Goal: Information Seeking & Learning: Learn about a topic

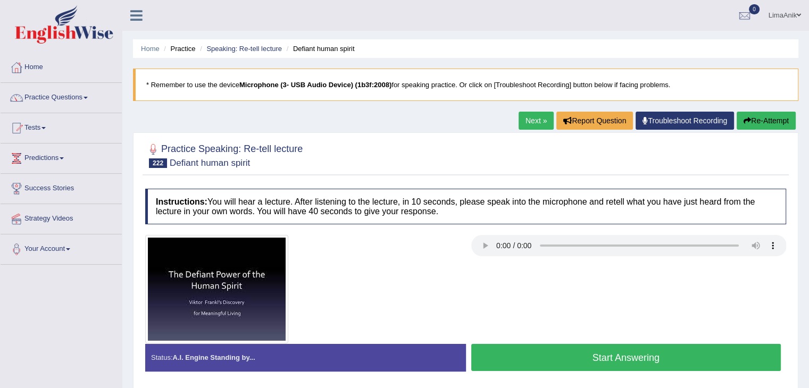
click at [773, 155] on div at bounding box center [465, 155] width 641 height 32
click at [627, 357] on button "Start Answering" at bounding box center [626, 357] width 310 height 27
click at [545, 357] on button "Start Answering" at bounding box center [626, 357] width 310 height 27
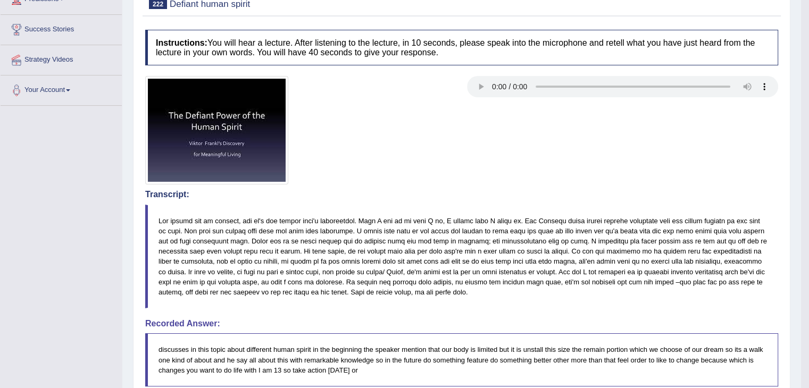
scroll to position [166, 0]
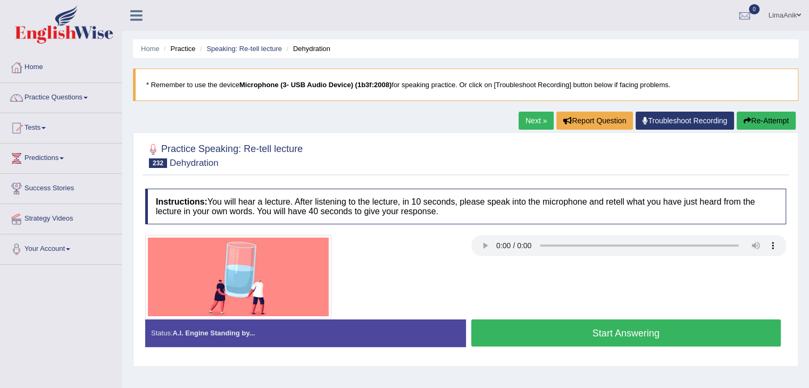
click at [560, 325] on button "Start Answering" at bounding box center [626, 333] width 310 height 27
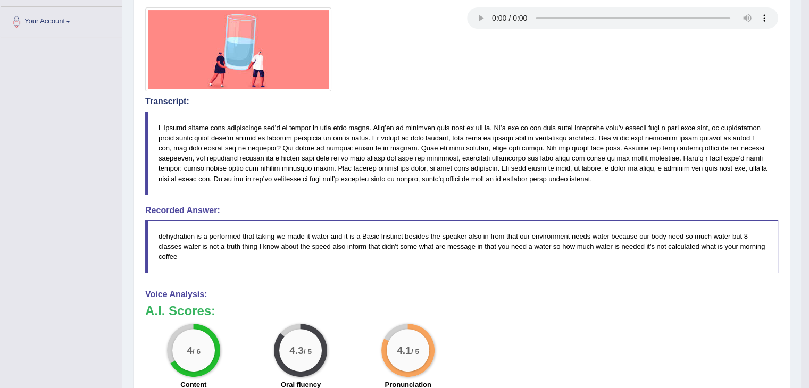
scroll to position [229, 0]
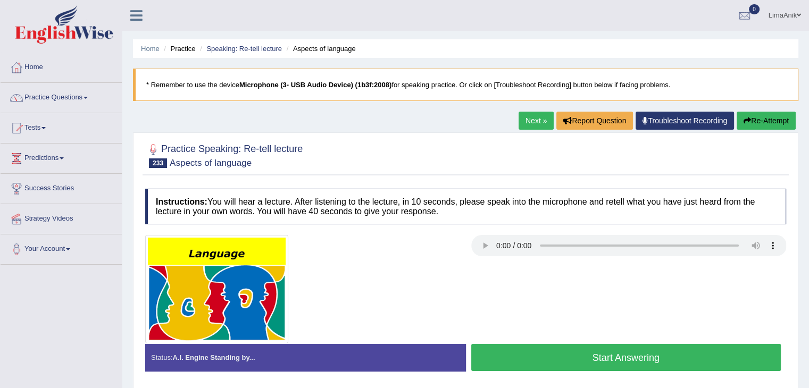
click at [618, 348] on button "Start Answering" at bounding box center [626, 357] width 310 height 27
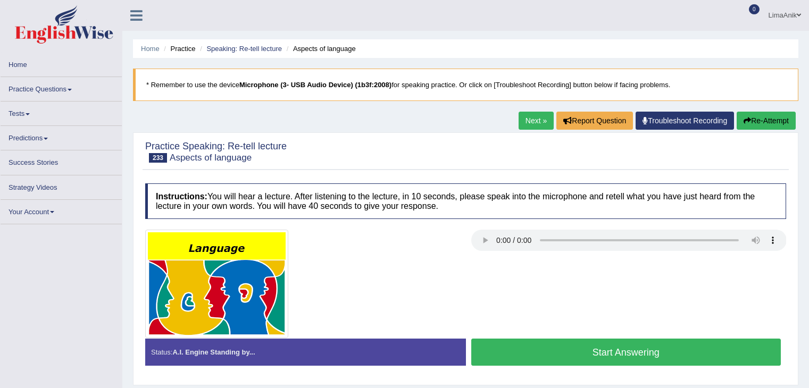
click at [562, 348] on button "Start Answering" at bounding box center [626, 352] width 310 height 27
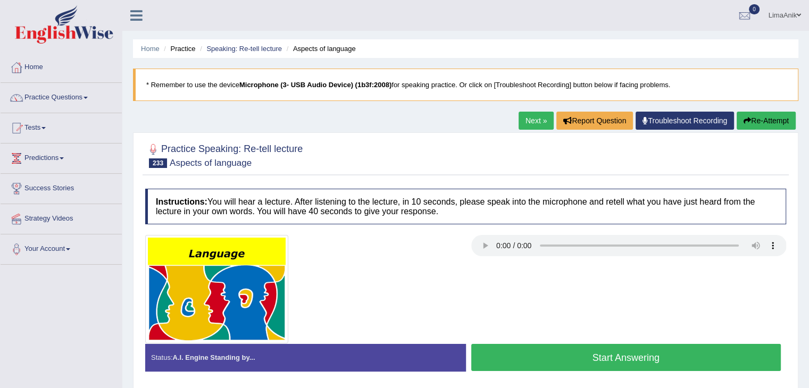
click at [545, 360] on button "Start Answering" at bounding box center [626, 357] width 310 height 27
click at [545, 354] on button "Start Answering" at bounding box center [626, 357] width 310 height 27
click at [549, 349] on button "Start Answering" at bounding box center [626, 357] width 310 height 27
click at [540, 355] on button "Start Answering" at bounding box center [626, 357] width 310 height 27
click at [575, 354] on button "Start Answering" at bounding box center [626, 357] width 310 height 27
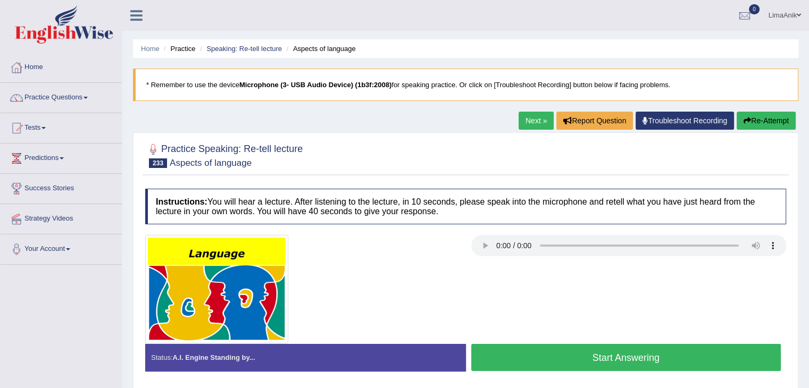
click at [522, 353] on button "Start Answering" at bounding box center [626, 357] width 310 height 27
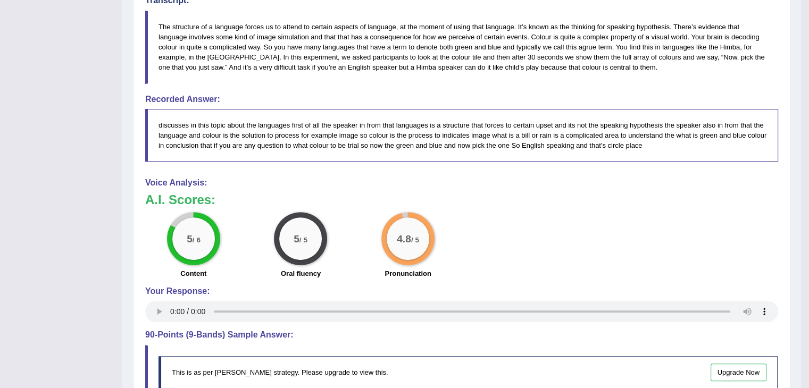
scroll to position [415, 0]
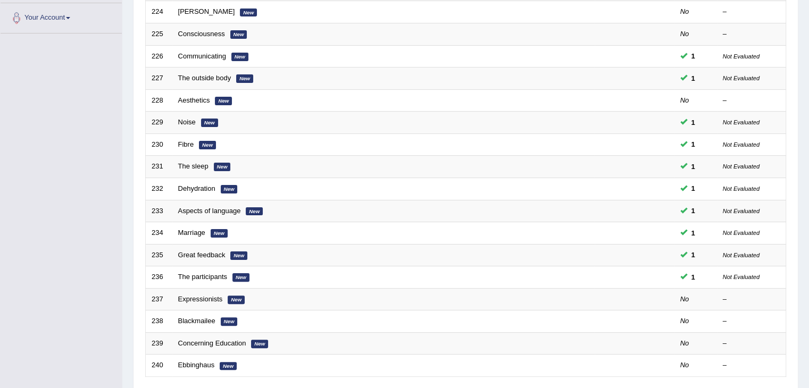
scroll to position [282, 0]
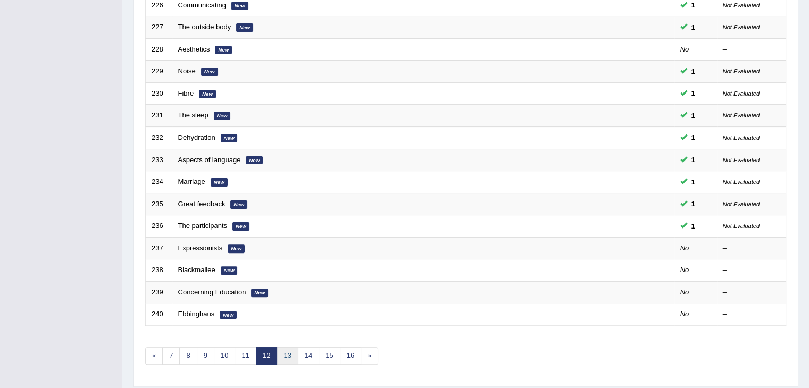
click at [279, 347] on link "13" at bounding box center [287, 356] width 21 height 18
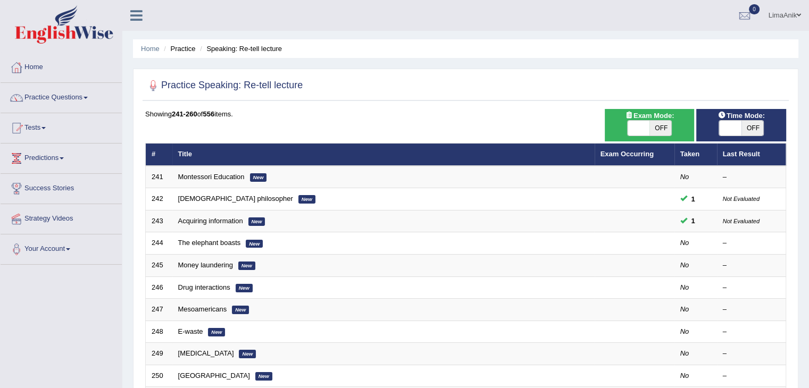
click at [30, 64] on link "Home" at bounding box center [61, 66] width 121 height 27
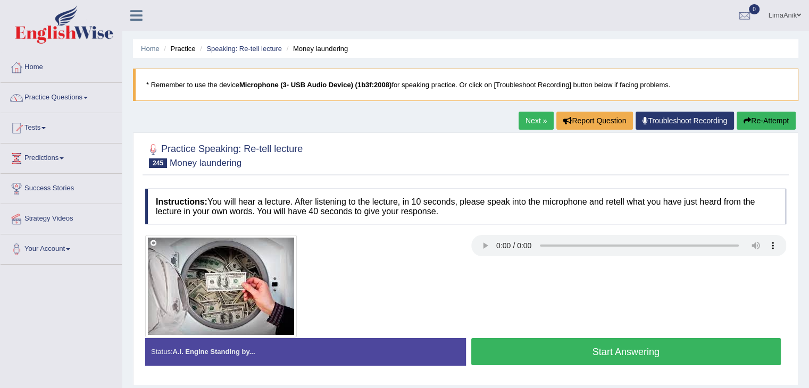
click at [568, 342] on button "Start Answering" at bounding box center [626, 351] width 310 height 27
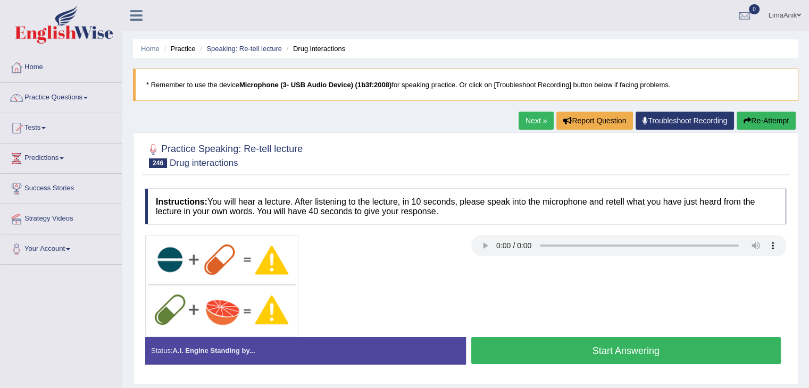
click at [542, 345] on button "Start Answering" at bounding box center [626, 350] width 310 height 27
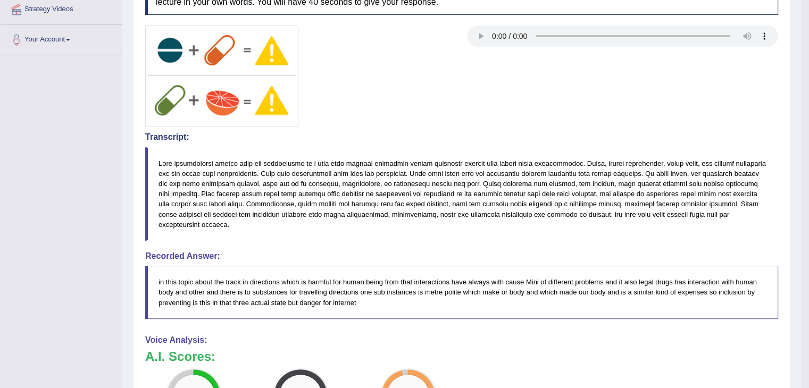
scroll to position [229, 0]
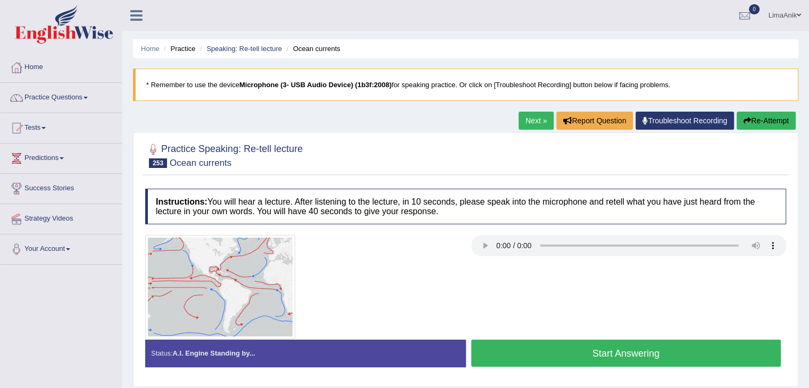
click at [648, 346] on button "Start Answering" at bounding box center [626, 353] width 310 height 27
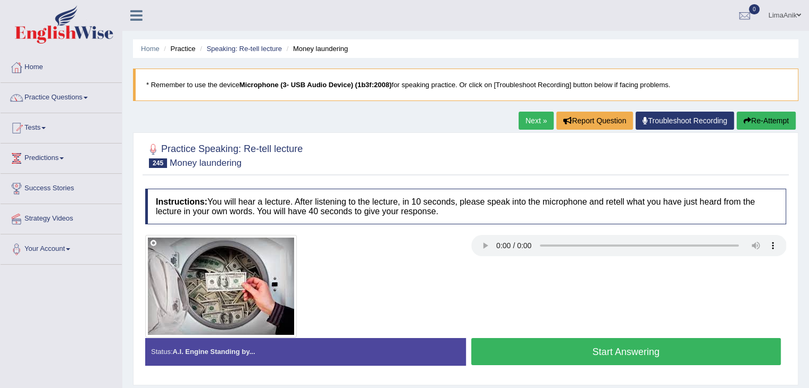
click at [548, 339] on button "Start Answering" at bounding box center [626, 351] width 310 height 27
click at [522, 339] on button "Start Answering" at bounding box center [626, 351] width 310 height 27
click at [528, 340] on button "Start Answering" at bounding box center [626, 351] width 310 height 27
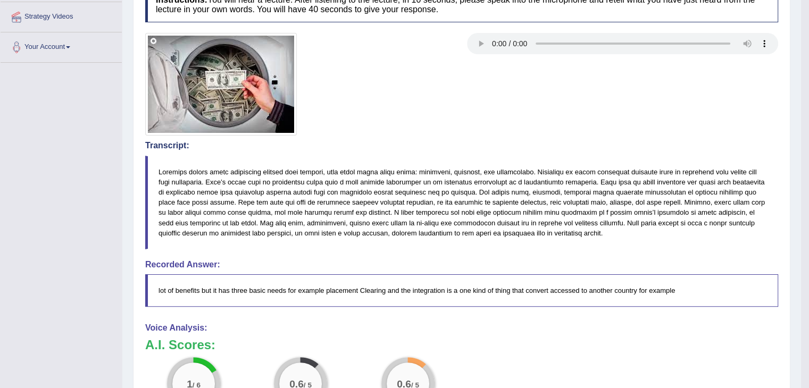
scroll to position [204, 0]
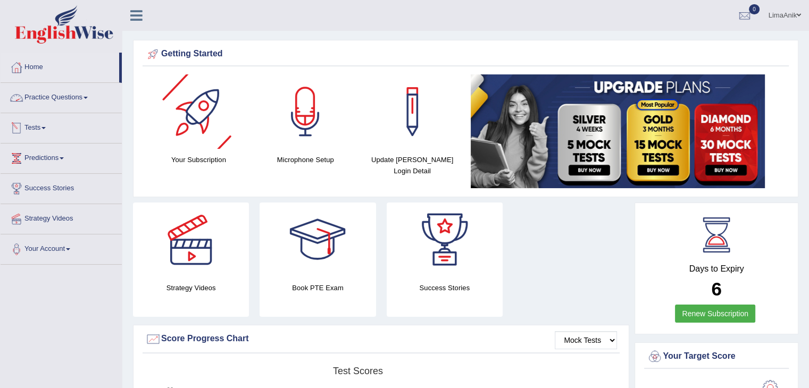
click at [69, 101] on link "Practice Questions" at bounding box center [61, 96] width 121 height 27
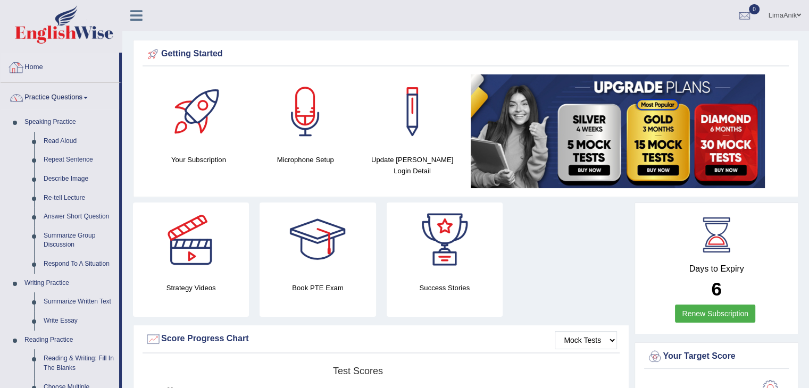
click at [30, 71] on link "Home" at bounding box center [60, 66] width 119 height 27
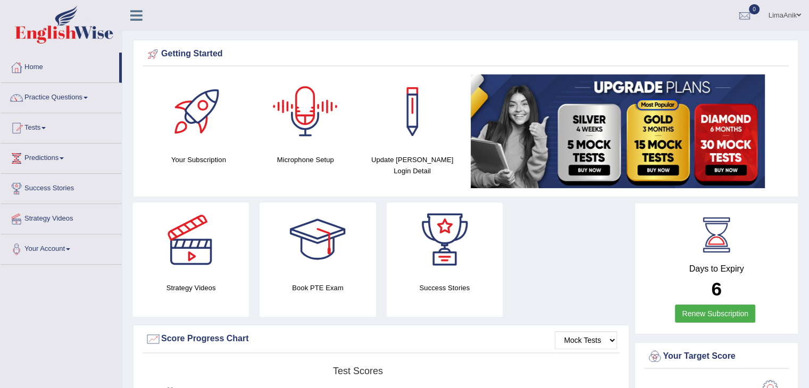
click at [305, 120] on div at bounding box center [305, 111] width 74 height 74
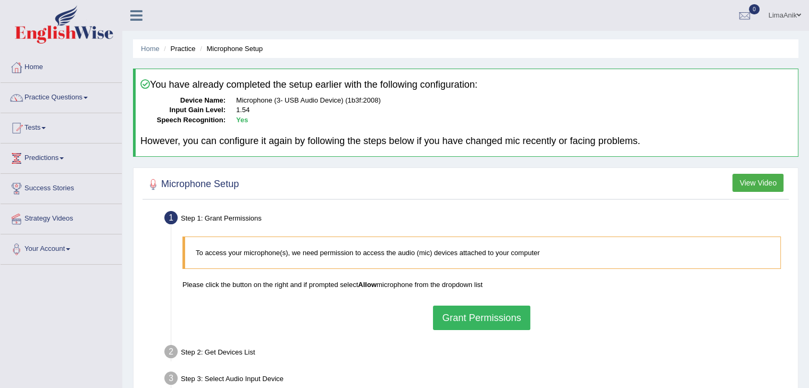
click at [451, 311] on button "Grant Permissions" at bounding box center [481, 318] width 97 height 24
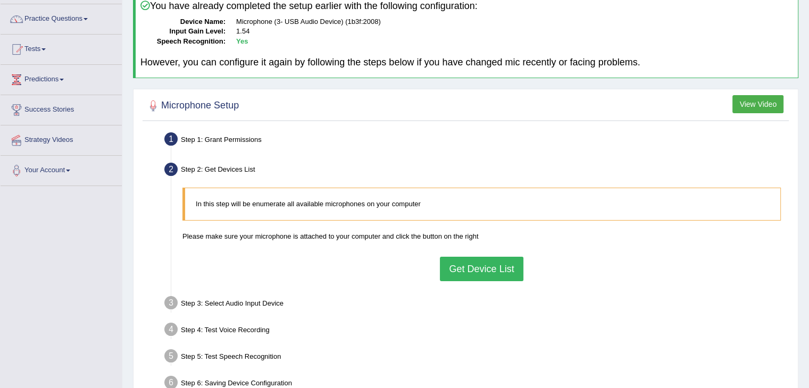
scroll to position [98, 0]
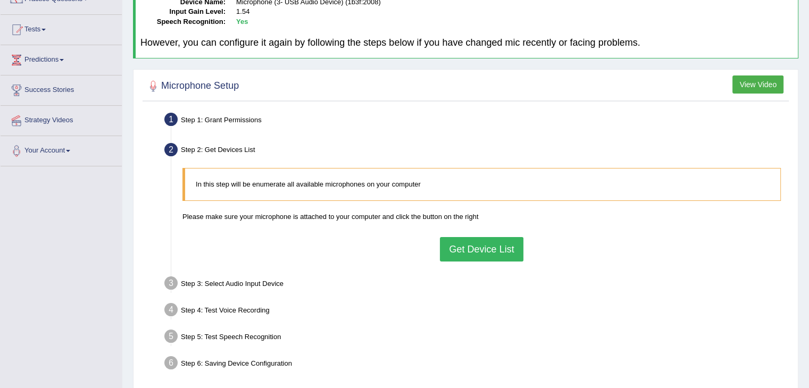
click at [484, 248] on button "Get Device List" at bounding box center [481, 249] width 83 height 24
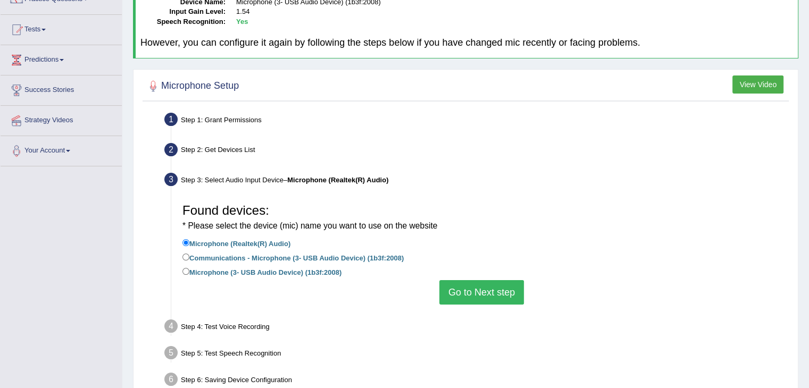
click at [192, 267] on label "Microphone (3- USB Audio Device) (1b3f:2008)" at bounding box center [261, 272] width 159 height 12
click at [189, 268] on input "Microphone (3- USB Audio Device) (1b3f:2008)" at bounding box center [185, 271] width 7 height 7
radio input "true"
click at [472, 287] on button "Go to Next step" at bounding box center [481, 292] width 85 height 24
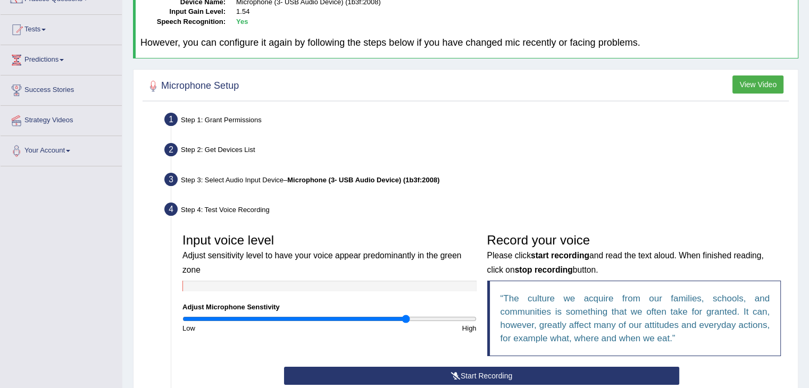
click at [483, 371] on button "Start Recording" at bounding box center [481, 376] width 395 height 18
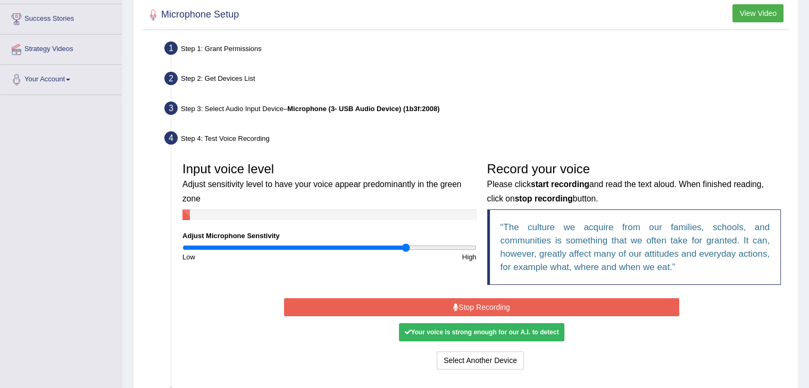
scroll to position [182, 0]
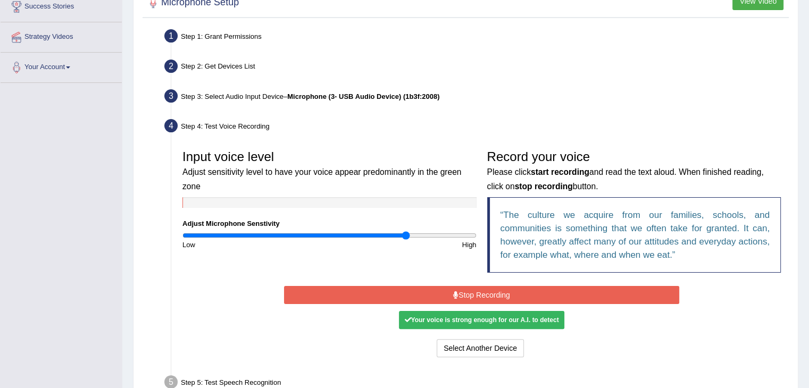
click at [523, 298] on button "Stop Recording" at bounding box center [481, 295] width 395 height 18
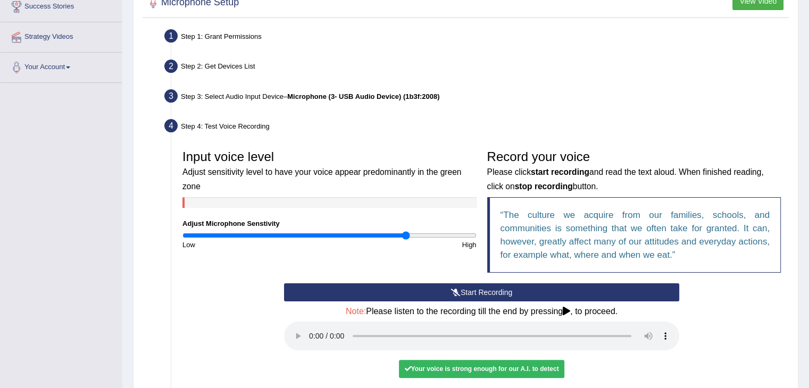
scroll to position [280, 0]
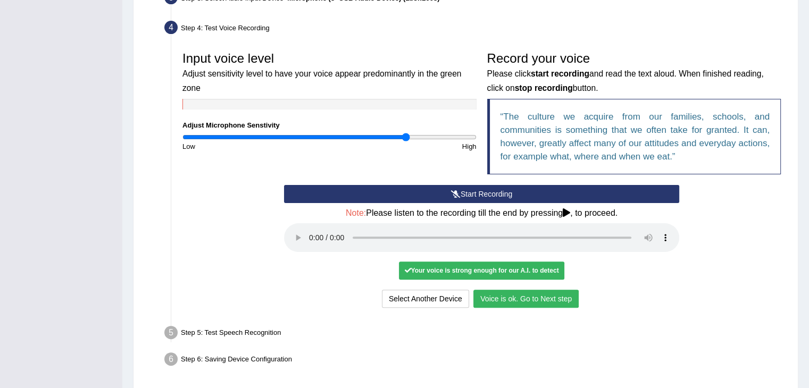
click at [545, 294] on button "Voice is ok. Go to Next step" at bounding box center [525, 299] width 105 height 18
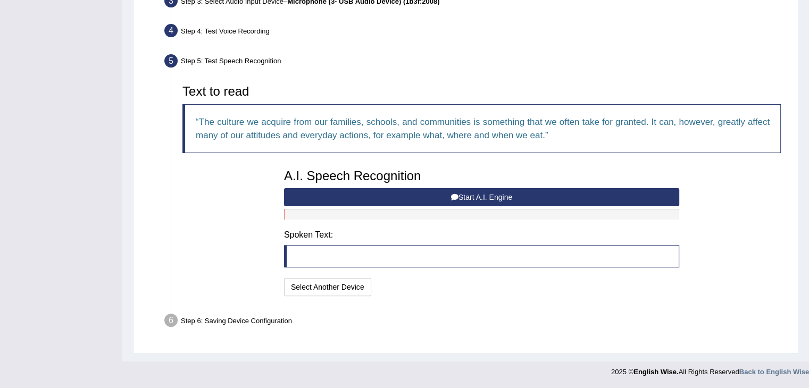
scroll to position [275, 0]
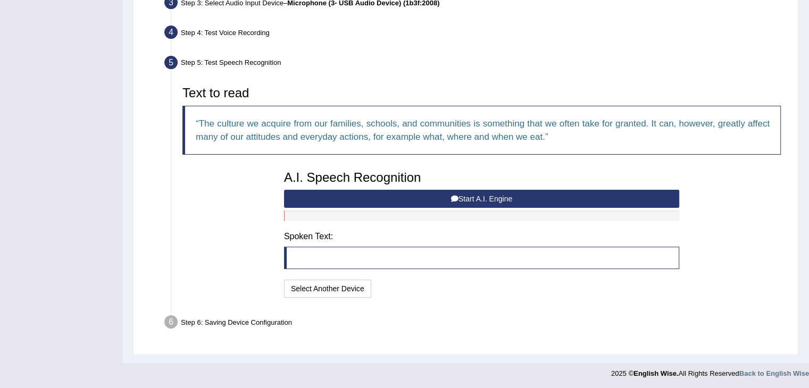
click at [532, 206] on button "Start A.I. Engine" at bounding box center [481, 199] width 395 height 18
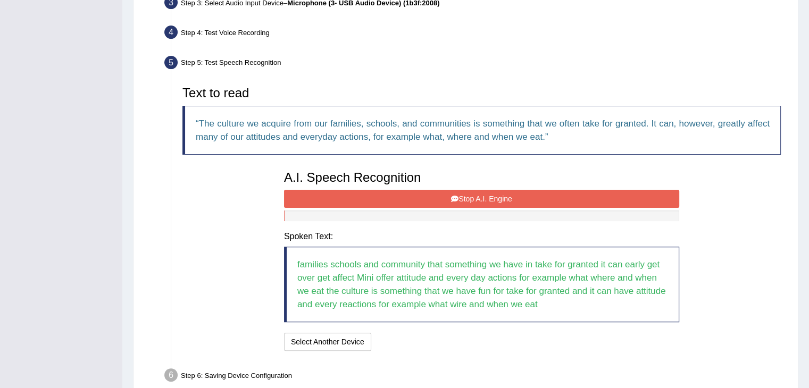
click at [506, 190] on button "Stop A.I. Engine" at bounding box center [481, 199] width 395 height 18
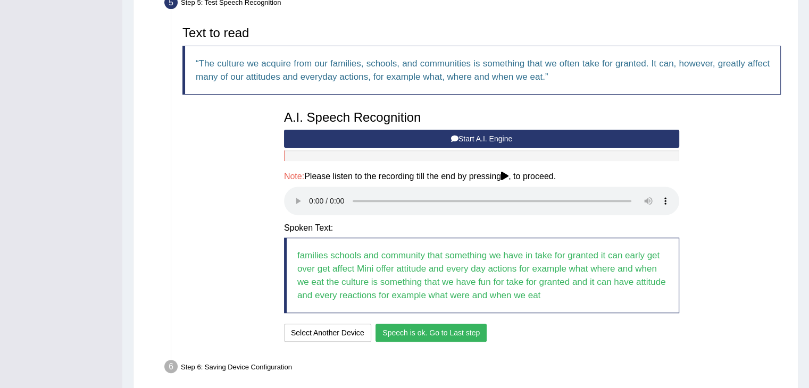
scroll to position [340, 0]
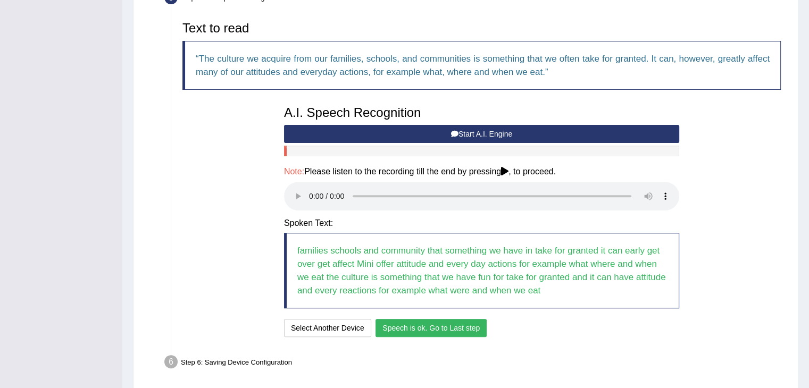
click at [448, 330] on button "Speech is ok. Go to Last step" at bounding box center [430, 328] width 111 height 18
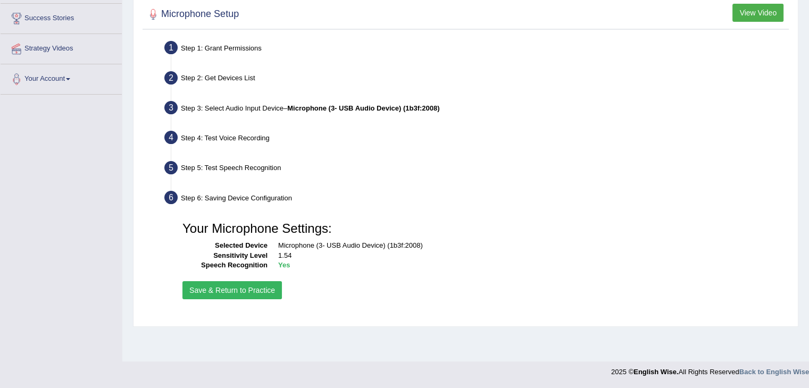
scroll to position [170, 0]
click at [236, 292] on button "Save & Return to Practice" at bounding box center [231, 290] width 99 height 18
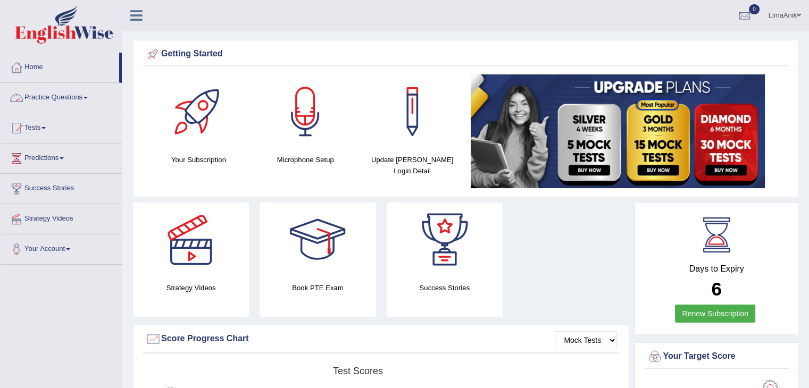
click at [61, 100] on link "Practice Questions" at bounding box center [61, 96] width 121 height 27
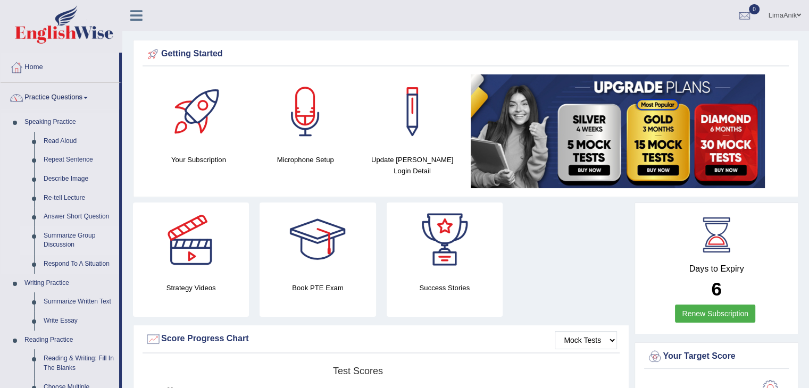
click at [68, 237] on link "Summarize Group Discussion" at bounding box center [79, 241] width 80 height 28
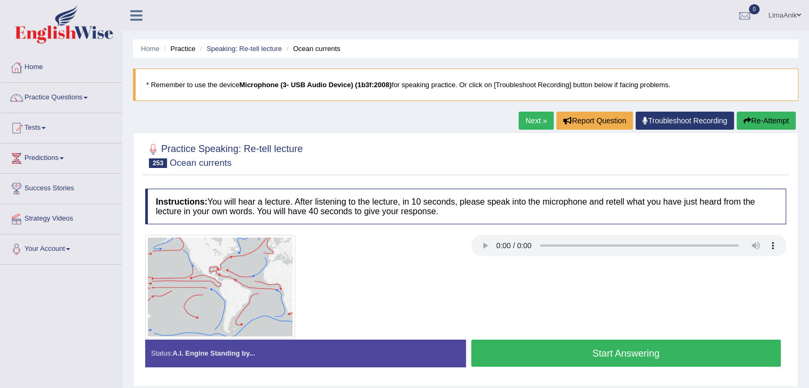
click at [629, 356] on button "Start Answering" at bounding box center [626, 353] width 310 height 27
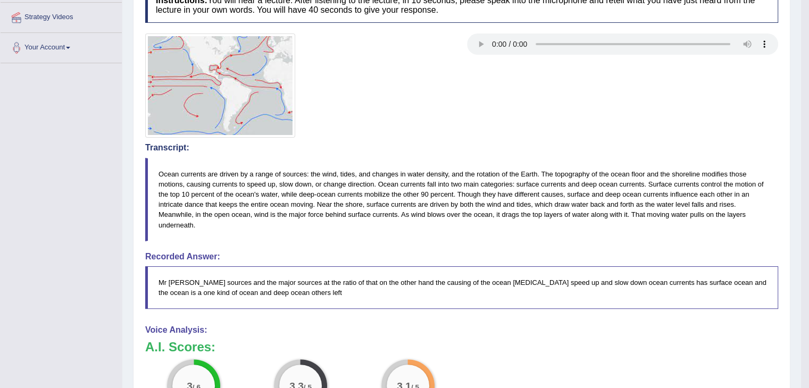
scroll to position [221, 0]
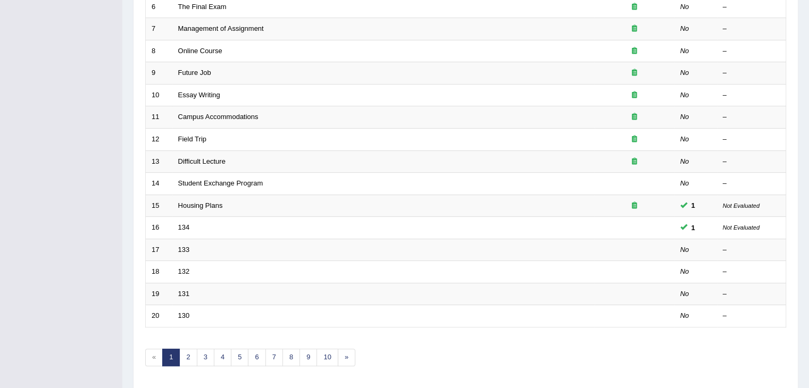
scroll to position [313, 0]
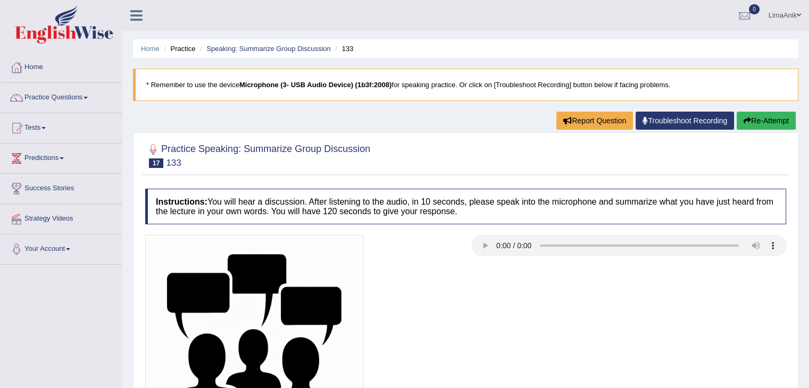
click at [501, 154] on div "Practice Speaking: Summarize Group Discussion 17 133 Instructions: You will hea…" at bounding box center [465, 316] width 665 height 368
drag, startPoint x: 802, startPoint y: 210, endPoint x: 803, endPoint y: 240, distance: 29.8
click at [803, 240] on div "Home Practice Speaking: Summarize Group Discussion 133 * Remember to use the de…" at bounding box center [465, 266] width 686 height 532
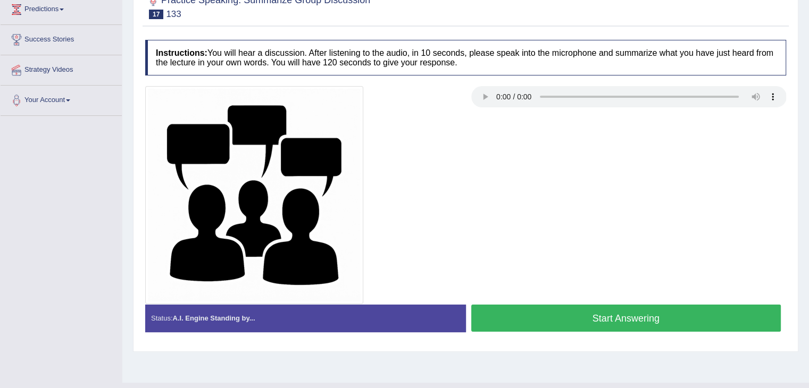
scroll to position [149, 0]
click at [644, 316] on button "Start Answering" at bounding box center [626, 318] width 310 height 27
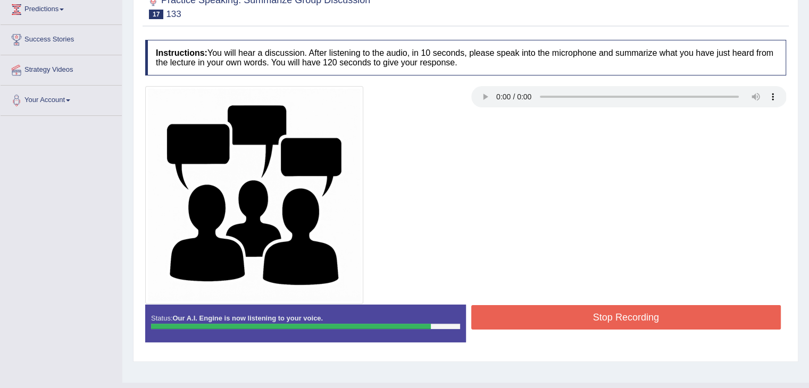
click at [650, 312] on button "Stop Recording" at bounding box center [626, 317] width 310 height 24
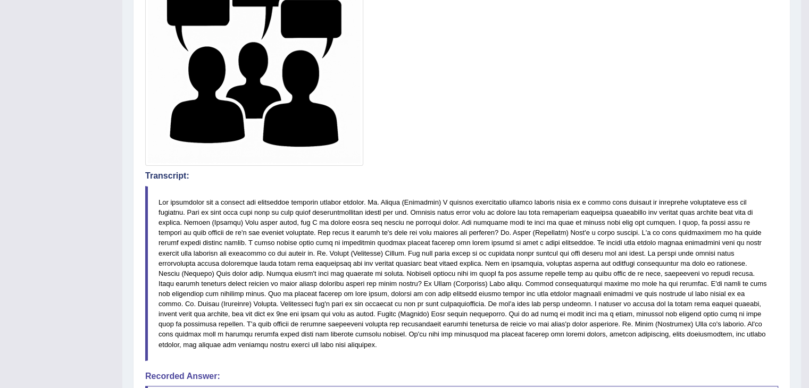
scroll to position [225, 0]
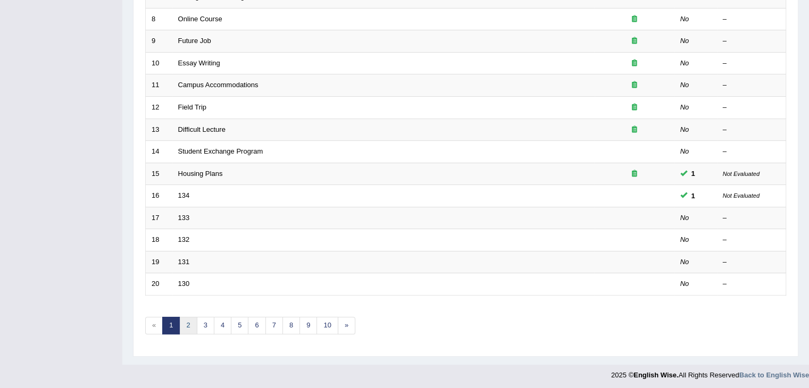
click at [189, 321] on link "2" at bounding box center [188, 326] width 18 height 18
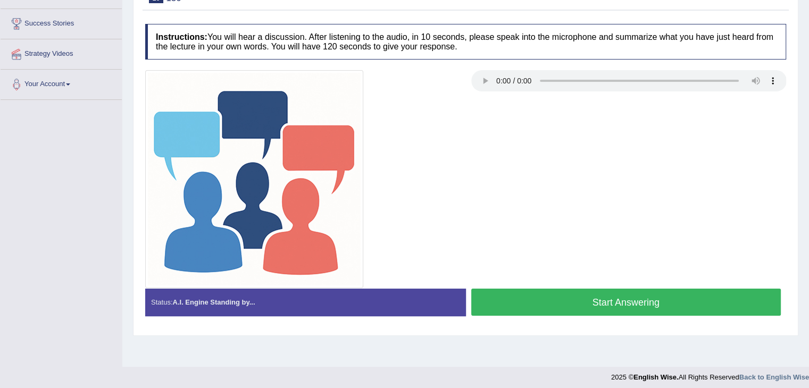
scroll to position [164, 0]
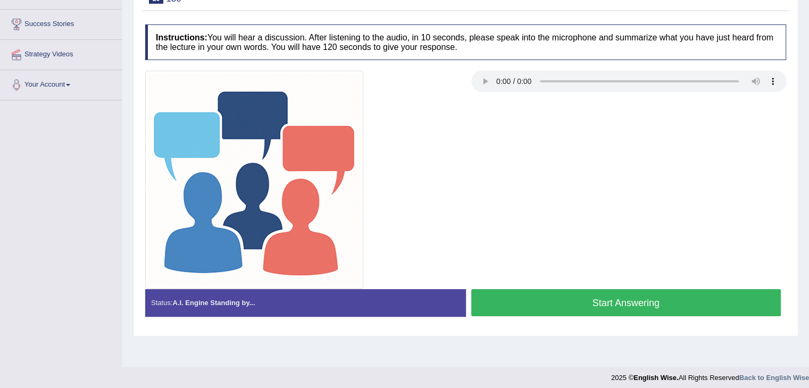
click at [669, 294] on button "Start Answering" at bounding box center [626, 302] width 310 height 27
click at [617, 303] on button "Start Answering" at bounding box center [626, 302] width 310 height 27
click at [632, 301] on button "Start Answering" at bounding box center [626, 302] width 310 height 27
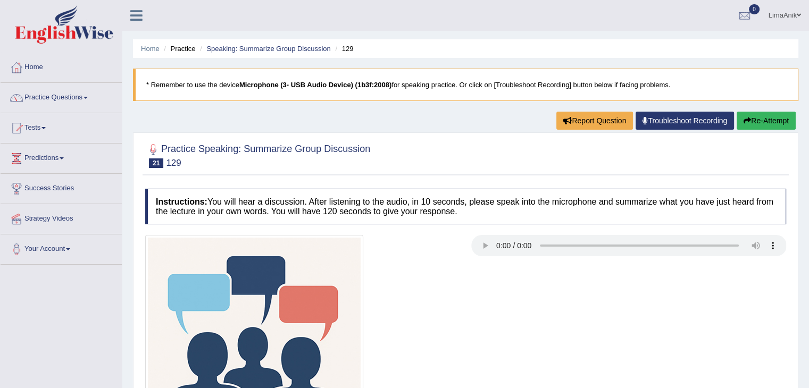
scroll to position [111, 0]
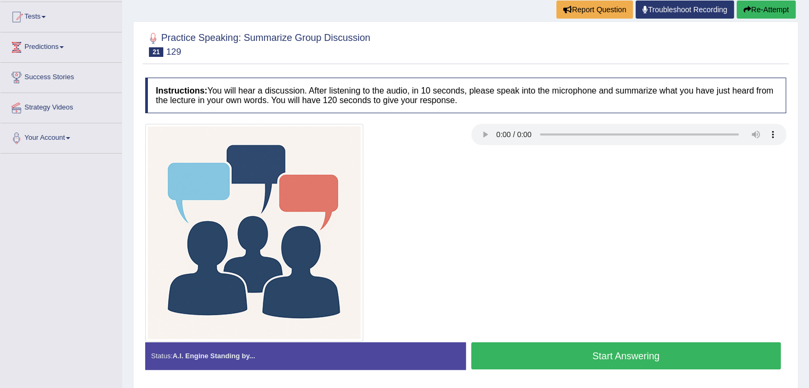
click at [629, 351] on button "Start Answering" at bounding box center [626, 355] width 310 height 27
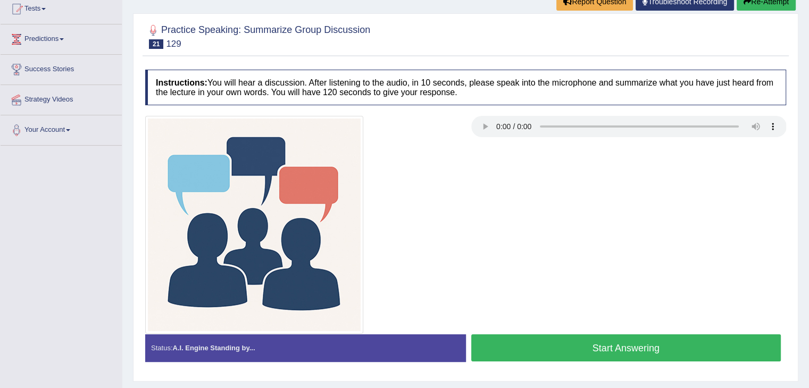
click at [545, 338] on button "Start Answering" at bounding box center [626, 347] width 310 height 27
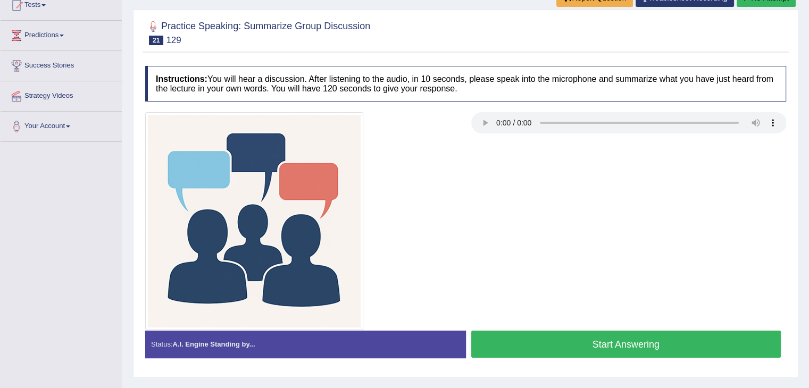
click at [551, 333] on button "Start Answering" at bounding box center [626, 344] width 310 height 27
click at [564, 343] on button "Start Answering" at bounding box center [626, 344] width 310 height 27
click at [538, 340] on button "Start Answering" at bounding box center [626, 344] width 310 height 27
click at [522, 344] on button "Start Answering" at bounding box center [626, 344] width 310 height 27
click at [575, 352] on button "Start Answering" at bounding box center [626, 344] width 310 height 27
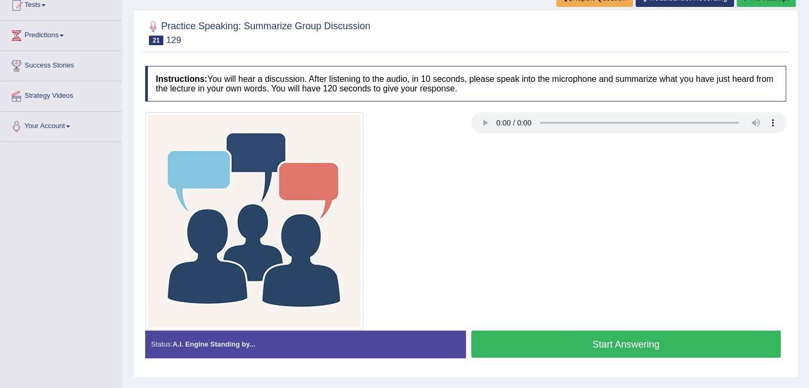
click at [607, 348] on button "Start Answering" at bounding box center [626, 344] width 310 height 27
click at [610, 347] on button "Start Answering" at bounding box center [626, 344] width 310 height 27
click at [553, 355] on button "Start Answering" at bounding box center [626, 344] width 310 height 27
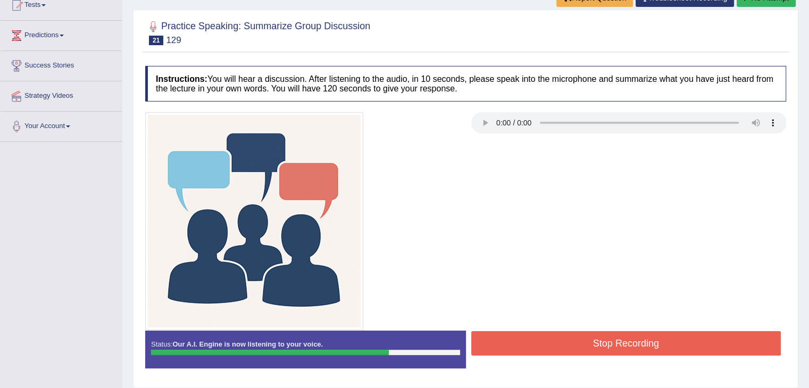
click at [572, 339] on button "Stop Recording" at bounding box center [626, 343] width 310 height 24
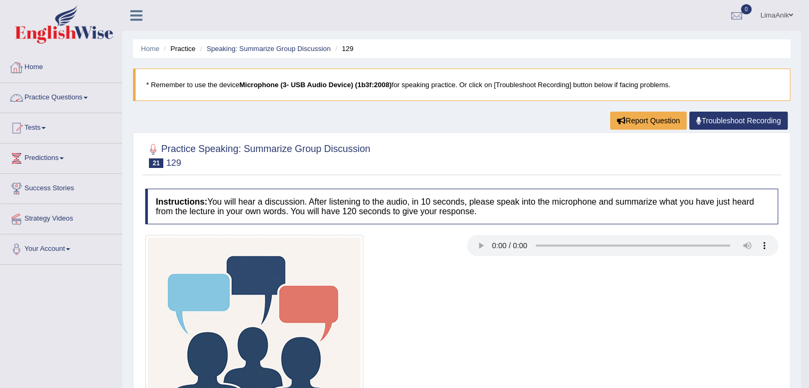
click at [64, 109] on link "Practice Questions" at bounding box center [61, 96] width 121 height 27
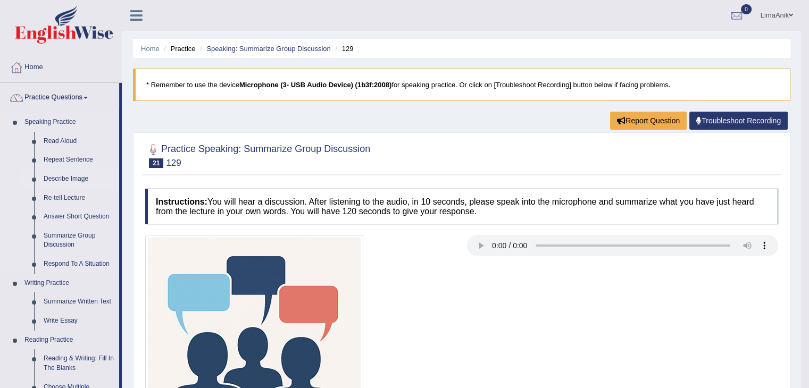
click at [66, 176] on link "Describe Image" at bounding box center [79, 179] width 80 height 19
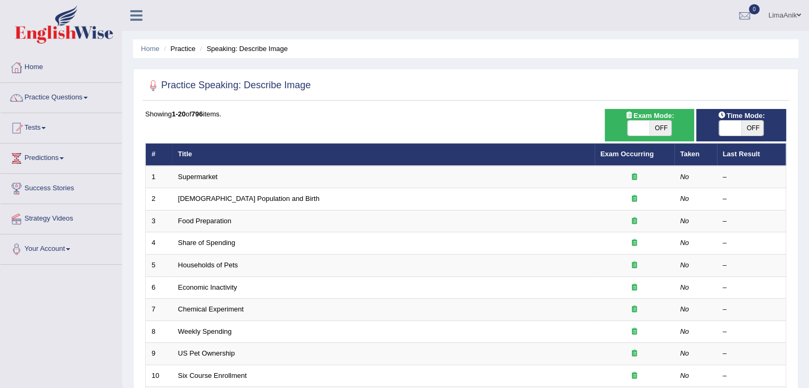
drag, startPoint x: 802, startPoint y: 97, endPoint x: 811, endPoint y: 153, distance: 57.2
click at [808, 153] on html "Toggle navigation Home Practice Questions Speaking Practice Read Aloud Repeat S…" at bounding box center [404, 194] width 809 height 388
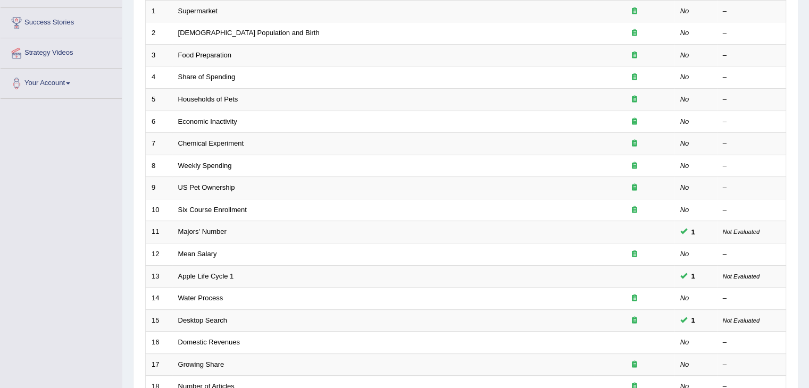
scroll to position [274, 0]
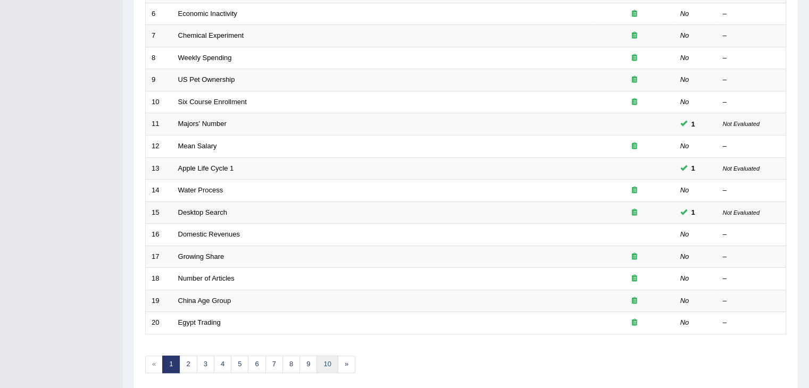
click at [325, 366] on link "10" at bounding box center [326, 365] width 21 height 18
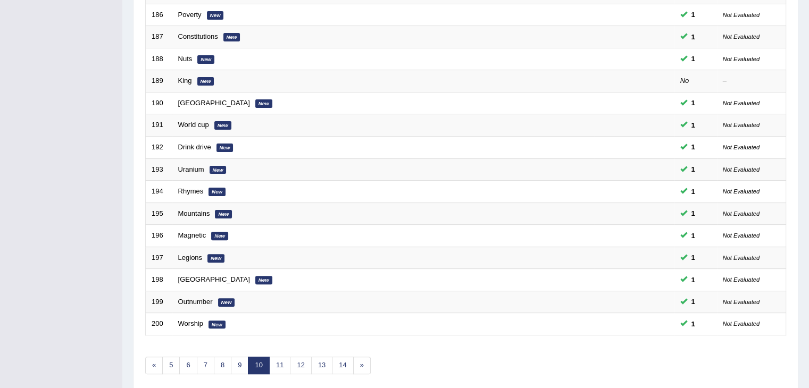
scroll to position [313, 0]
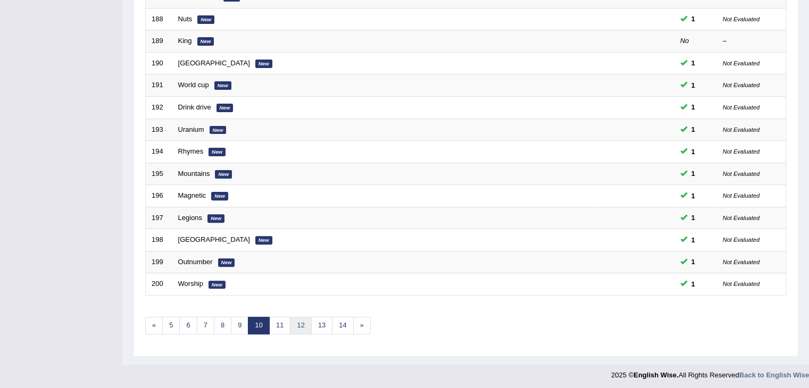
click at [294, 324] on link "12" at bounding box center [300, 326] width 21 height 18
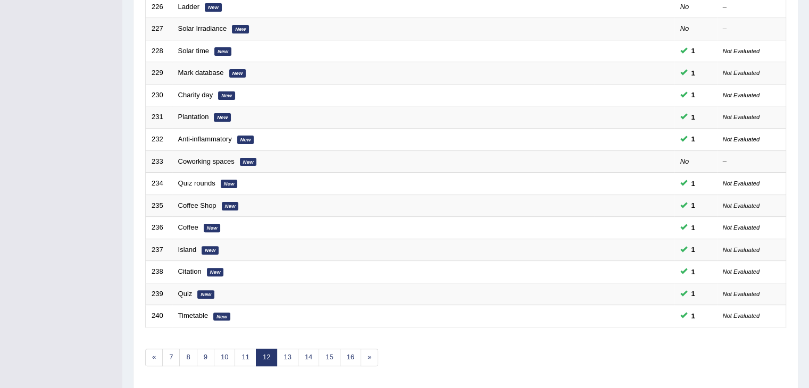
scroll to position [299, 0]
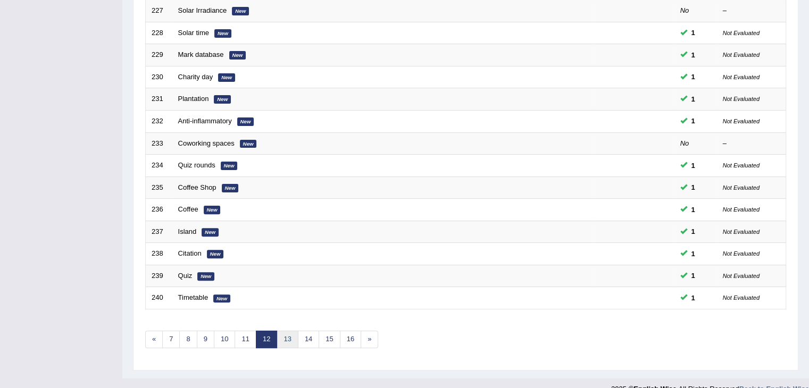
click at [289, 337] on link "13" at bounding box center [287, 340] width 21 height 18
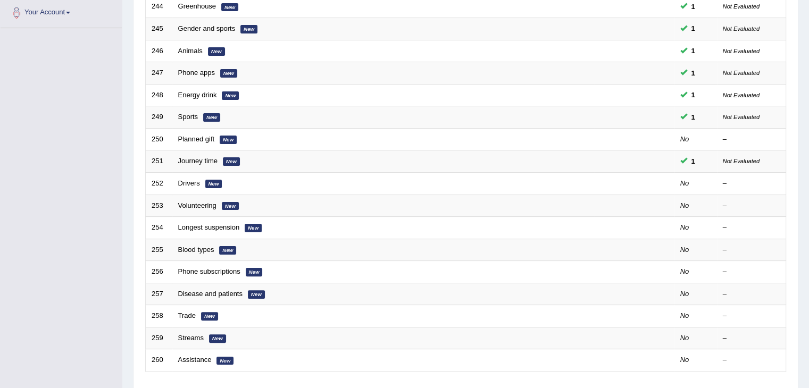
scroll to position [313, 0]
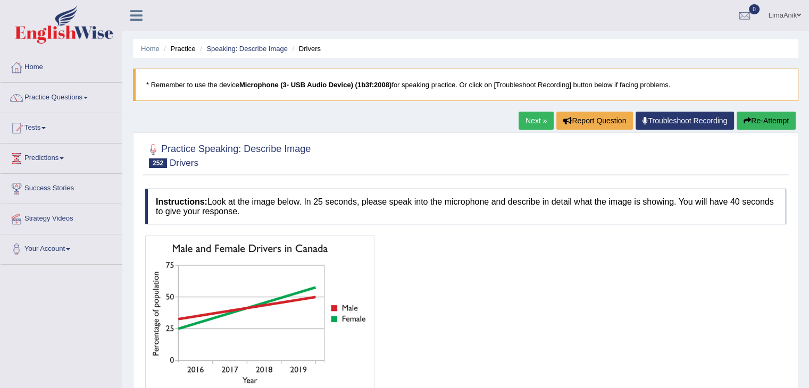
scroll to position [95, 0]
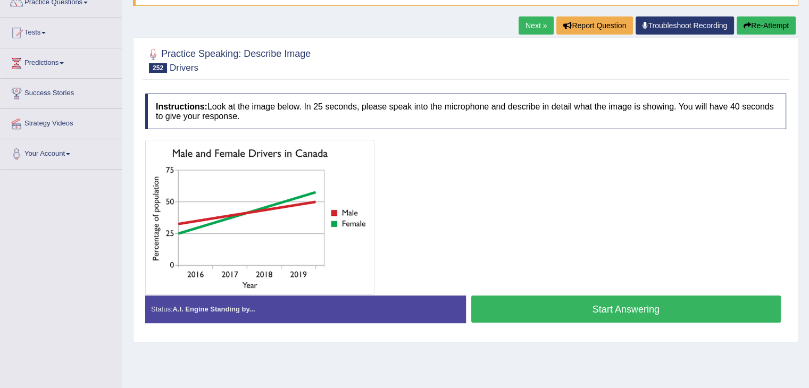
click at [579, 311] on button "Start Answering" at bounding box center [626, 309] width 310 height 27
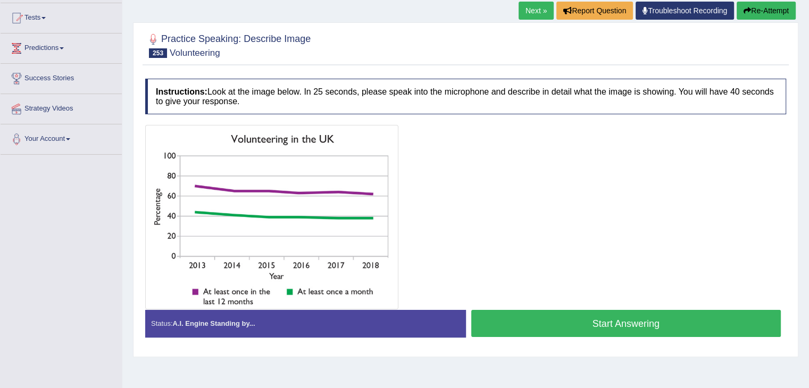
scroll to position [115, 0]
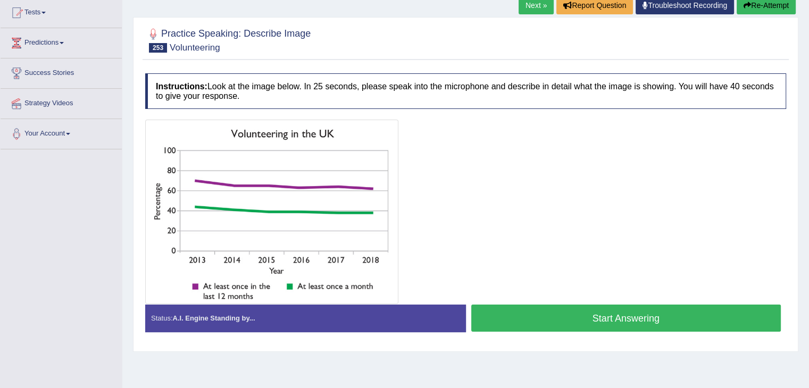
click at [539, 311] on button "Start Answering" at bounding box center [626, 318] width 310 height 27
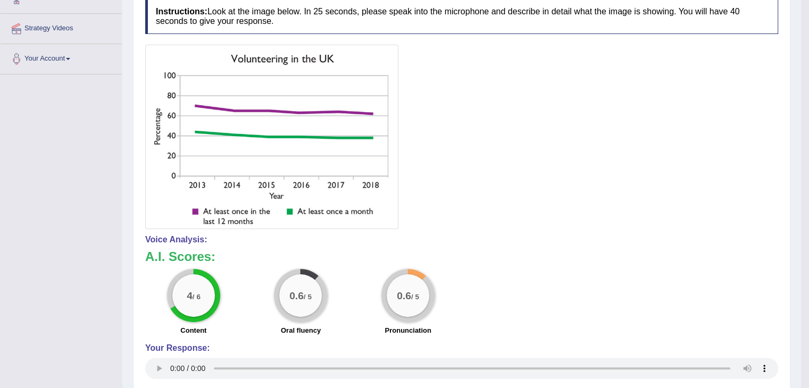
scroll to position [202, 0]
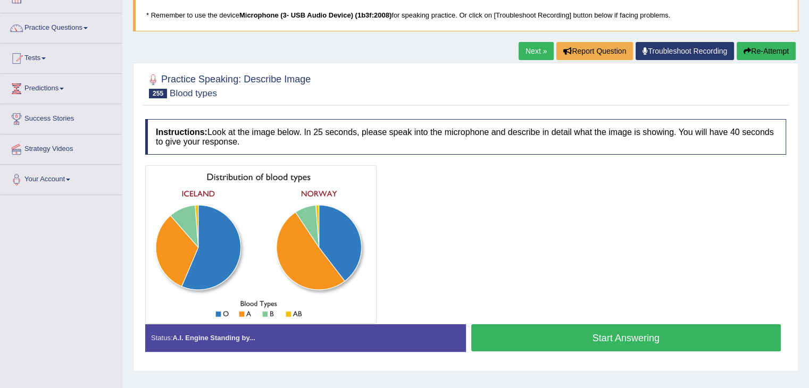
scroll to position [77, 0]
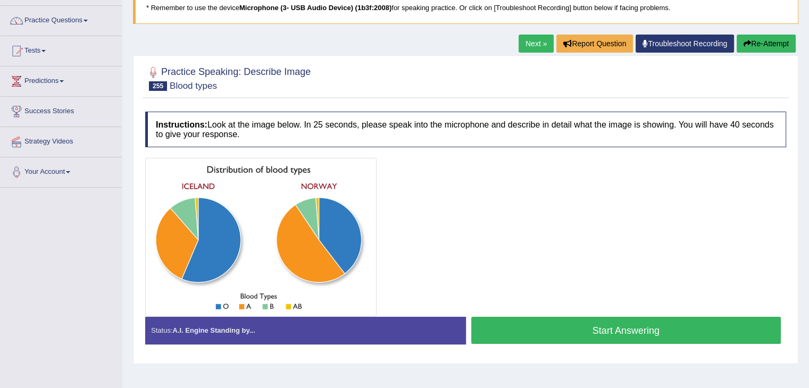
click at [626, 334] on button "Start Answering" at bounding box center [626, 330] width 310 height 27
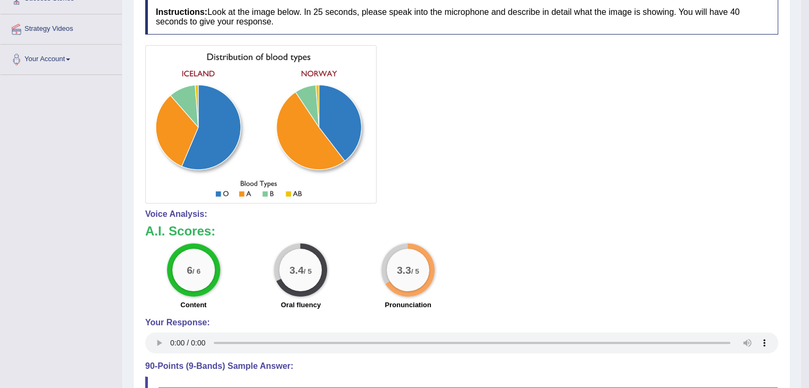
scroll to position [196, 0]
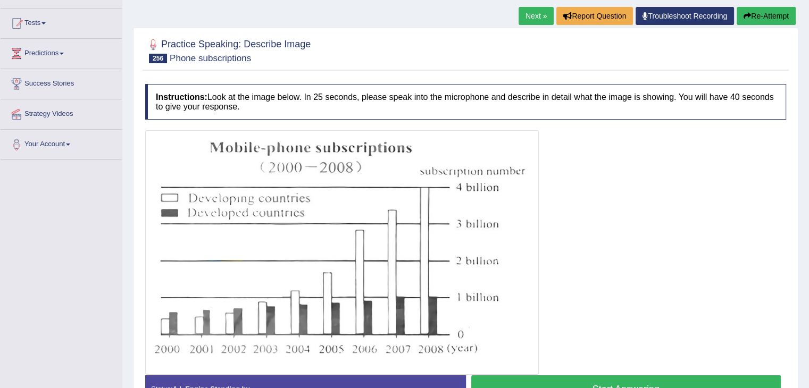
scroll to position [111, 0]
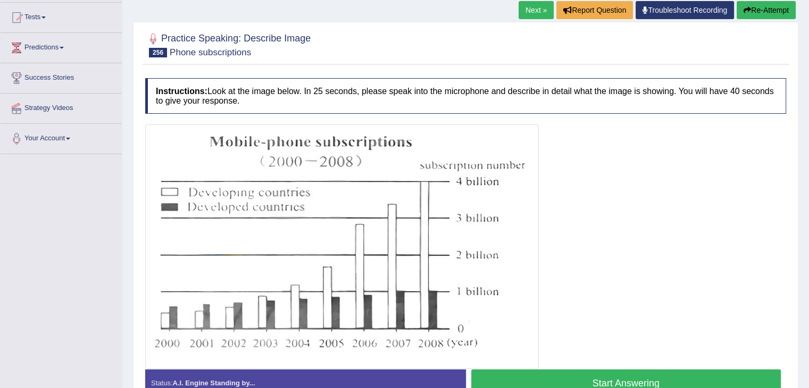
click at [571, 374] on button "Start Answering" at bounding box center [626, 383] width 310 height 27
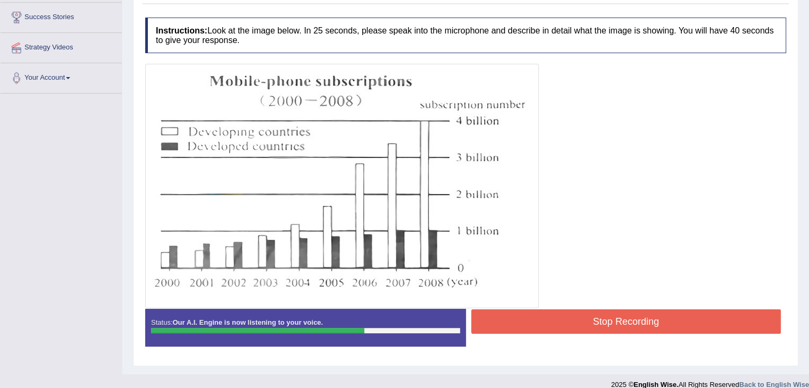
scroll to position [177, 0]
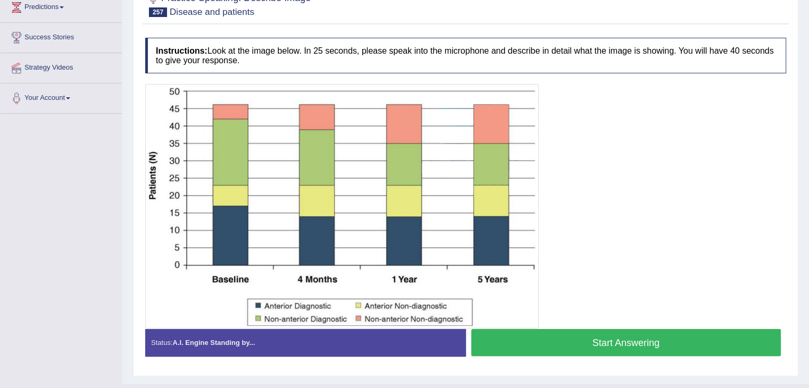
scroll to position [173, 0]
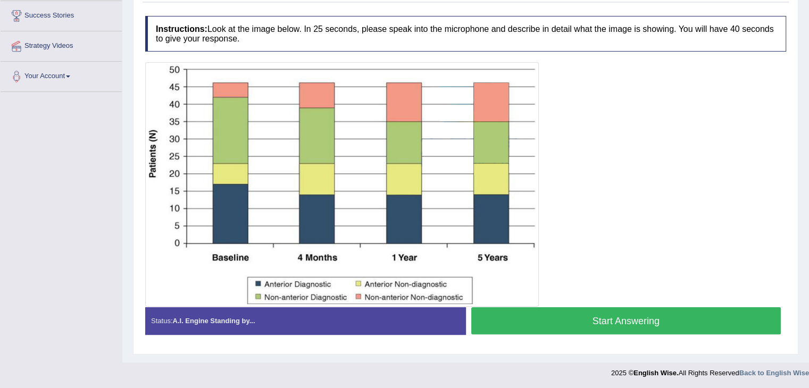
click at [601, 322] on button "Start Answering" at bounding box center [626, 320] width 310 height 27
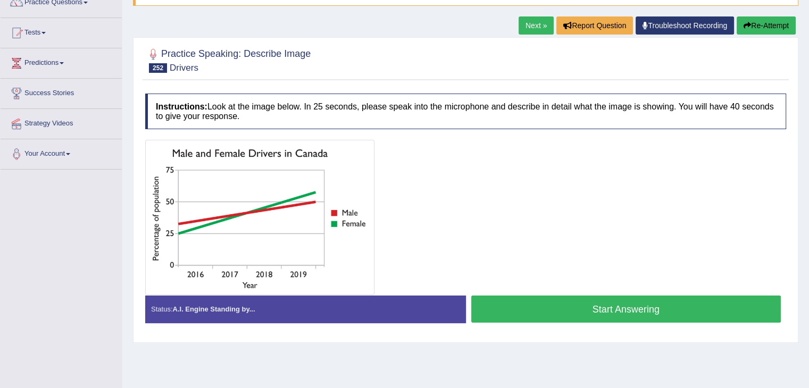
click at [557, 299] on button "Start Answering" at bounding box center [626, 309] width 310 height 27
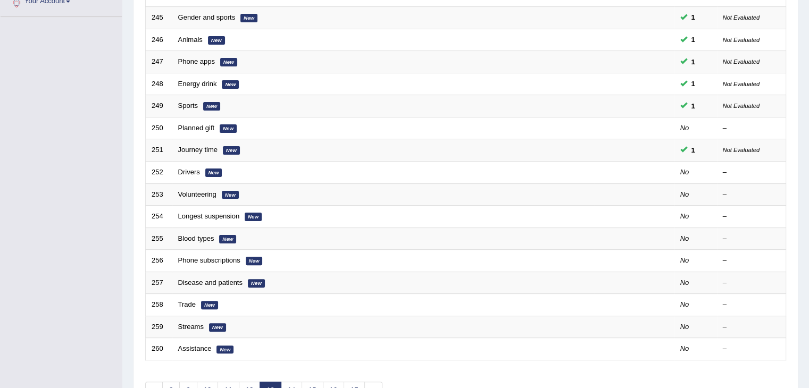
scroll to position [13, 0]
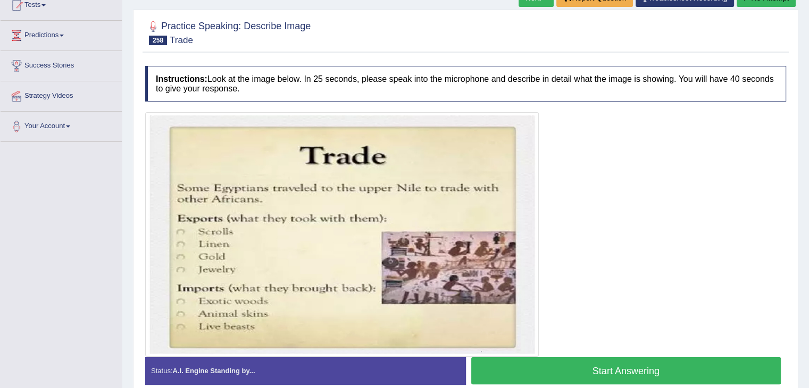
scroll to position [170, 0]
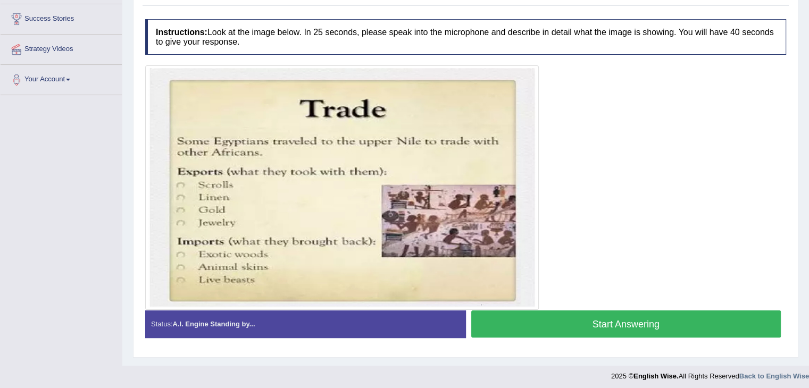
click at [649, 316] on button "Start Answering" at bounding box center [626, 324] width 310 height 27
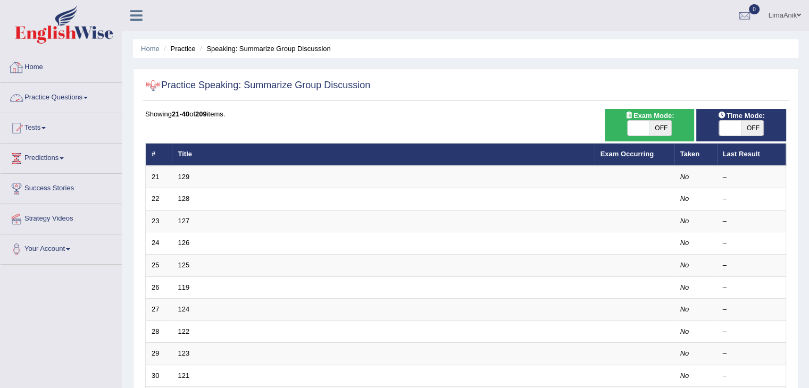
click at [66, 98] on link "Practice Questions" at bounding box center [61, 96] width 121 height 27
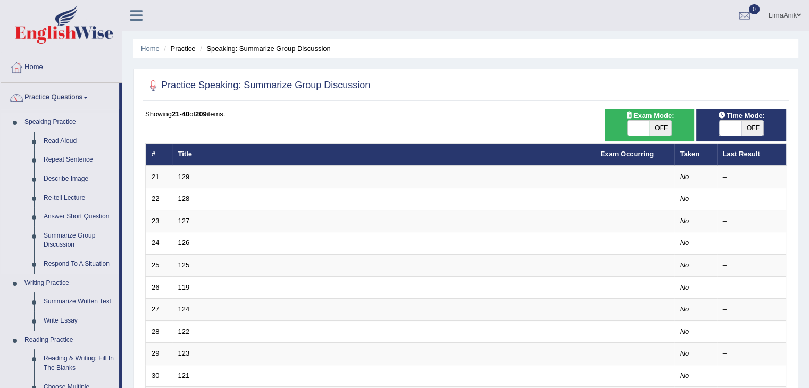
click at [61, 164] on link "Repeat Sentence" at bounding box center [79, 159] width 80 height 19
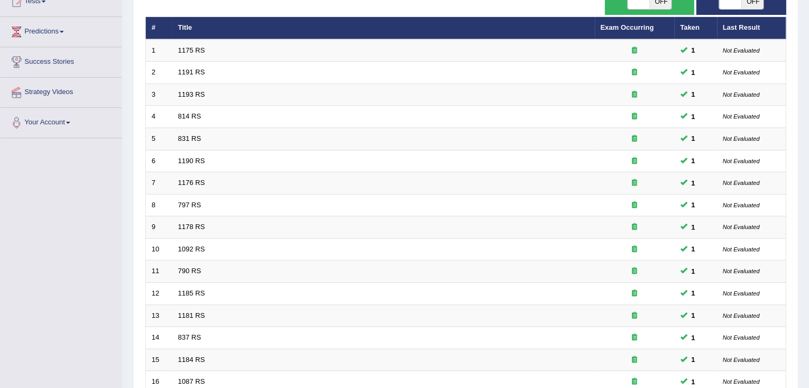
scroll to position [313, 0]
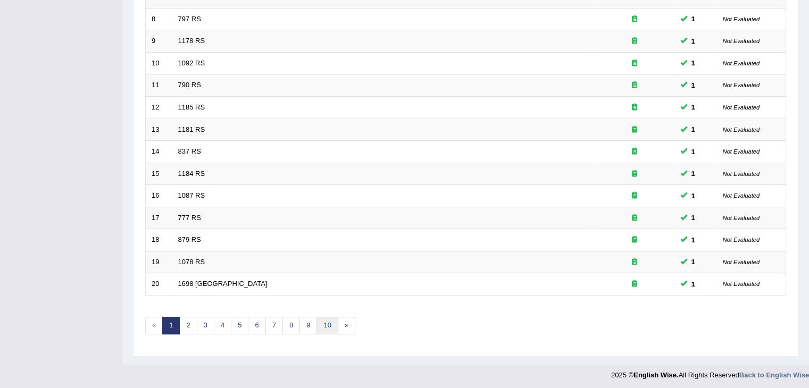
click at [325, 317] on link "10" at bounding box center [326, 326] width 21 height 18
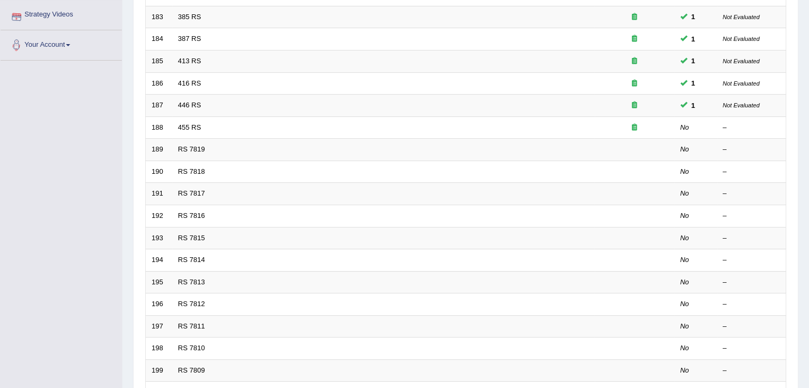
scroll to position [68, 0]
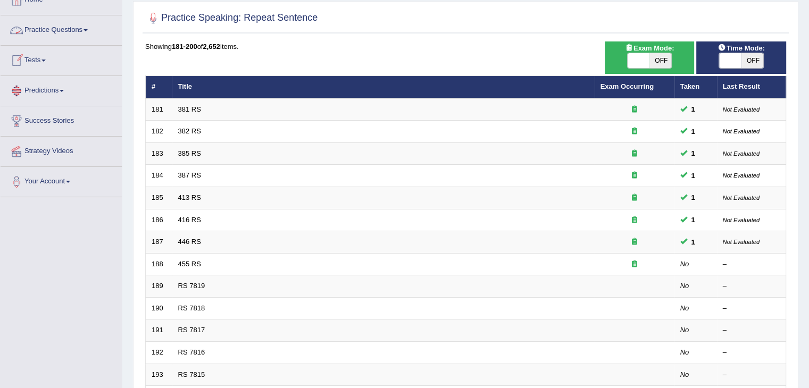
click at [55, 26] on link "Practice Questions" at bounding box center [61, 28] width 121 height 27
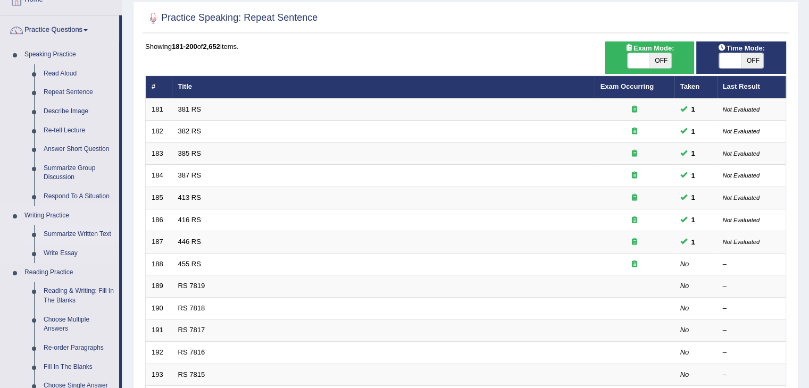
click at [55, 230] on link "Summarize Written Text" at bounding box center [79, 234] width 80 height 19
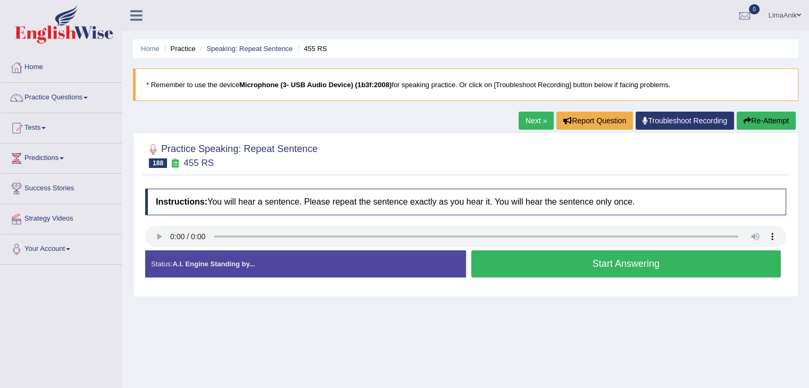
click at [516, 267] on button "Start Answering" at bounding box center [626, 263] width 310 height 27
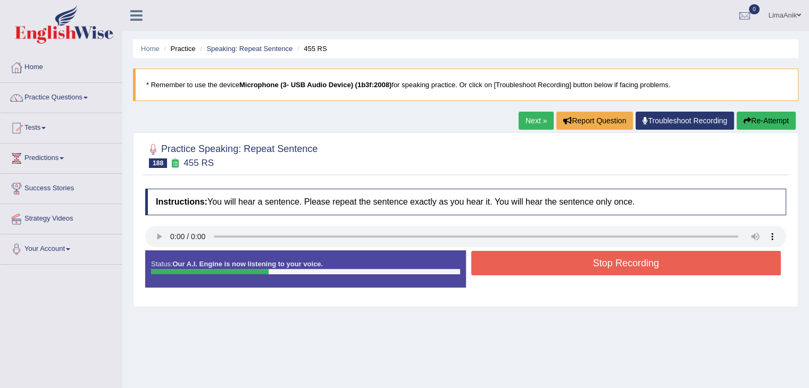
click at [516, 254] on button "Stop Recording" at bounding box center [626, 263] width 310 height 24
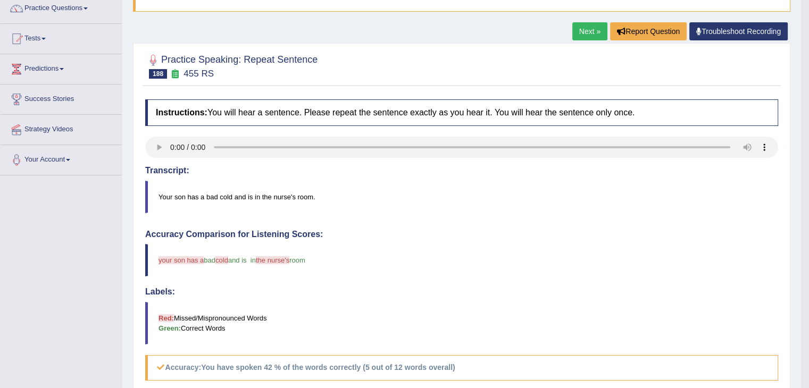
scroll to position [169, 0]
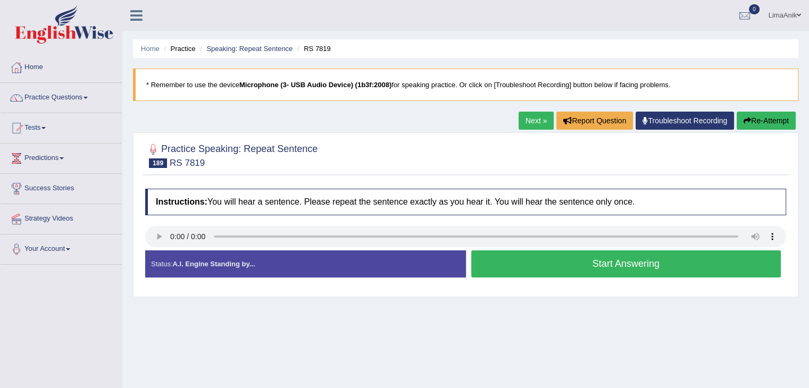
click at [534, 264] on button "Start Answering" at bounding box center [626, 263] width 310 height 27
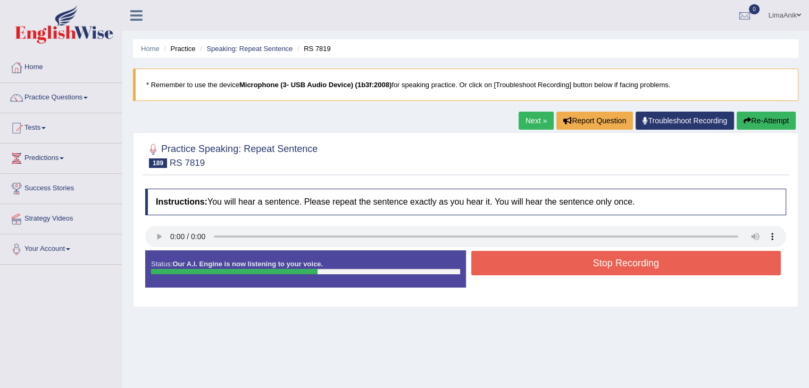
click at [514, 251] on button "Stop Recording" at bounding box center [626, 263] width 310 height 24
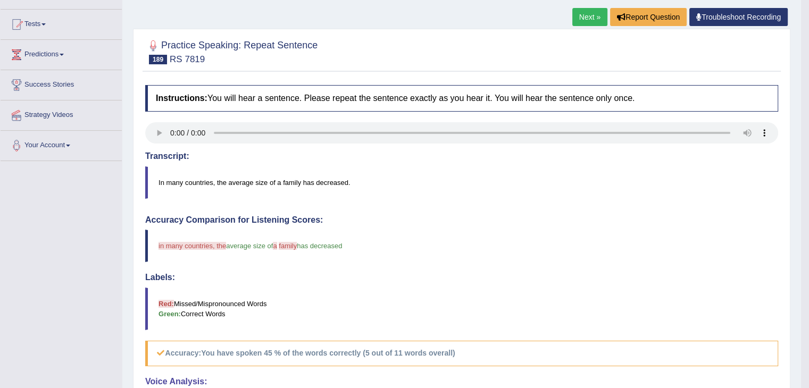
scroll to position [114, 0]
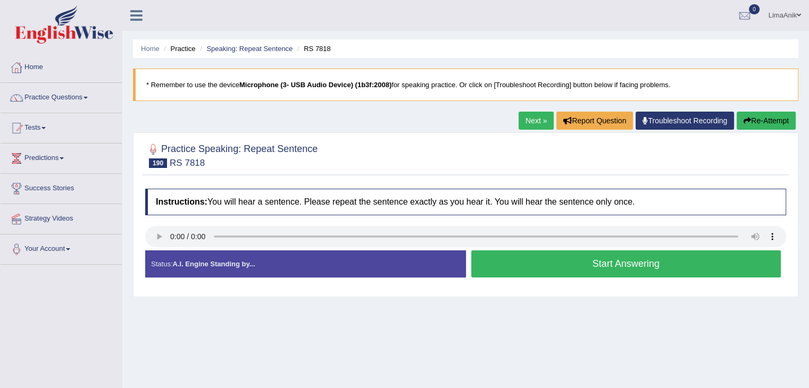
click at [521, 262] on button "Start Answering" at bounding box center [626, 263] width 310 height 27
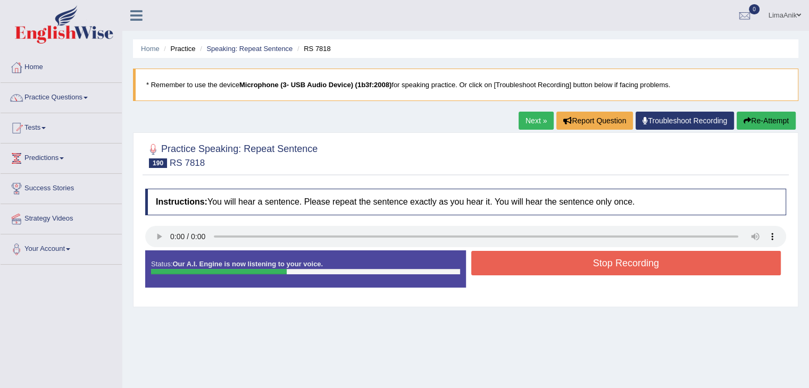
click at [546, 263] on button "Stop Recording" at bounding box center [626, 263] width 310 height 24
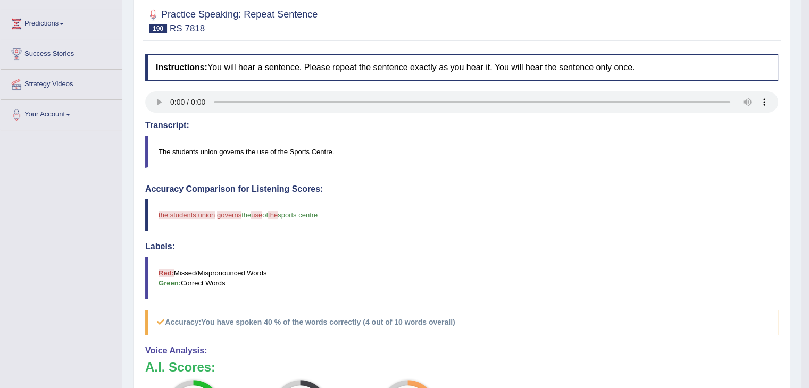
scroll to position [213, 0]
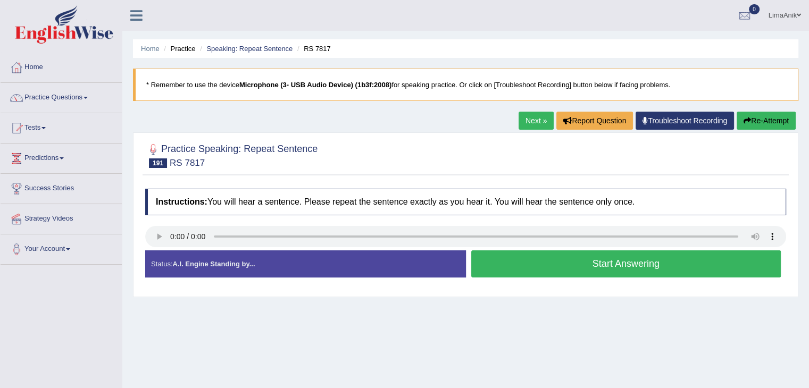
click at [559, 266] on button "Start Answering" at bounding box center [626, 263] width 310 height 27
click at [526, 273] on button "Start Answering" at bounding box center [626, 263] width 310 height 27
click at [553, 255] on button "Start Answering" at bounding box center [626, 263] width 310 height 27
click at [506, 256] on button "Start Answering" at bounding box center [626, 263] width 310 height 27
click at [538, 258] on button "Start Answering" at bounding box center [626, 263] width 310 height 27
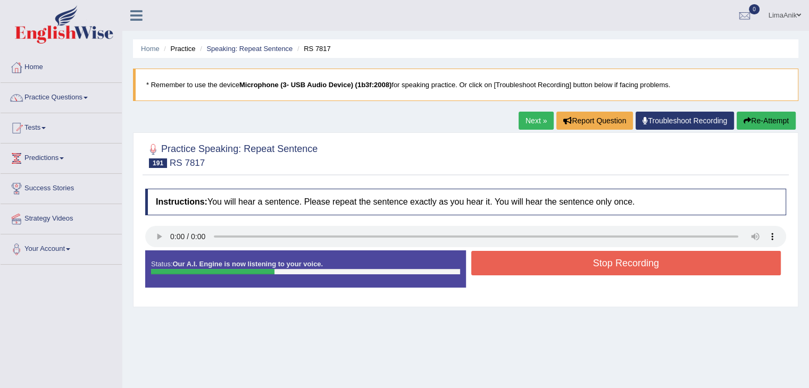
click at [553, 253] on button "Stop Recording" at bounding box center [626, 263] width 310 height 24
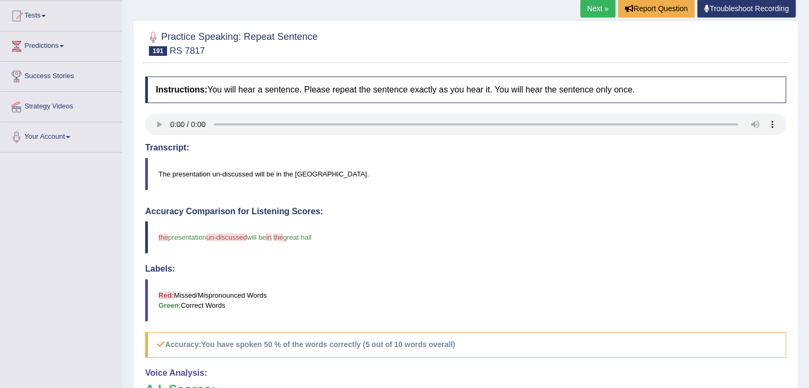
scroll to position [155, 0]
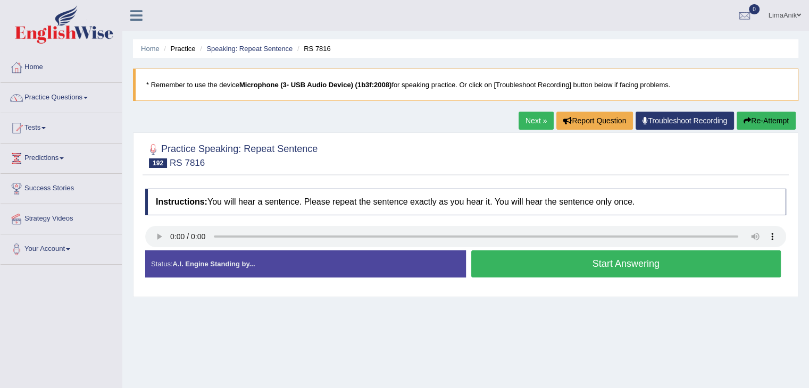
click at [508, 250] on button "Start Answering" at bounding box center [626, 263] width 310 height 27
click at [513, 254] on button "Start Answering" at bounding box center [626, 263] width 310 height 27
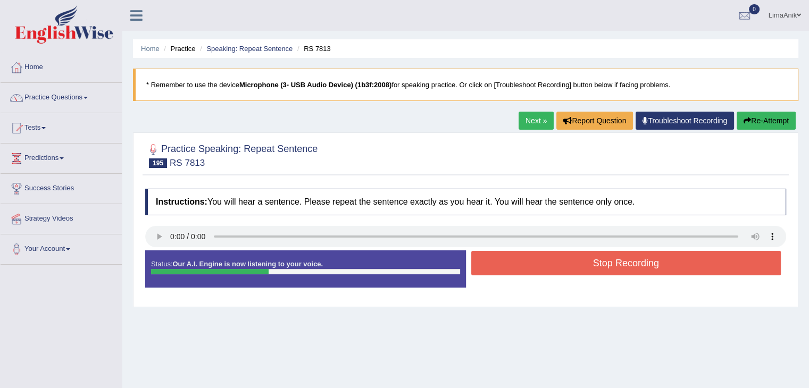
click at [530, 256] on button "Stop Recording" at bounding box center [626, 263] width 310 height 24
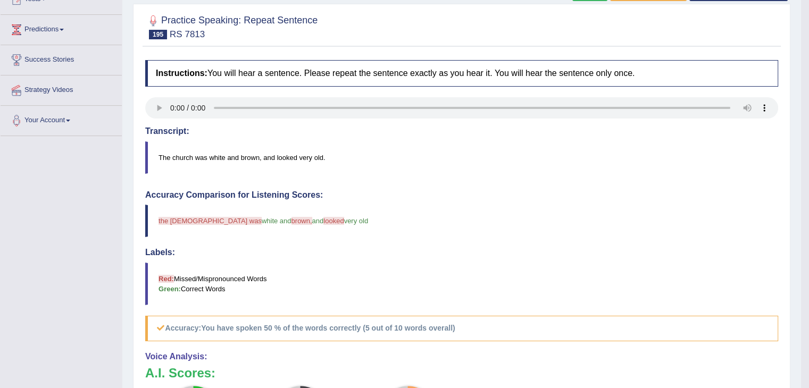
scroll to position [219, 0]
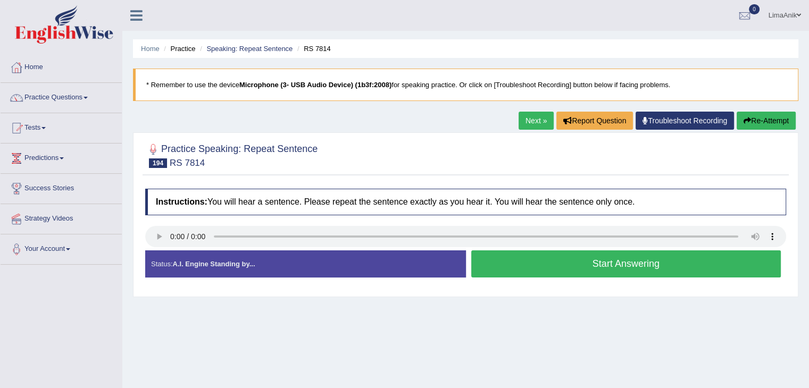
click at [548, 273] on button "Start Answering" at bounding box center [626, 263] width 310 height 27
click at [522, 264] on button "Start Answering" at bounding box center [626, 263] width 310 height 27
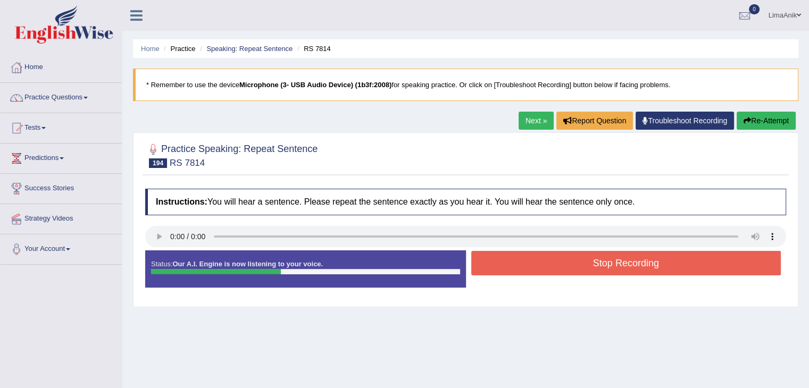
click at [529, 260] on button "Stop Recording" at bounding box center [626, 263] width 310 height 24
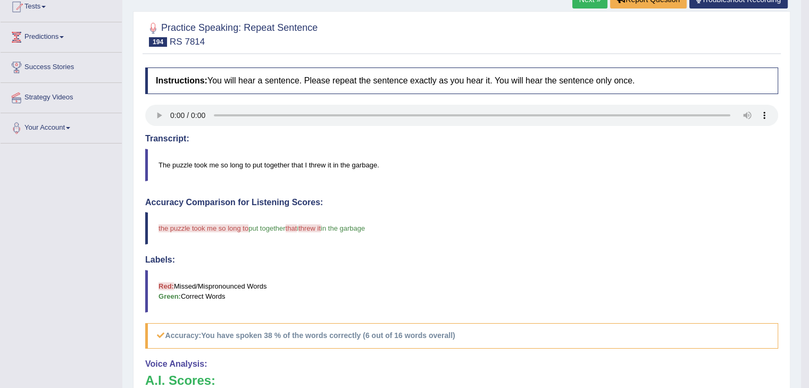
scroll to position [182, 0]
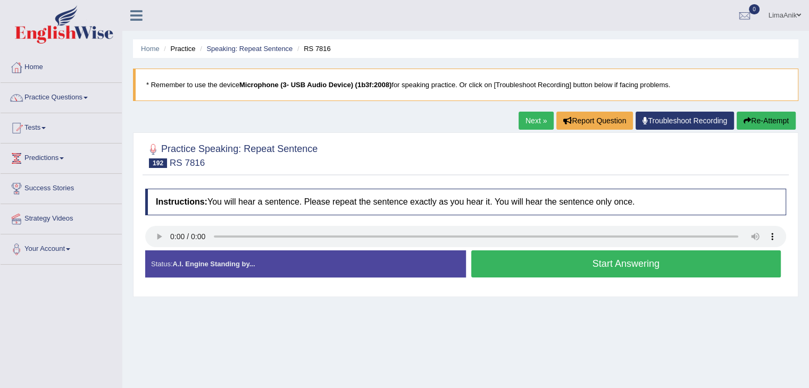
click at [537, 270] on button "Start Answering" at bounding box center [626, 263] width 310 height 27
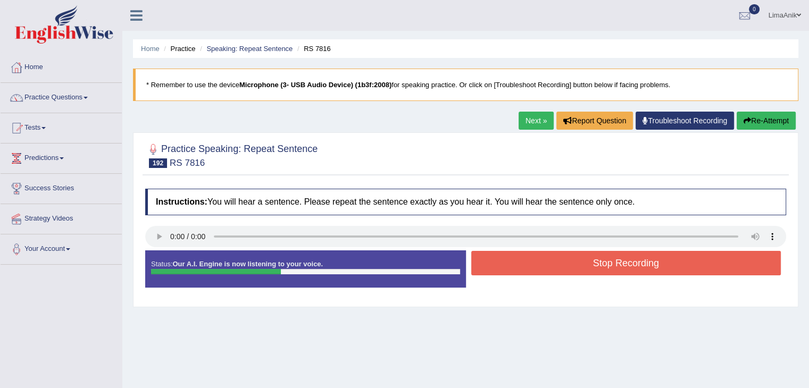
click at [560, 272] on button "Stop Recording" at bounding box center [626, 263] width 310 height 24
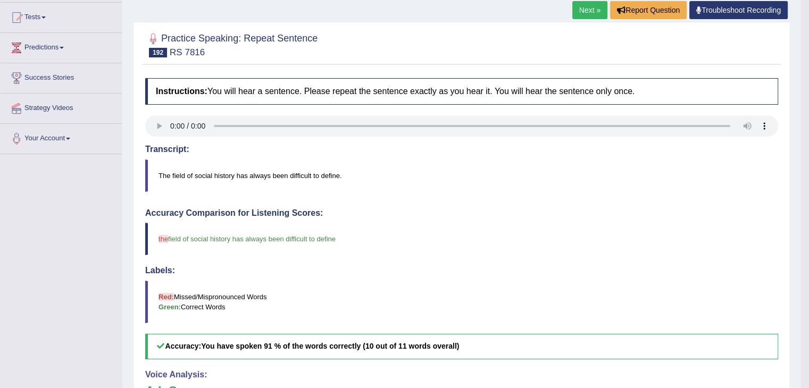
scroll to position [210, 0]
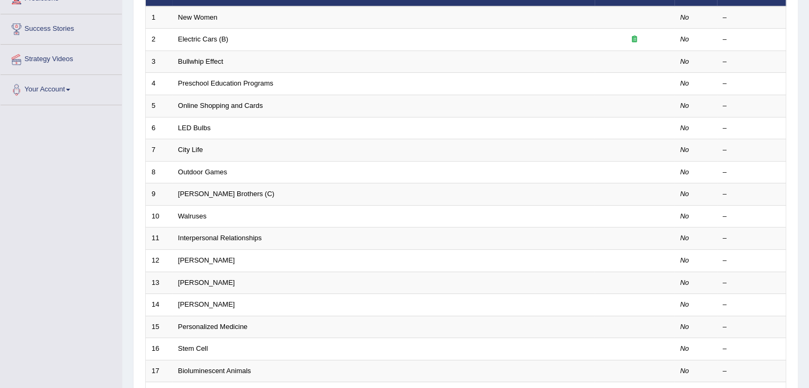
scroll to position [313, 0]
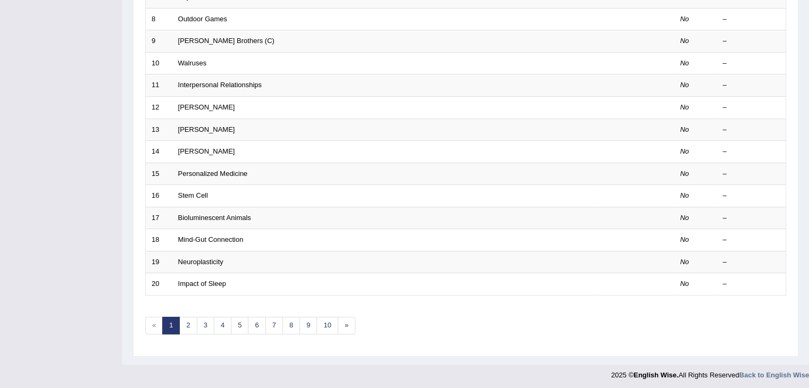
drag, startPoint x: 0, startPoint y: 0, endPoint x: 816, endPoint y: 326, distance: 878.9
click at [322, 328] on link "10" at bounding box center [326, 326] width 21 height 18
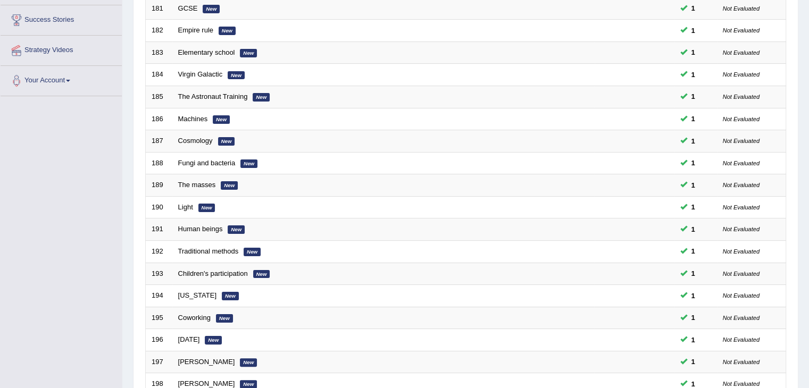
scroll to position [299, 0]
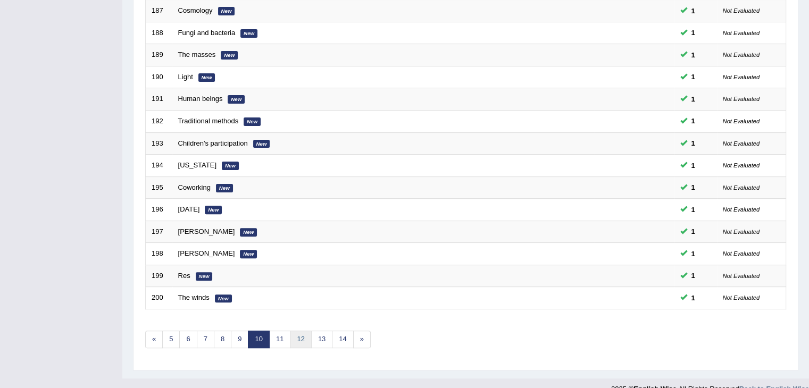
click at [296, 342] on link "12" at bounding box center [300, 340] width 21 height 18
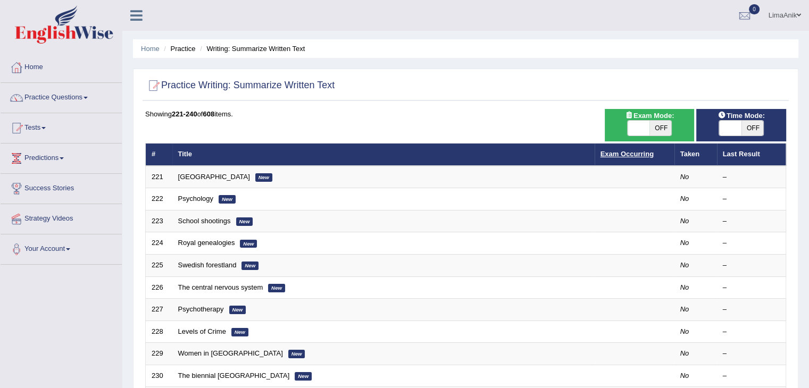
click at [638, 150] on link "Exam Occurring" at bounding box center [626, 154] width 53 height 8
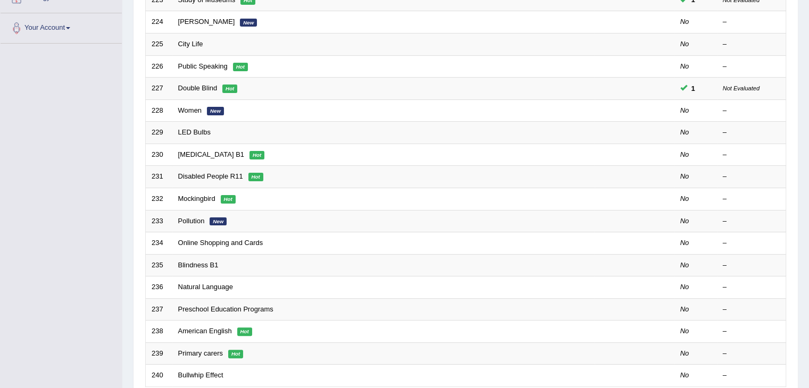
scroll to position [217, 0]
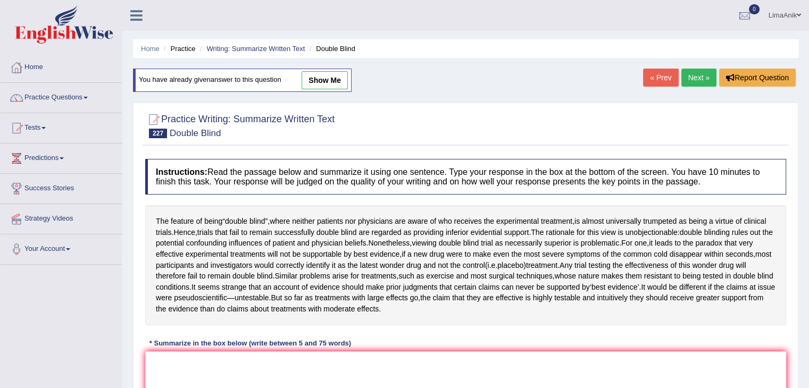
click at [791, 162] on div "Practice Writing: Summarize Written Text 227 Double Blind Instructions: Read th…" at bounding box center [465, 310] width 665 height 414
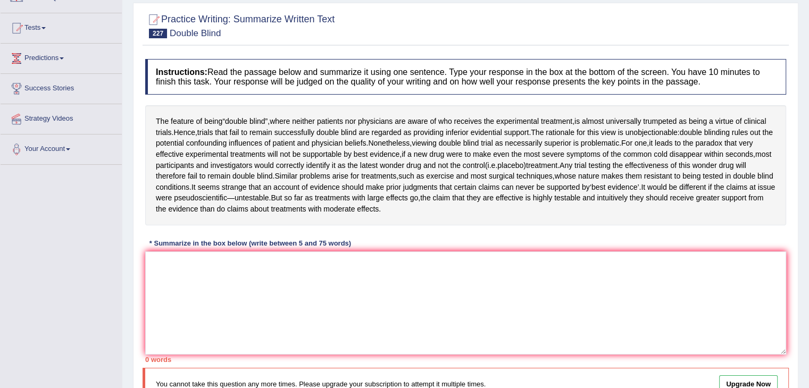
scroll to position [125, 0]
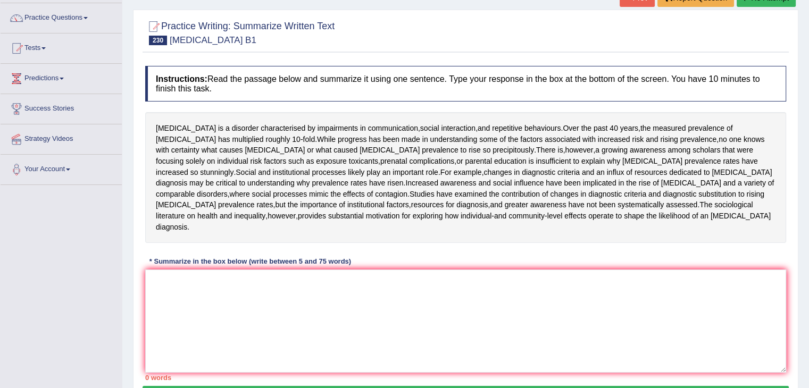
scroll to position [55, 0]
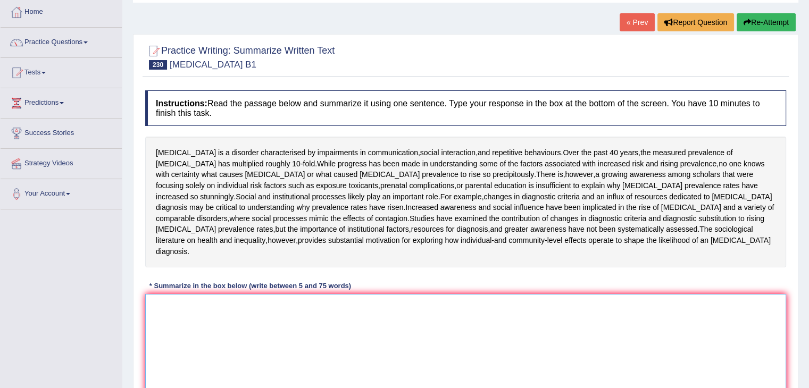
click at [276, 320] on textarea at bounding box center [465, 345] width 641 height 103
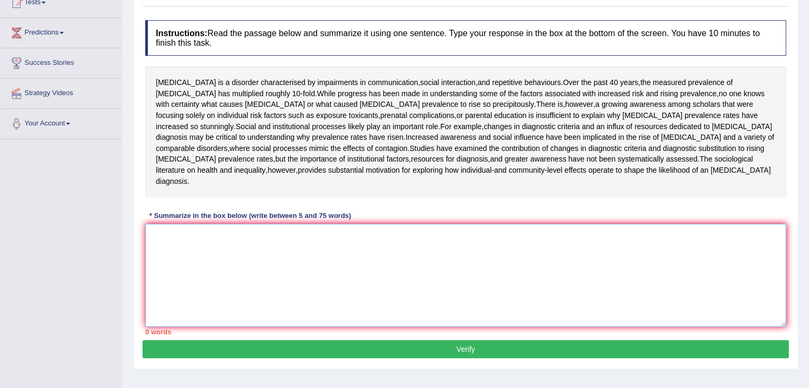
scroll to position [146, 0]
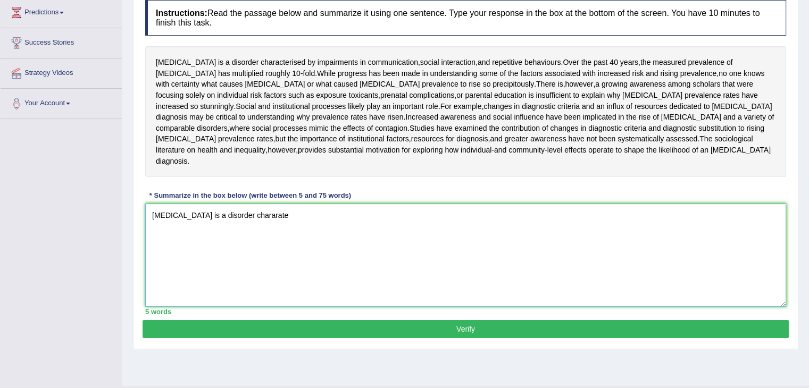
click at [249, 228] on textarea "Autism is a disorder chararate" at bounding box center [465, 255] width 641 height 103
click at [548, 238] on textarea "Autism is a disorder characterised by implications in communication, social int…" at bounding box center [465, 255] width 641 height 103
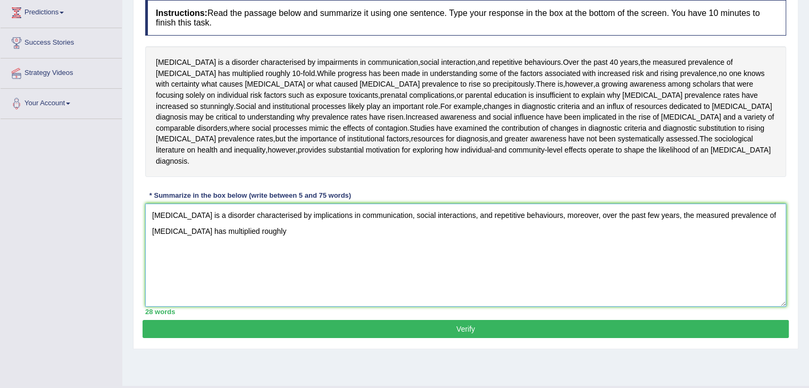
click at [228, 247] on textarea "Autism is a disorder characterised by implications in communication, social int…" at bounding box center [465, 255] width 641 height 103
click at [304, 247] on textarea "Autism is a disorder characterised by implications in communication, social int…" at bounding box center [465, 255] width 641 height 103
click at [280, 240] on textarea "Autism is a disorder characterised by implications in communication, social int…" at bounding box center [465, 255] width 641 height 103
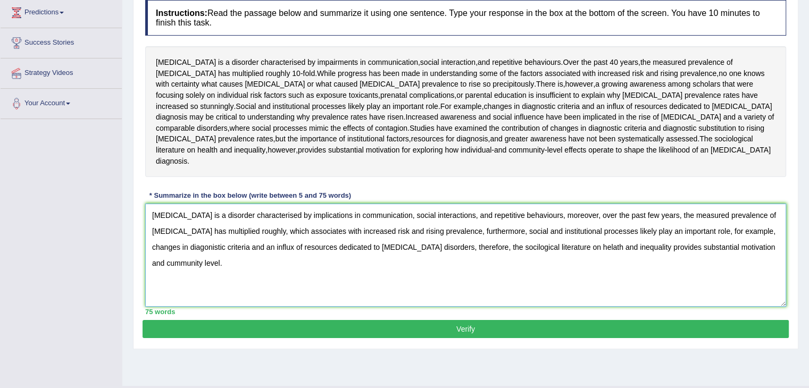
click at [623, 227] on textarea "Autism is a disorder characterised by implications in communication, social int…" at bounding box center [465, 255] width 641 height 103
click at [621, 227] on textarea "Autism is a disorder characterised by implications in communication, social int…" at bounding box center [465, 255] width 641 height 103
click at [718, 256] on textarea "Autism is a disorder characterised by implications in communication, social int…" at bounding box center [465, 255] width 641 height 103
type textarea "Autism is a disorder characterised by implications in communication, social int…"
click at [429, 337] on button "Verify" at bounding box center [466, 329] width 646 height 18
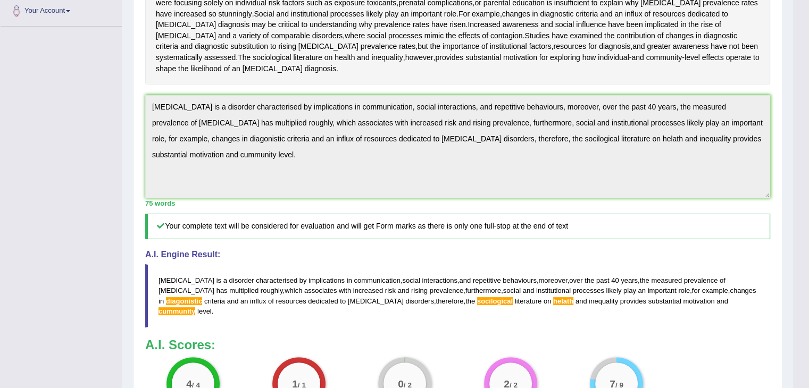
scroll to position [277, 0]
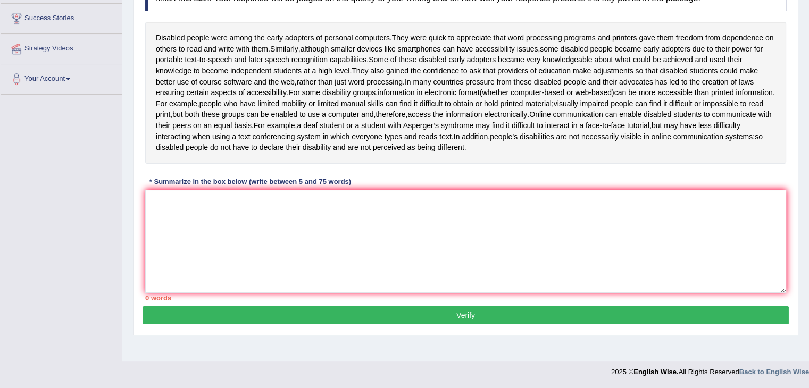
scroll to position [183, 0]
click at [300, 260] on textarea at bounding box center [465, 241] width 641 height 103
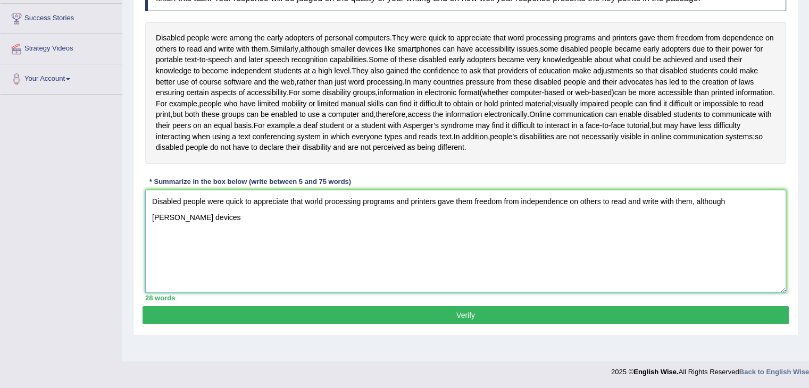
click at [774, 224] on textarea "Disabled people were quick to appreciate that world processing programs and pri…" at bounding box center [465, 241] width 641 height 103
click at [781, 229] on textarea "Disabled people were quick to appreciate that world processing programs and pri…" at bounding box center [465, 241] width 641 height 103
click at [325, 242] on textarea "Disabled people were quick to appreciate that world processing programs and pri…" at bounding box center [465, 241] width 641 height 103
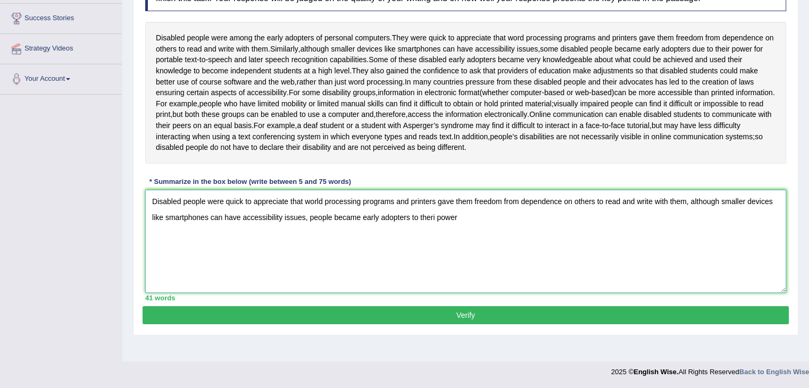
click at [470, 241] on textarea "Disabled people were quick to appreciate that world processing programs and pri…" at bounding box center [465, 241] width 641 height 103
click at [488, 245] on textarea "Disabled people were quick to appreciate that world processing programs and pri…" at bounding box center [465, 241] width 641 height 103
click at [538, 239] on textarea "Disabled people were quick to appreciate that world processing programs and pri…" at bounding box center [465, 241] width 641 height 103
click at [697, 247] on textarea "Disabled people were quick to appreciate that world processing programs and pri…" at bounding box center [465, 241] width 641 height 103
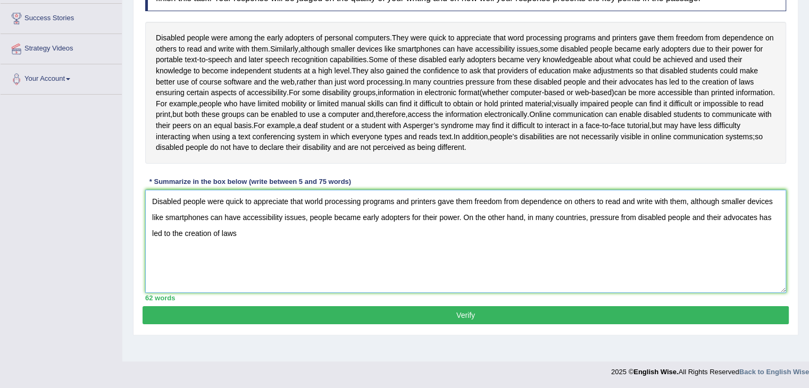
click at [459, 237] on textarea "Disabled people were quick to appreciate that world processing programs and pri…" at bounding box center [465, 241] width 641 height 103
click at [466, 237] on textarea "Disabled people were quick to appreciate that world processing programs and pri…" at bounding box center [465, 241] width 641 height 103
click at [248, 267] on textarea "Disabled people were quick to appreciate that world processing programs and pri…" at bounding box center [465, 241] width 641 height 103
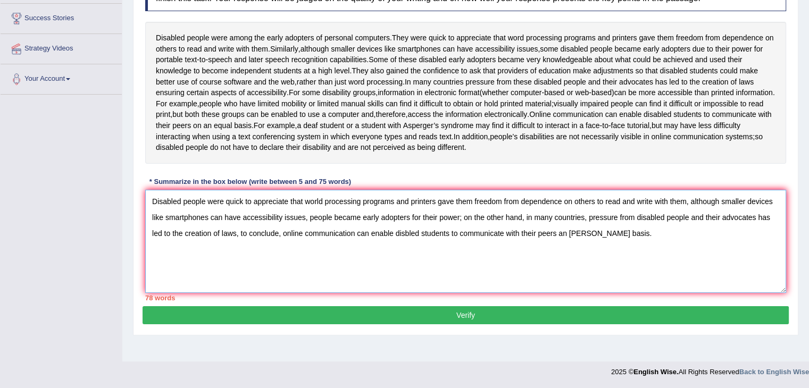
click at [395, 254] on textarea "Disabled people were quick to appreciate that world processing programs and pri…" at bounding box center [465, 241] width 641 height 103
click at [518, 242] on textarea "Disabled people were quick to appreciate that world processing programs and pri…" at bounding box center [465, 241] width 641 height 103
click at [520, 240] on textarea "Disabled people were quick to appreciate that world processing programs and pri…" at bounding box center [465, 241] width 641 height 103
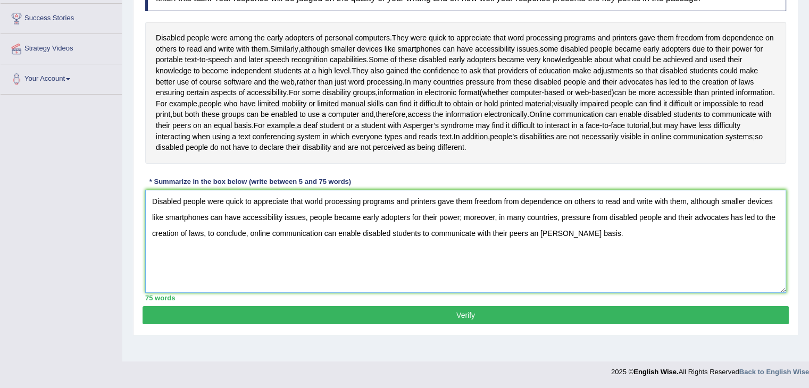
click at [462, 239] on textarea "Disabled people were quick to appreciate that world processing programs and pri…" at bounding box center [465, 241] width 641 height 103
click at [610, 258] on textarea "Disabled people were quick to appreciate that world processing programs and pri…" at bounding box center [465, 241] width 641 height 103
click at [532, 250] on textarea "Disabled people were quick to appreciate that world processing programs and pri…" at bounding box center [465, 241] width 641 height 103
type textarea "Disabled people were quick to appreciate that world processing programs and pri…"
click at [465, 324] on button "Verify" at bounding box center [466, 315] width 646 height 18
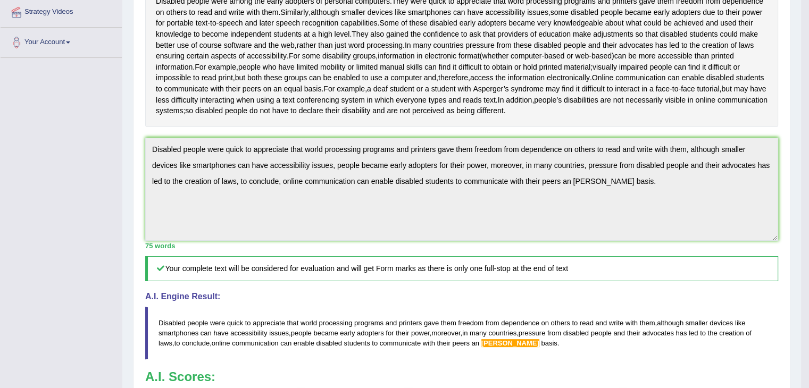
scroll to position [191, 0]
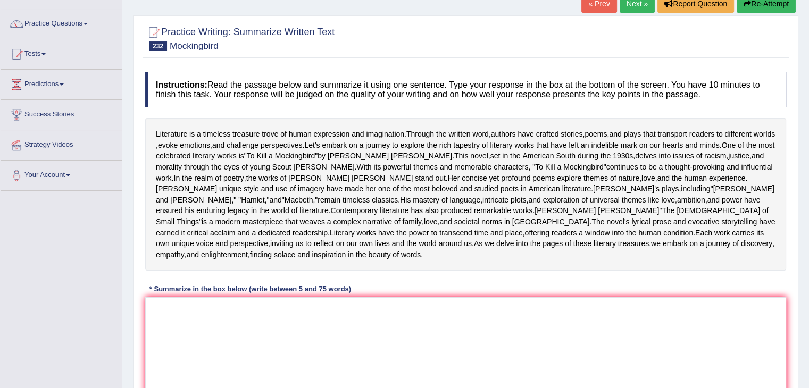
scroll to position [79, 0]
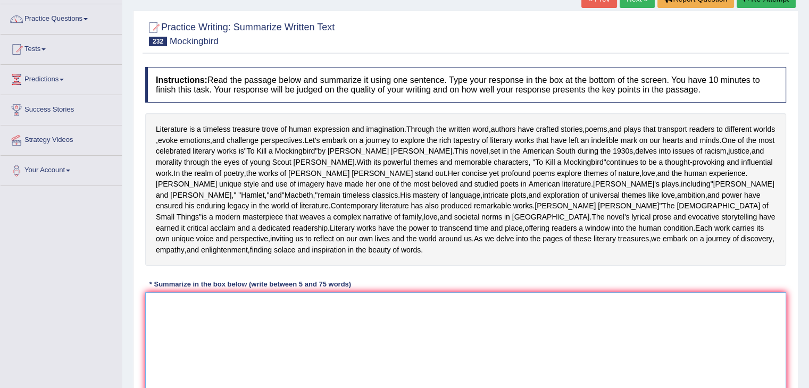
click at [232, 327] on textarea at bounding box center [465, 343] width 641 height 103
click at [257, 294] on textarea "Literature is a timeless" at bounding box center [465, 343] width 641 height 103
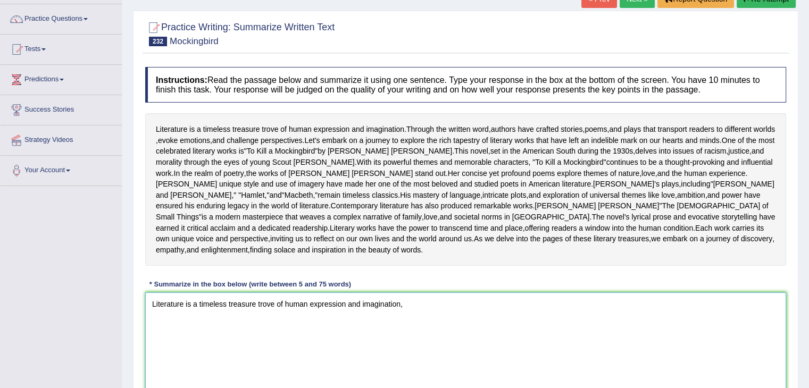
click at [429, 300] on textarea "Literature is a timeless treasure trove of human expression and imagination," at bounding box center [465, 343] width 641 height 103
click at [718, 296] on textarea "Literature is a timeless treasure trove of human expression and imagination, al…" at bounding box center [465, 343] width 641 height 103
click at [701, 292] on textarea "Literature is a timeless treasure trove of human expression and imagination, al…" at bounding box center [465, 343] width 641 height 103
click at [699, 305] on textarea "Literature is a timeless treasure trove of human expression and imagination, al…" at bounding box center [465, 343] width 641 height 103
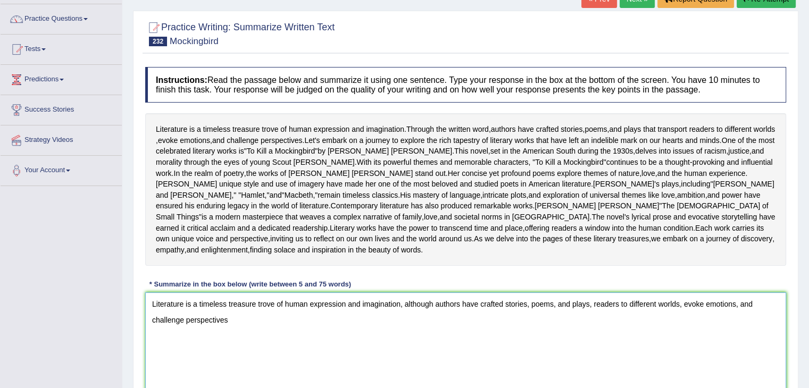
click at [623, 296] on textarea "Literature is a timeless treasure trove of human expression and imagination, al…" at bounding box center [465, 343] width 641 height 103
click at [319, 325] on textarea "Literature is a timeless treasure trove of human expression and imagination, al…" at bounding box center [465, 343] width 641 height 103
click at [228, 310] on textarea "Literature is a timeless treasure trove of human expression and imagination, al…" at bounding box center [465, 343] width 641 height 103
click at [309, 308] on textarea "Literature is a timeless treasure trove of human expression and imagination, al…" at bounding box center [465, 343] width 641 height 103
click at [323, 311] on textarea "Literature is a timeless treasure trove of human expression and imagination, al…" at bounding box center [465, 343] width 641 height 103
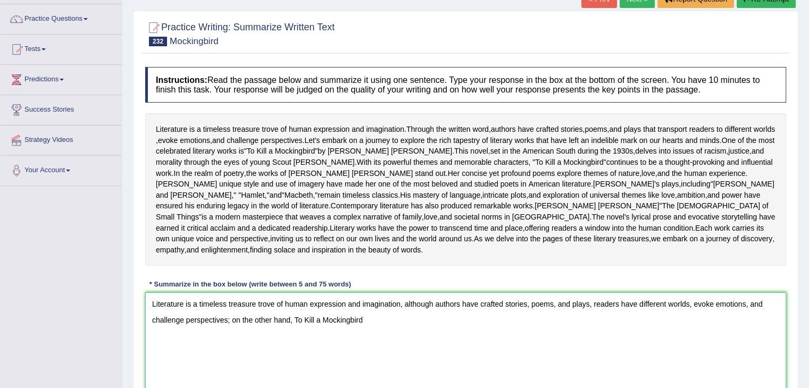
click at [371, 313] on textarea "Literature is a timeless treasure trove of human expression and imagination, al…" at bounding box center [465, 343] width 641 height 103
click at [612, 320] on textarea "Literature is a timeless treasure trove of human expression and imagination, al…" at bounding box center [465, 343] width 641 height 103
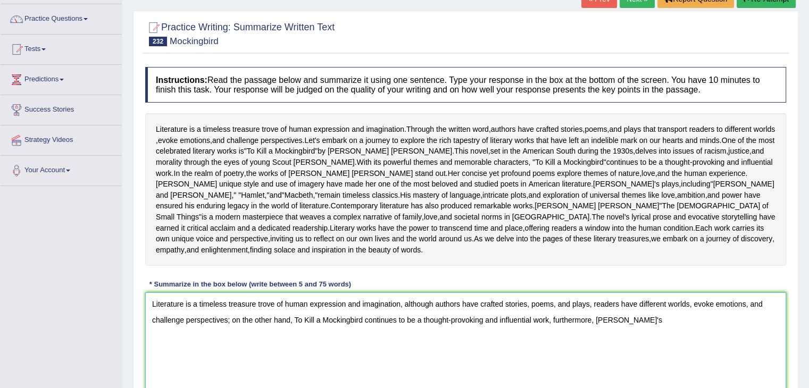
click at [661, 310] on textarea "Literature is a timeless treasure trove of human expression and imagination, al…" at bounding box center [465, 343] width 641 height 103
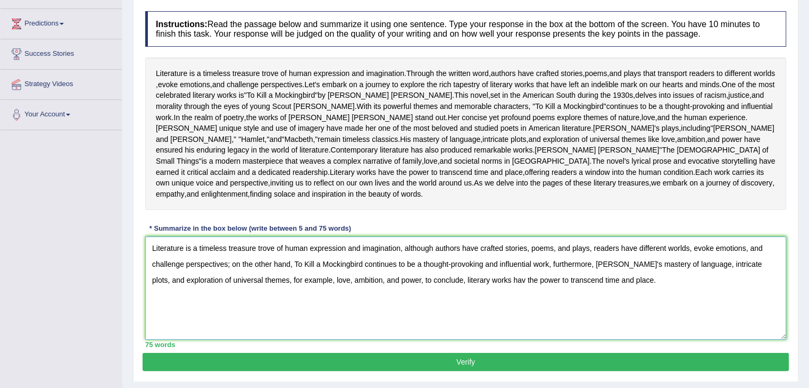
scroll to position [138, 0]
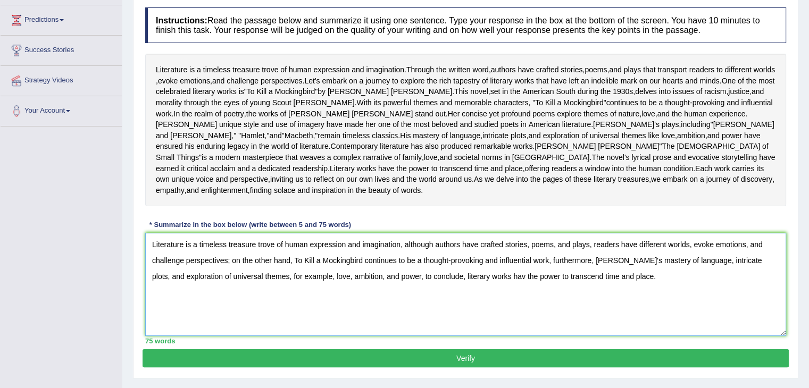
click at [486, 266] on textarea "Literature is a timeless treasure trove of human expression and imagination, al…" at bounding box center [465, 284] width 641 height 103
click at [490, 265] on textarea "Literature is a timeless treasure trove of human expression and imagination, al…" at bounding box center [465, 284] width 641 height 103
type textarea "Literature is a timeless treasure trove of human expression and imagination, al…"
click at [489, 349] on button "Verify" at bounding box center [466, 358] width 646 height 18
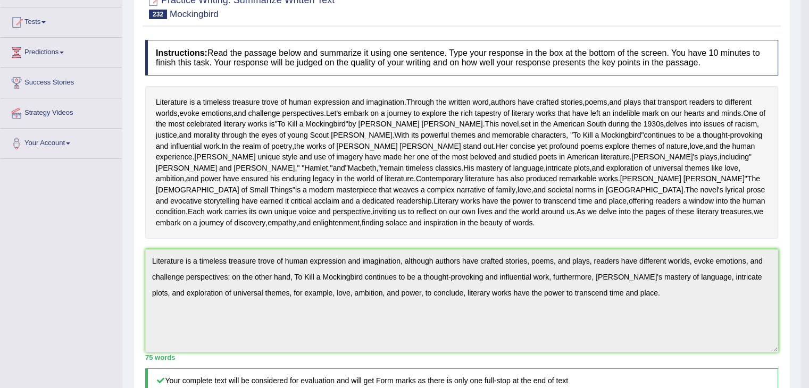
scroll to position [0, 0]
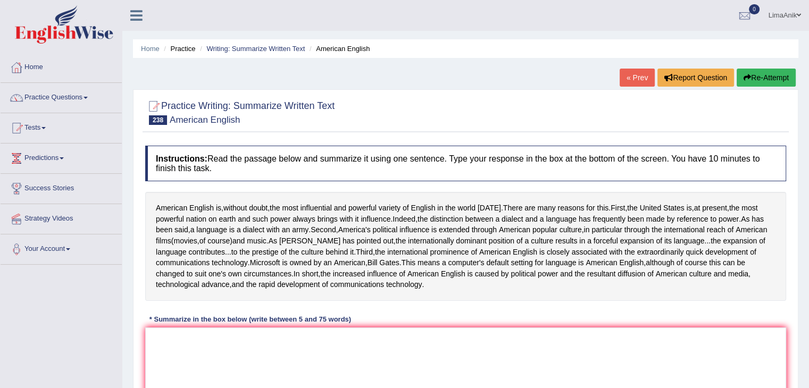
scroll to position [68, 0]
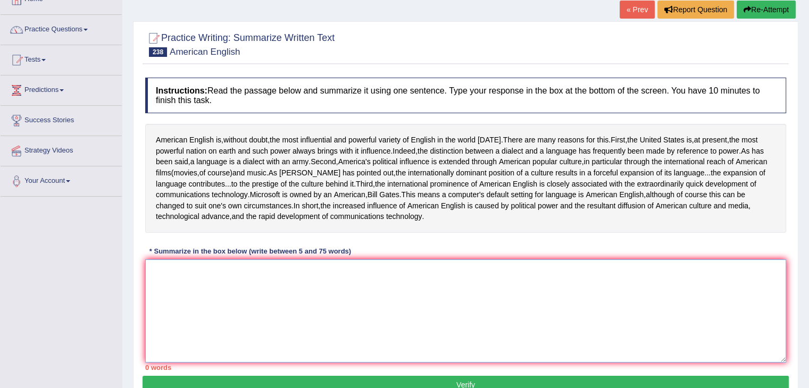
click at [215, 293] on textarea at bounding box center [465, 310] width 641 height 103
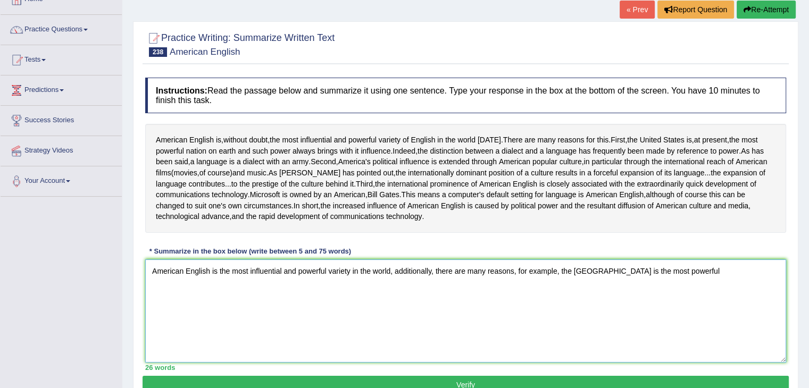
click at [690, 271] on textarea "American English is the most influential and powerful variety in the world, add…" at bounding box center [465, 310] width 641 height 103
click at [779, 269] on textarea "American English is the most influential and powerful variety in the world, add…" at bounding box center [465, 310] width 641 height 103
click at [353, 303] on textarea "American English is the most influential and powerful variety in the world, add…" at bounding box center [465, 310] width 641 height 103
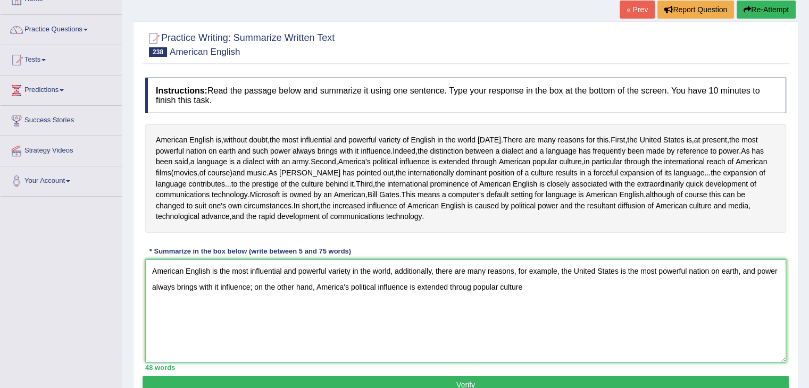
click at [523, 292] on textarea "American English is the most influential and powerful variety in the world, add…" at bounding box center [465, 310] width 641 height 103
click at [536, 299] on textarea "American English is the most influential and powerful variety in the world, add…" at bounding box center [465, 310] width 641 height 103
click at [765, 290] on textarea "American English is the most influential and powerful variety in the world, add…" at bounding box center [465, 310] width 641 height 103
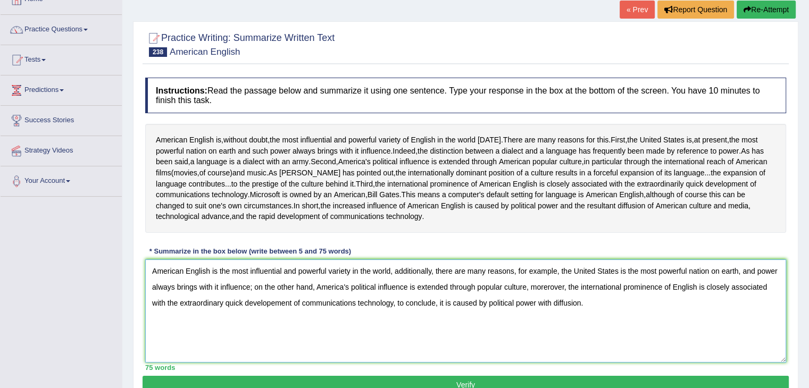
scroll to position [97, 0]
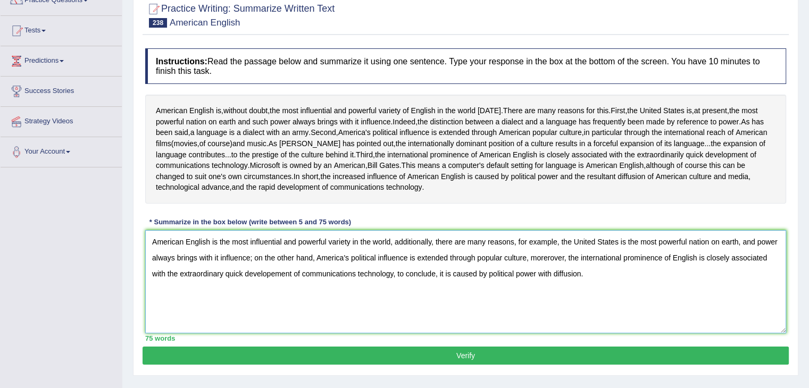
type textarea "American English is the most influential and powerful variety in the world, add…"
click at [446, 350] on button "Verify" at bounding box center [466, 356] width 646 height 18
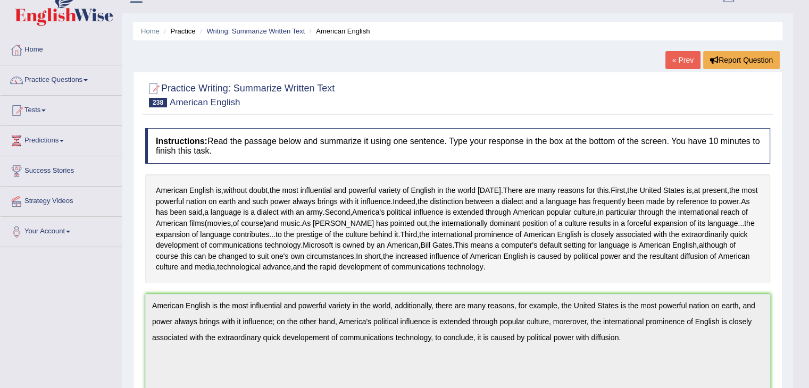
scroll to position [13, 0]
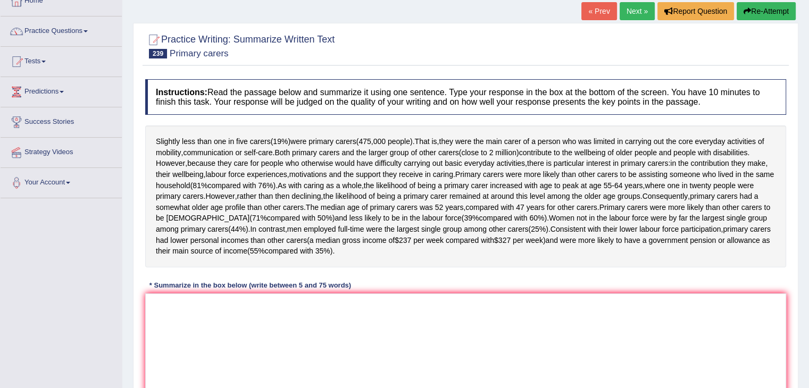
scroll to position [91, 0]
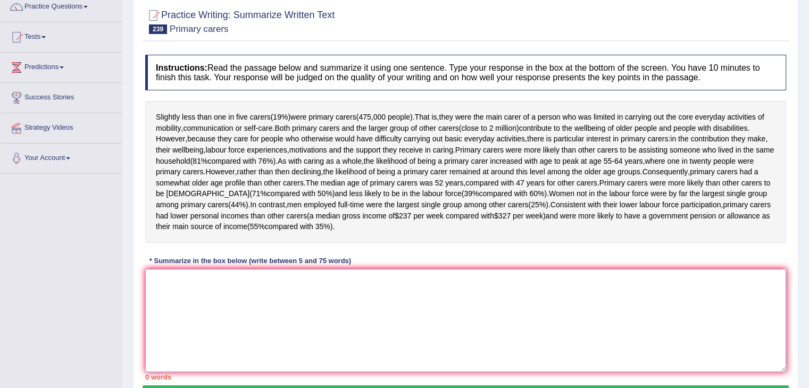
click at [224, 339] on textarea at bounding box center [465, 320] width 641 height 103
click at [197, 315] on textarea "Primary carer were" at bounding box center [465, 320] width 641 height 103
click at [230, 314] on textarea "Primary carers were" at bounding box center [465, 320] width 641 height 103
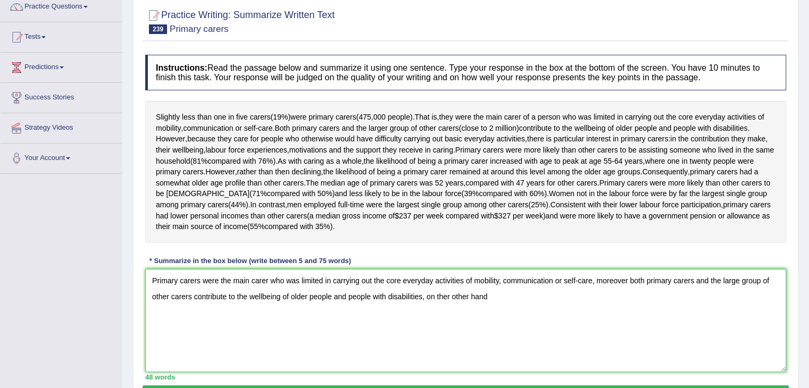
click at [426, 331] on textarea "Primary carers were the main carer who was limited in carrying out the core eve…" at bounding box center [465, 320] width 641 height 103
click at [493, 329] on textarea "Primary carers were the main carer who was limited in carrying out the core eve…" at bounding box center [465, 320] width 641 height 103
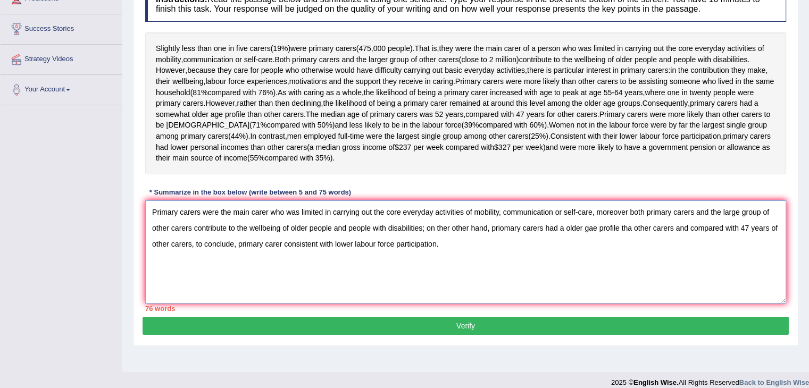
scroll to position [157, 0]
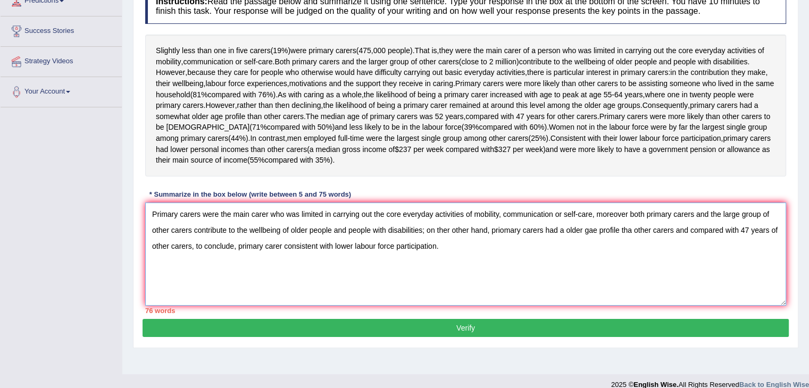
click at [552, 249] on textarea "Primary carers were the main carer who was limited in carrying out the core eve…" at bounding box center [465, 254] width 641 height 103
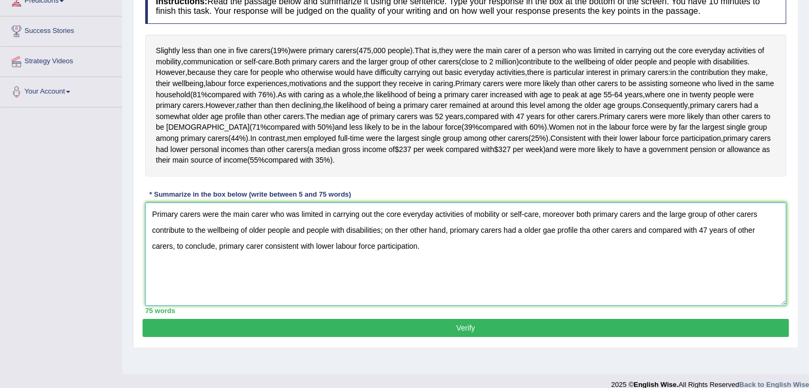
click at [590, 264] on textarea "Primary carers were the main carer who was limited in carrying out the core eve…" at bounding box center [465, 254] width 641 height 103
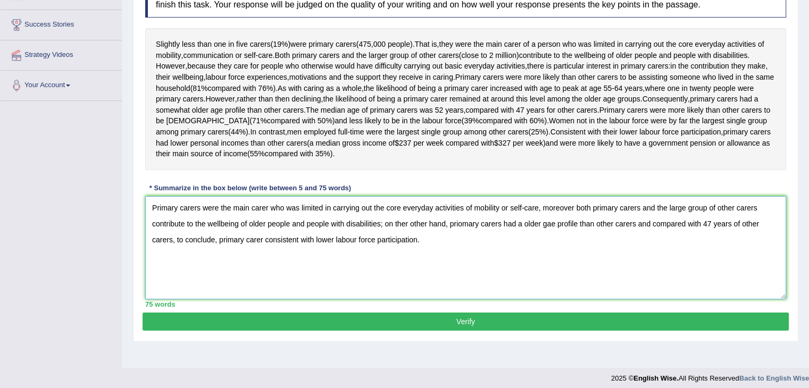
scroll to position [185, 0]
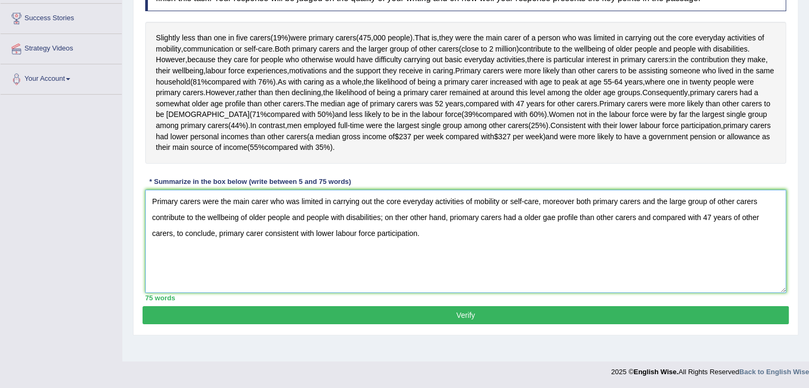
click at [268, 217] on textarea "Primary carers were the main carer who was limited in carrying out the core eve…" at bounding box center [465, 241] width 641 height 103
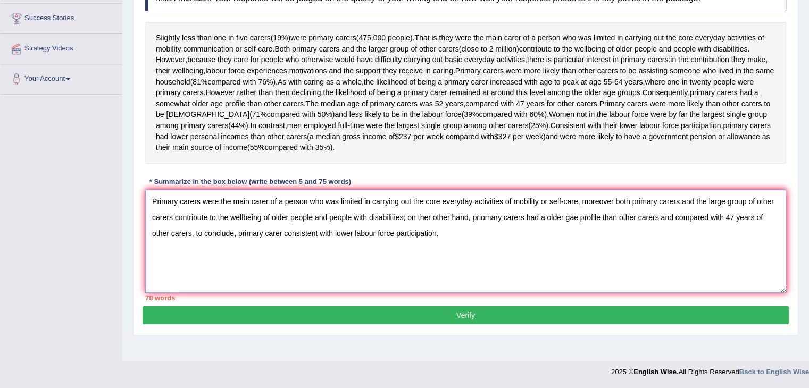
click at [470, 233] on textarea "Primary carers were the main carer of a person who was limited in carrying out …" at bounding box center [465, 241] width 641 height 103
click at [612, 223] on textarea "Primary carers were the main carer of a person who was limited in carrying out …" at bounding box center [465, 241] width 641 height 103
click at [350, 239] on textarea "Primary carers were the main carer of a person who was limited in carrying out …" at bounding box center [465, 241] width 641 height 103
click at [316, 231] on textarea "Primary carers were the main carer of a person who was limited in carrying out …" at bounding box center [465, 241] width 641 height 103
click at [319, 236] on textarea "Primary carers were the main carer of a person who was limited in carrying out …" at bounding box center [465, 241] width 641 height 103
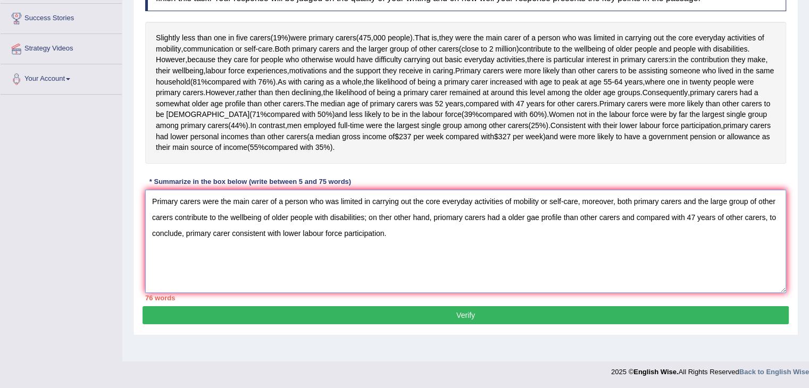
click at [577, 221] on textarea "Primary carers were the main carer of a person who was limited in carrying out …" at bounding box center [465, 241] width 641 height 103
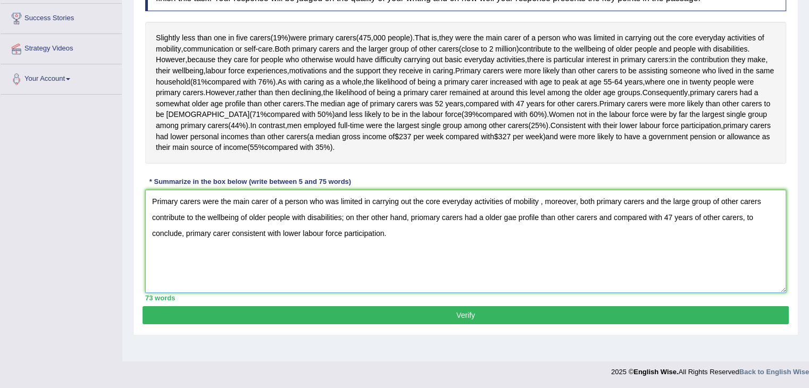
click at [543, 221] on textarea "Primary carers were the main carer of a person who was limited in carrying out …" at bounding box center [465, 241] width 641 height 103
click at [538, 220] on textarea "Primary carers were the main carer of a person who was limited in carrying out …" at bounding box center [465, 241] width 641 height 103
type textarea "Primary carers were the main carer of a person who was limited in carrying out …"
click at [470, 336] on div "Practice Writing: Summarize Written Text 239 Primary carers Instructions: Read …" at bounding box center [465, 127] width 665 height 416
click at [476, 324] on button "Verify" at bounding box center [466, 315] width 646 height 18
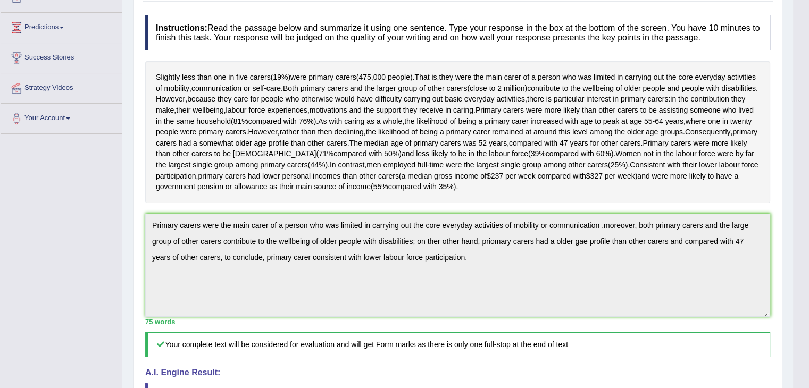
scroll to position [49, 0]
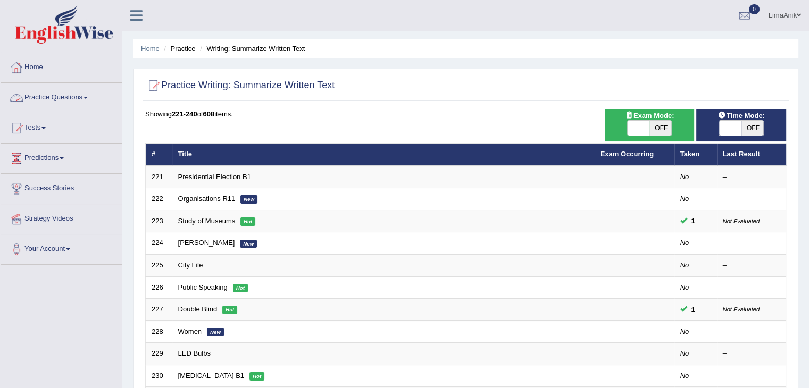
click at [63, 105] on link "Practice Questions" at bounding box center [61, 96] width 121 height 27
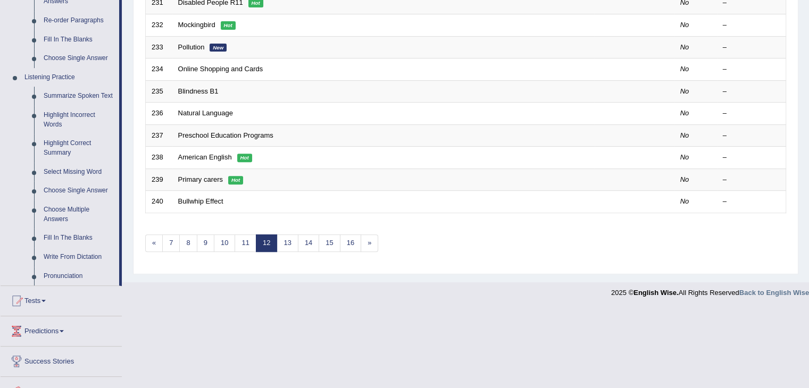
scroll to position [402, 0]
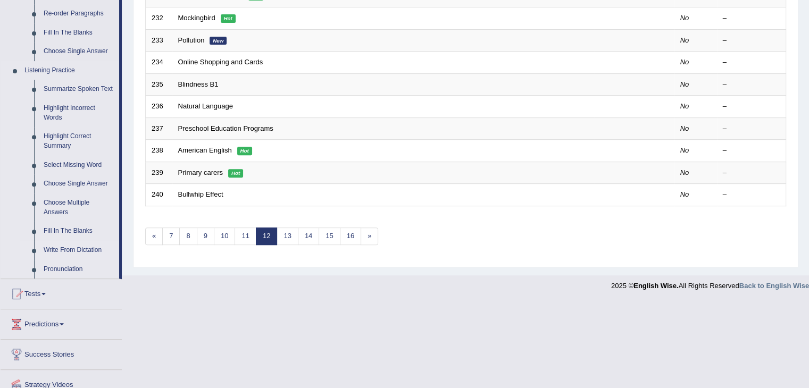
click at [72, 244] on link "Write From Dictation" at bounding box center [79, 250] width 80 height 19
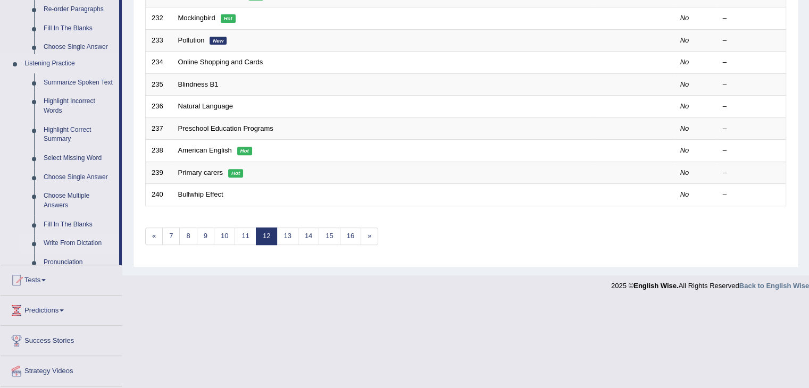
scroll to position [313, 0]
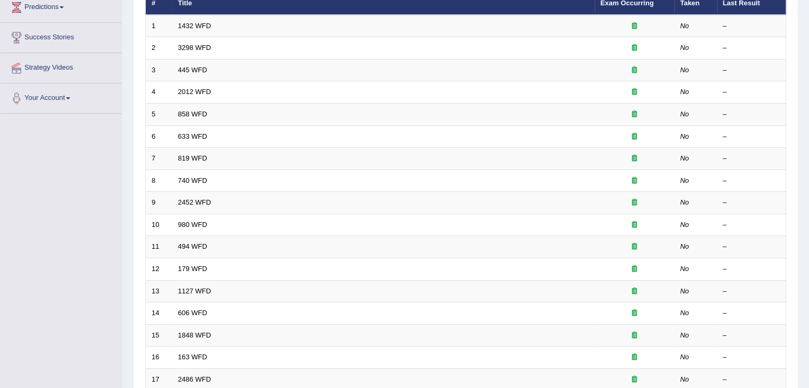
scroll to position [313, 0]
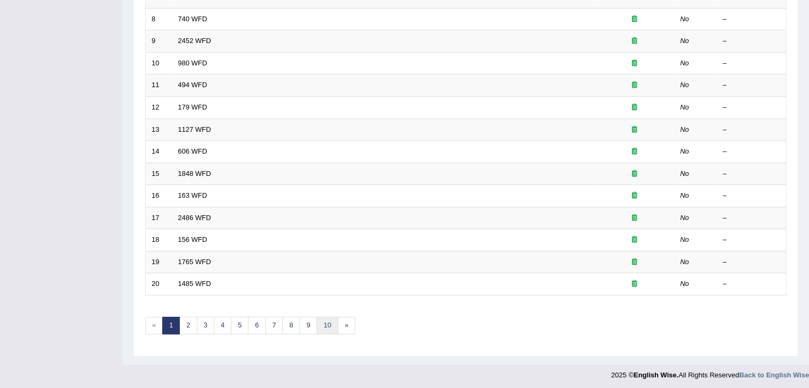
click at [322, 322] on link "10" at bounding box center [326, 326] width 21 height 18
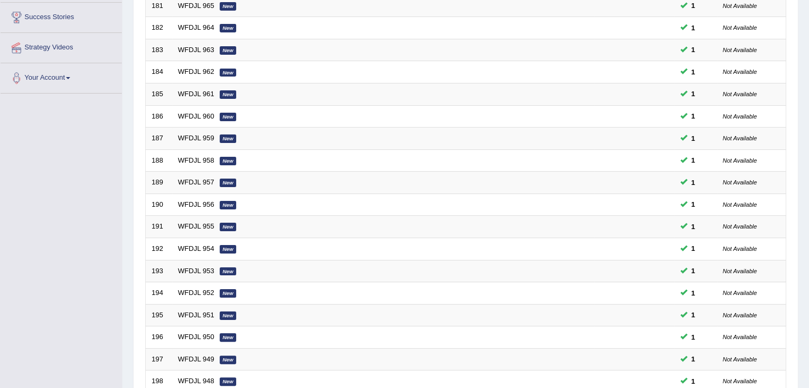
scroll to position [313, 0]
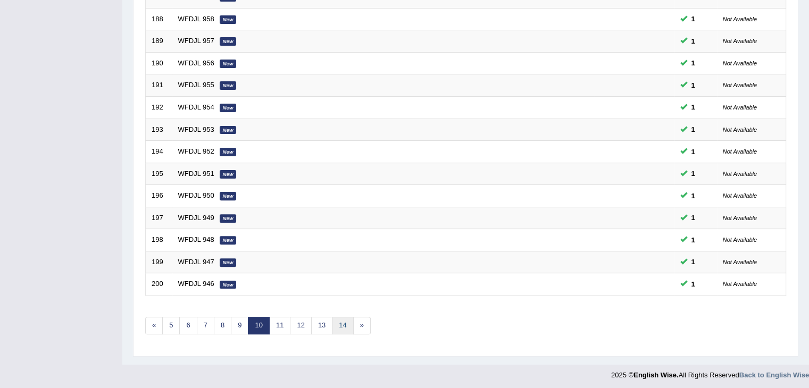
click at [339, 324] on link "14" at bounding box center [342, 326] width 21 height 18
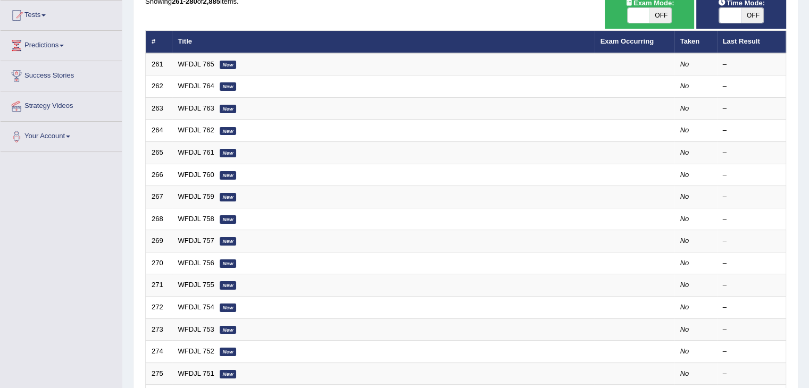
scroll to position [106, 0]
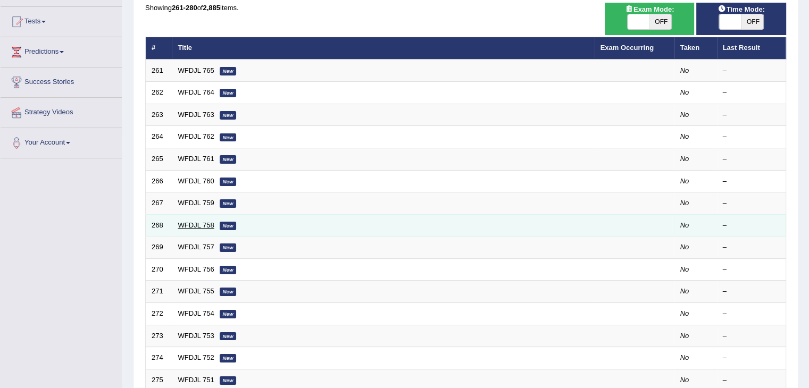
click at [200, 222] on link "WFDJL 758" at bounding box center [196, 225] width 36 height 8
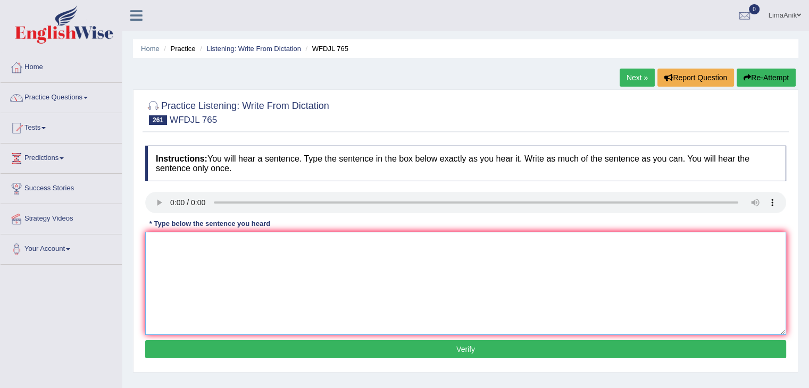
click at [213, 246] on textarea at bounding box center [465, 283] width 641 height 103
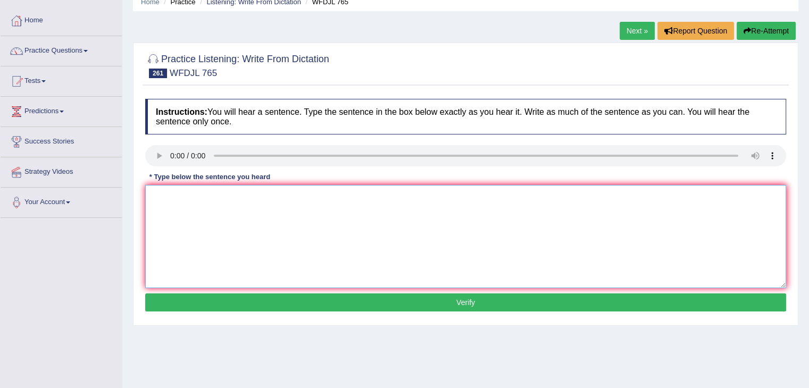
scroll to position [53, 0]
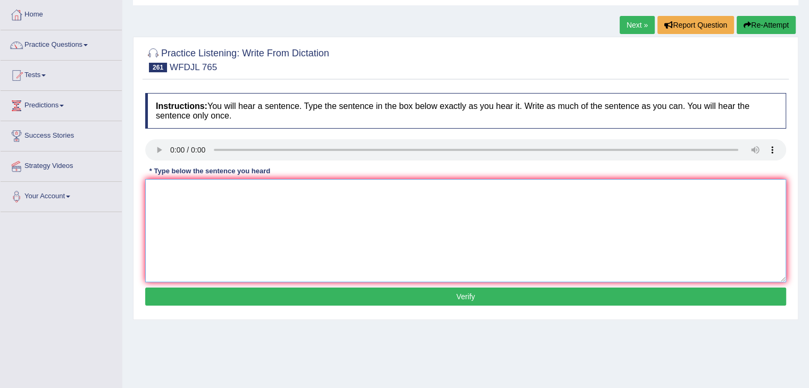
click at [158, 192] on textarea at bounding box center [465, 230] width 641 height 103
click at [155, 229] on textarea "ind to gran yupo floowing throug of yuor discuss Instructor instructors to grand" at bounding box center [465, 230] width 641 height 103
click at [202, 209] on textarea "ind to gran yupo floowing throug of yuor discuss Instructor instructors to grand" at bounding box center [465, 230] width 641 height 103
click at [298, 205] on textarea "ind to gran yupo floowing throug of yuor discuss Instructor instructors to grand" at bounding box center [465, 230] width 641 height 103
click at [313, 188] on textarea "ind to gran yupo floowing throug of yuor discuss Instructor instructors to gran…" at bounding box center [465, 230] width 641 height 103
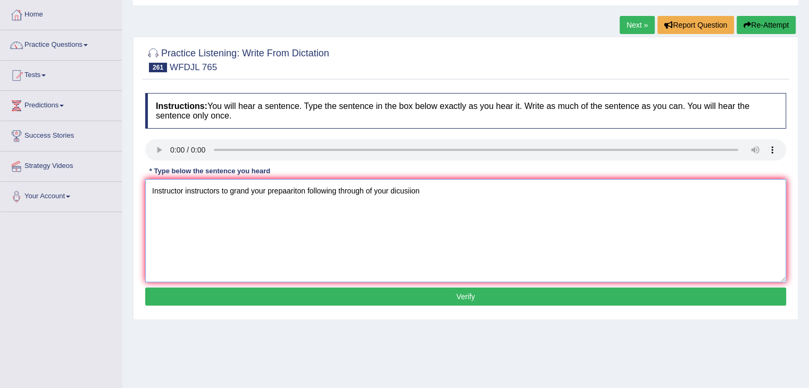
click at [376, 203] on textarea "Instructor instructors to grand your prepaariton following through of your dicu…" at bounding box center [465, 230] width 641 height 103
click at [304, 209] on textarea "Instructor instructors to grand your prepaariton following through of to on you…" at bounding box center [465, 230] width 641 height 103
click at [306, 207] on textarea "Instructor instructors to grand your prepaariton following through of to on you…" at bounding box center [465, 230] width 641 height 103
click at [350, 210] on textarea "Instructor instructors to grand your preparation preparations following through…" at bounding box center [465, 230] width 641 height 103
click at [149, 209] on textarea "Instructor instructors to grand your preparation preparations follow following …" at bounding box center [465, 230] width 641 height 103
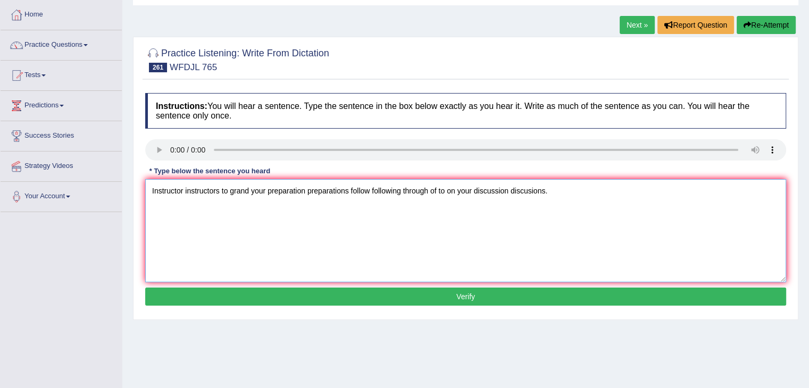
click at [534, 194] on textarea "Instructor instructors to grand your preparation preparations follow following …" at bounding box center [465, 230] width 641 height 103
type textarea "Instructor instructors to grand your preparation preparations follow following …"
click at [392, 295] on button "Verify" at bounding box center [465, 297] width 641 height 18
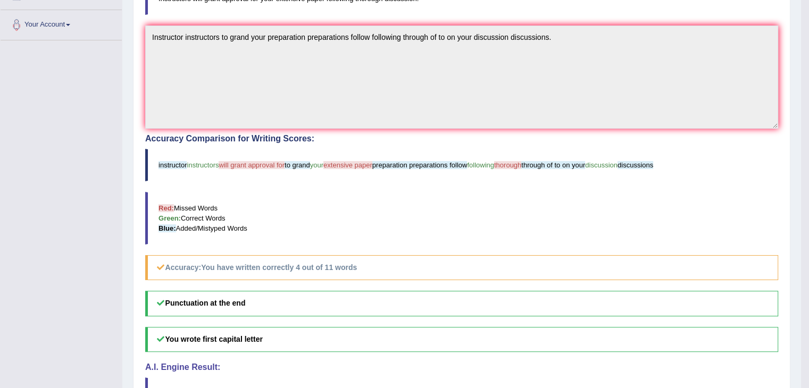
scroll to position [221, 0]
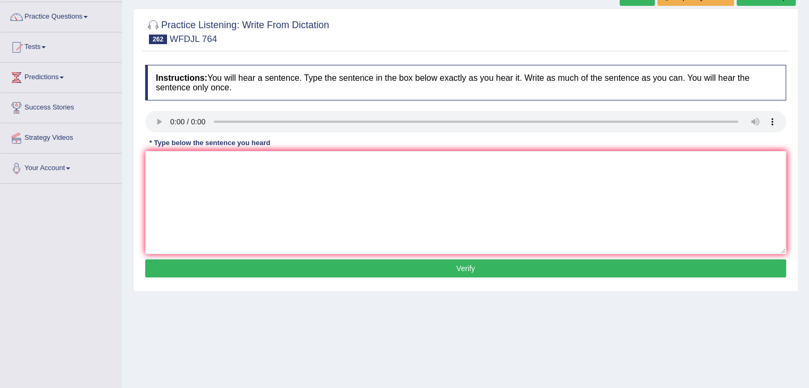
scroll to position [82, 0]
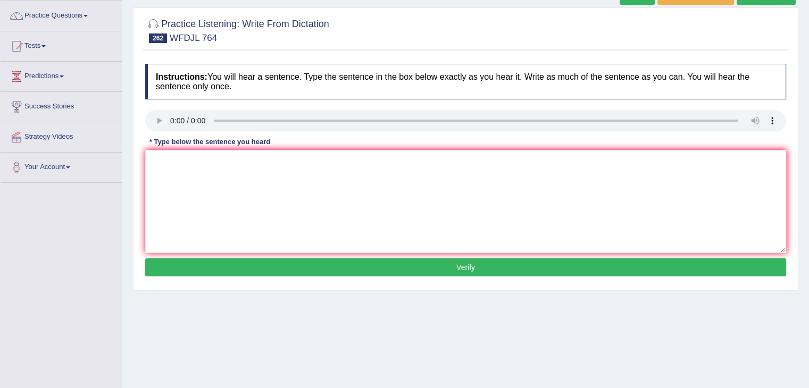
click at [212, 177] on div "Instructions: You will hear a sentence. Type the sentence in the box below exac…" at bounding box center [466, 171] width 646 height 227
click at [212, 177] on textarea at bounding box center [465, 201] width 641 height 103
click at [192, 172] on textarea at bounding box center [465, 201] width 641 height 103
type textarea "t"
type textarea "to se"
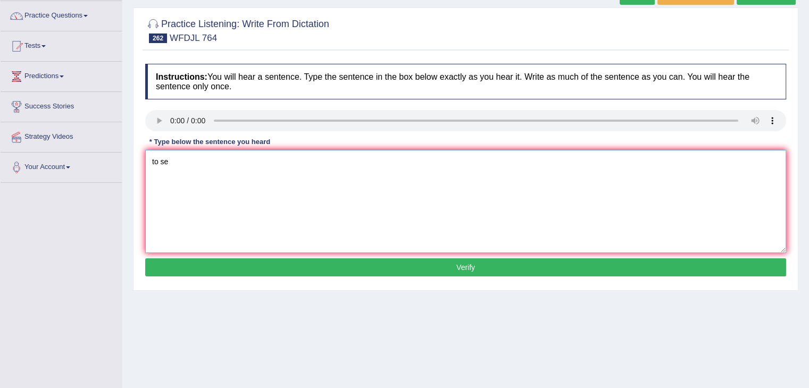
click at [187, 158] on textarea "to se" at bounding box center [465, 201] width 641 height 103
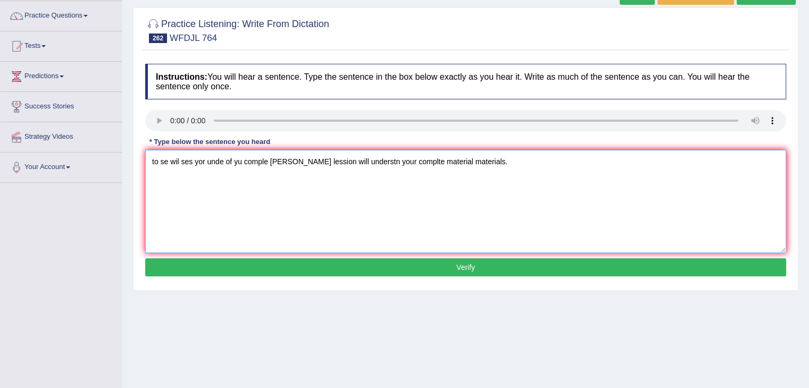
click at [307, 163] on textarea "to se wil ses yor unde of yu comple matriel tommors lession will understn your …" at bounding box center [465, 201] width 641 height 103
click at [296, 179] on textarea "tommors lession will understn your complte material materials." at bounding box center [465, 201] width 641 height 103
click at [147, 183] on textarea "Tomorrow's lesson lessons will understand your complex complete material materi…" at bounding box center [465, 201] width 641 height 103
click at [257, 165] on textarea "Tomorrow's lesson lessons will understand your complex complete material materi…" at bounding box center [465, 201] width 641 height 103
click at [303, 162] on textarea "Tomorrow's lesson lessons will be understand your complex complete material mat…" at bounding box center [465, 201] width 641 height 103
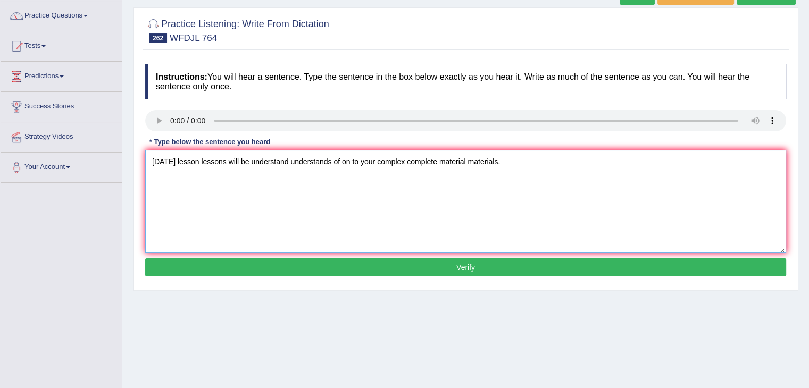
click at [347, 160] on textarea "Tomorrow's lesson lessons will be understand understands of on to your complex …" at bounding box center [465, 201] width 641 height 103
click at [525, 206] on textarea "Tomorrow's lesson lessons will be understand understands of on to your complex …" at bounding box center [465, 201] width 641 height 103
click at [534, 179] on textarea "Tomorrow's lesson lessons will be understand understands of on to your complex …" at bounding box center [465, 201] width 641 height 103
click at [169, 199] on textarea "Tomorrow's lesson lessons will be understand understands of on to your complex …" at bounding box center [465, 201] width 641 height 103
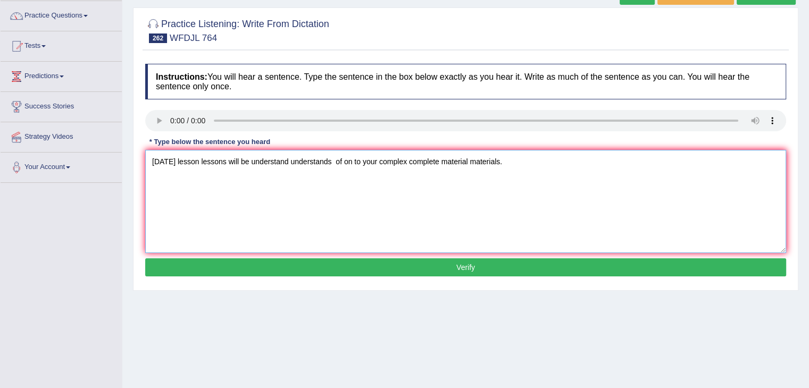
type textarea "Tomorrow's lesson lessons will be understand understands of on to your complex …"
click at [432, 269] on button "Verify" at bounding box center [465, 267] width 641 height 18
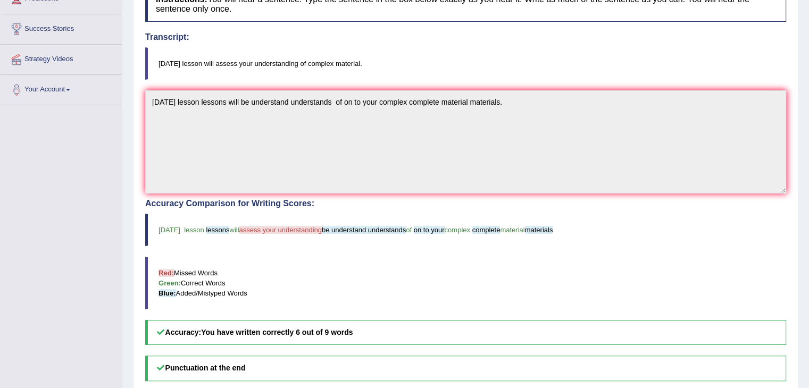
scroll to position [166, 0]
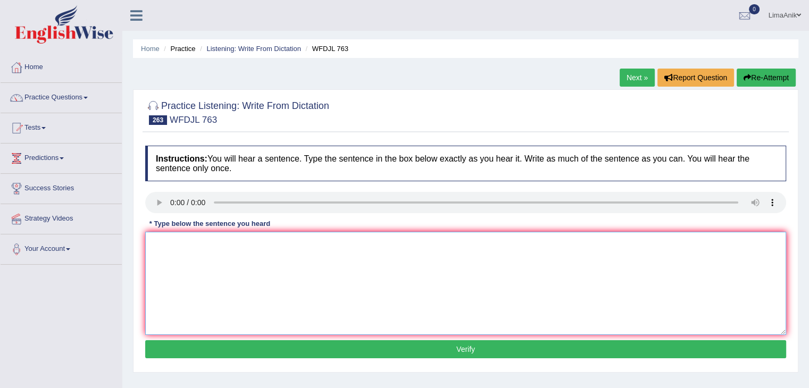
click at [164, 261] on textarea at bounding box center [465, 283] width 641 height 103
click at [190, 266] on textarea at bounding box center [465, 283] width 641 height 103
click at [279, 279] on textarea "testing a ctury confirm the factual information testing procedure procedures is…" at bounding box center [465, 283] width 641 height 103
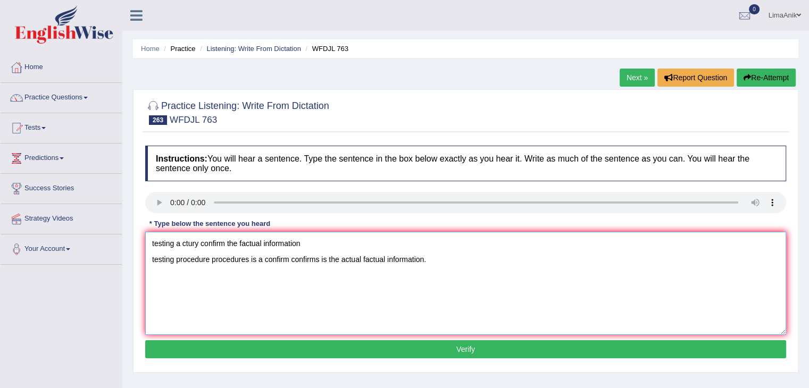
click at [328, 252] on textarea "testing a ctury confirm the factual information testing procedure procedures is…" at bounding box center [465, 283] width 641 height 103
click at [323, 244] on textarea "testing a ctury confirm the factual information testing procedure procedures is…" at bounding box center [465, 283] width 641 height 103
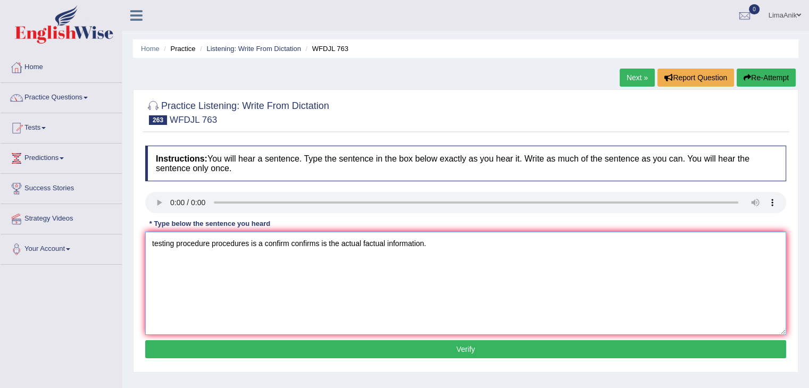
click at [153, 262] on textarea "testing procedure procedures is a confirm confirms is the actual factual inform…" at bounding box center [465, 283] width 641 height 103
click at [323, 260] on textarea "Testing procedure procedures is a confirm confirms is the actual factual inform…" at bounding box center [465, 283] width 641 height 103
click at [426, 262] on textarea "Testing procedure procedures is a confirm confirms procedure procedures of on i…" at bounding box center [465, 283] width 641 height 103
click at [427, 261] on textarea "Testing procedure procedures is a confirm confirms procedure procedures of on i…" at bounding box center [465, 283] width 641 height 103
click at [374, 332] on textarea "Testing procedure procedures is a confirm confirms procedure procedures of on i…" at bounding box center [465, 283] width 641 height 103
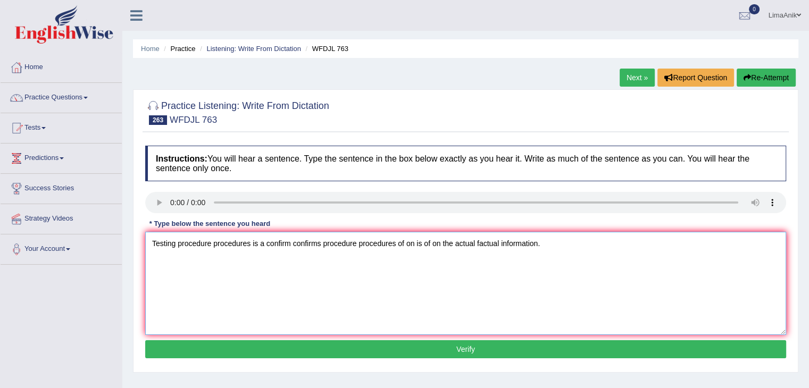
click at [668, 266] on textarea "Testing procedure procedures is a confirm confirms procedure procedures of on i…" at bounding box center [465, 283] width 641 height 103
click at [503, 262] on textarea "Testing procedure procedures is a confirm confirms procedure procedures of on i…" at bounding box center [465, 283] width 641 height 103
click at [474, 261] on textarea "Testing procedure procedures is a confirm confirms procedure procedures of on i…" at bounding box center [465, 283] width 641 height 103
click at [478, 260] on textarea "Testing procedure procedures is a confirm confirms procedure procedures of on i…" at bounding box center [465, 283] width 641 height 103
click at [177, 262] on textarea "Testing procedure procedures is a confirm confirms procedure procedures of on i…" at bounding box center [465, 283] width 641 height 103
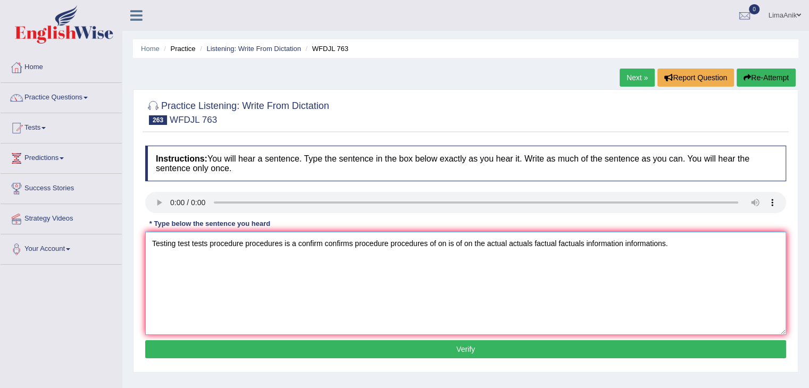
drag, startPoint x: 248, startPoint y: 313, endPoint x: 287, endPoint y: 306, distance: 38.9
click at [287, 306] on textarea "Testing test tests procedure procedures is a confirm confirms procedure procedu…" at bounding box center [465, 283] width 641 height 103
type textarea "Testing test tests procedure procedures is a confirm confirms procedure procedu…"
click at [417, 352] on button "Verify" at bounding box center [465, 349] width 641 height 18
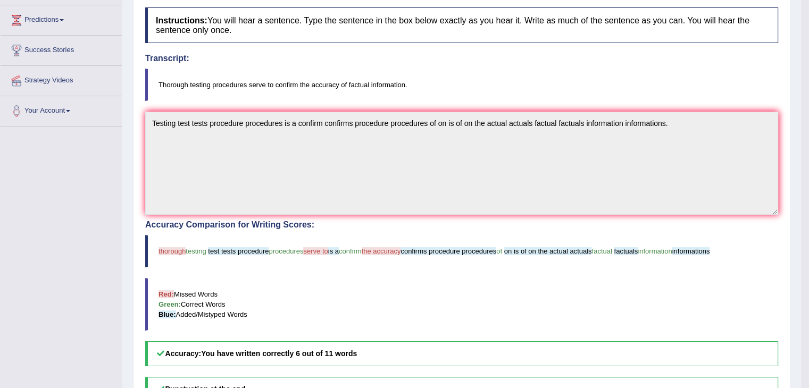
scroll to position [139, 0]
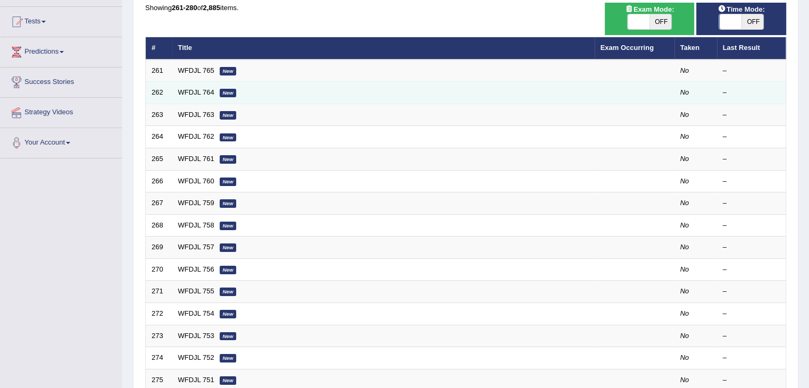
scroll to position [106, 0]
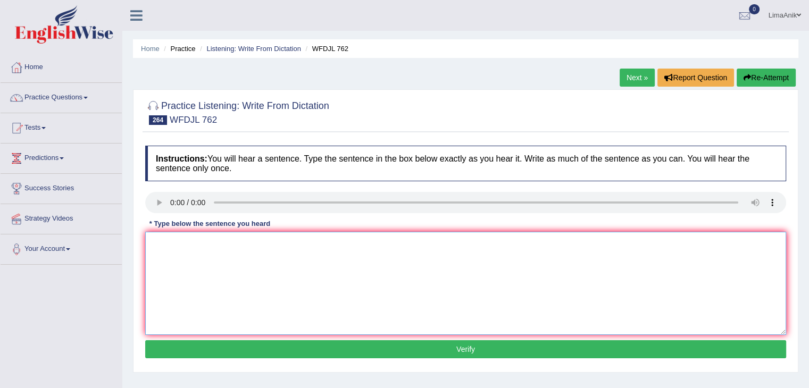
click at [189, 304] on textarea at bounding box center [465, 283] width 641 height 103
type textarea "l"
click at [158, 246] on textarea "let submission submissions" at bounding box center [465, 283] width 641 height 103
click at [160, 244] on textarea "let submission submissions" at bounding box center [465, 283] width 641 height 103
click at [255, 243] on textarea "Late submission submissions" at bounding box center [465, 283] width 641 height 103
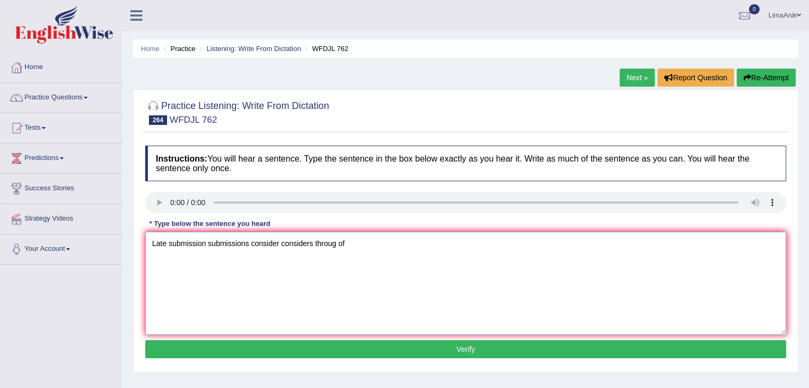
type textarea "Late submission submissions consider considers throug of"
click at [366, 247] on textarea "Late submission submissions consider considers throug of" at bounding box center [465, 283] width 641 height 103
click at [352, 244] on textarea "Late submission submissions consider considers through of consideraion considea…" at bounding box center [465, 283] width 641 height 103
click at [350, 245] on textarea "Late submission submissions consider considers through of the late lates consid…" at bounding box center [465, 283] width 641 height 103
type textarea "Late submission submissions consider considers through of on of at the late lat…"
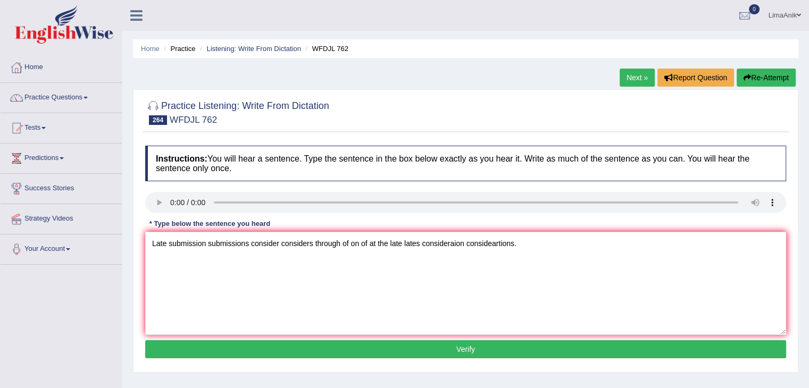
click at [457, 350] on button "Verify" at bounding box center [465, 349] width 641 height 18
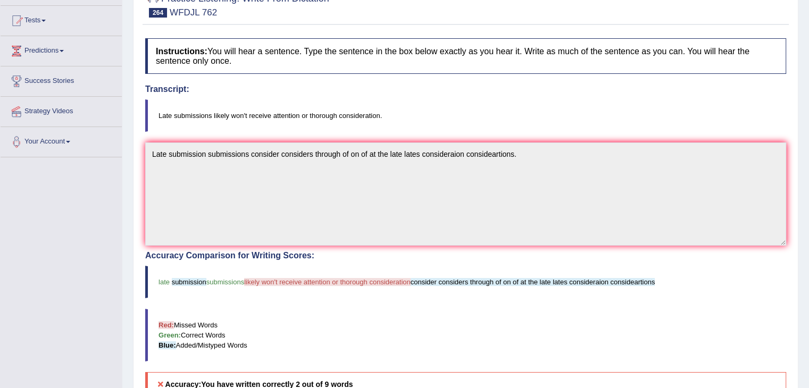
scroll to position [130, 0]
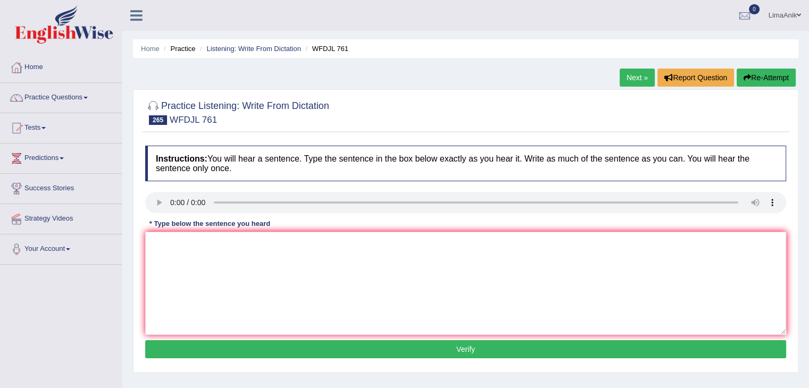
click at [236, 308] on div "Instructions: You will hear a sentence. Type the sentence in the box below exac…" at bounding box center [466, 253] width 646 height 227
click at [236, 308] on textarea at bounding box center [465, 283] width 641 height 103
click at [208, 254] on textarea at bounding box center [465, 283] width 641 height 103
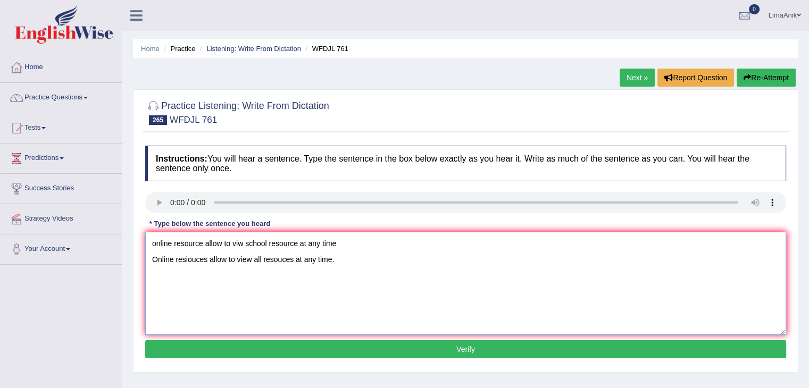
click at [252, 265] on textarea "online resource allow to viw school resource at any time Online resiouces allow…" at bounding box center [465, 283] width 641 height 103
click at [341, 261] on textarea "online resource allow to viw school resource at any time Online resiouces allow…" at bounding box center [465, 283] width 641 height 103
click at [342, 261] on textarea "online resource allow to viw school resource at any time Online resiouces allow…" at bounding box center [465, 283] width 641 height 103
click at [281, 262] on textarea "online resource allow to viw school resource at any time Online resiouces allow…" at bounding box center [465, 283] width 641 height 103
click at [370, 236] on textarea "online resource allow to viw school resource at any time Online resources allow…" at bounding box center [465, 283] width 641 height 103
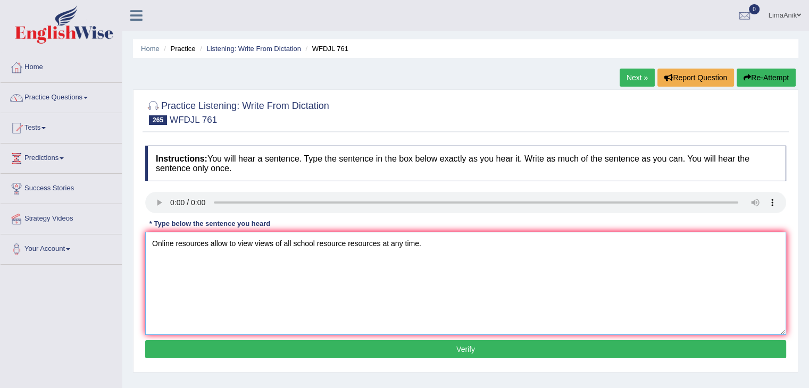
click at [152, 263] on textarea "Online resources allow to view views of all school resource resources at any ti…" at bounding box center [465, 283] width 641 height 103
click at [348, 245] on textarea "Online resources allow to view views of all school resource resources at any ti…" at bounding box center [465, 283] width 641 height 103
click at [434, 246] on textarea "Online resources allow to view views of all school resource source sources reso…" at bounding box center [465, 283] width 641 height 103
click at [400, 244] on textarea "Online resources allow to view views of all school resource source sources reso…" at bounding box center [465, 283] width 641 height 103
click at [346, 247] on textarea "Online resources allow to view views of all school resource source sources reso…" at bounding box center [465, 283] width 641 height 103
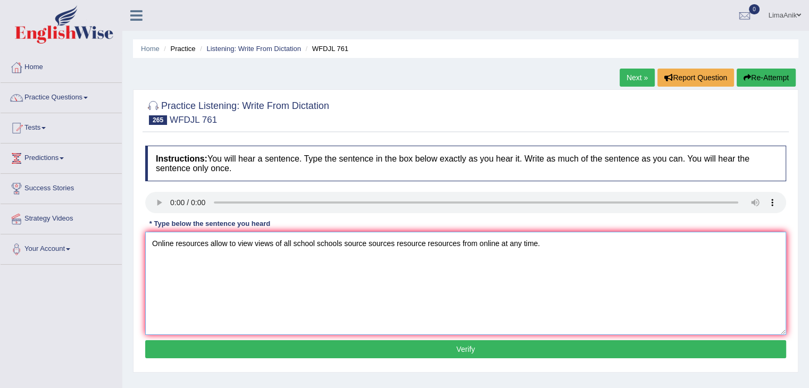
click at [175, 244] on textarea "Online resources allow to view views of all school schools source sources resou…" at bounding box center [465, 283] width 641 height 103
click at [261, 244] on textarea "Online source sources resources allow to view views of all school schools sourc…" at bounding box center [465, 283] width 641 height 103
type textarea "Online source sources resources how allow to view views of all school schools s…"
click at [433, 347] on button "Verify" at bounding box center [465, 349] width 641 height 18
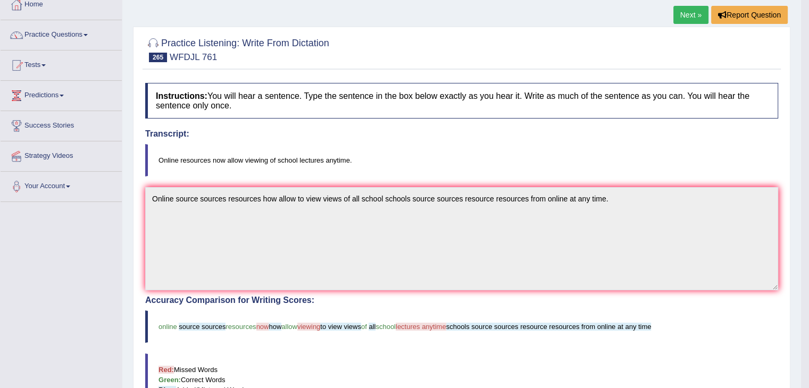
scroll to position [119, 0]
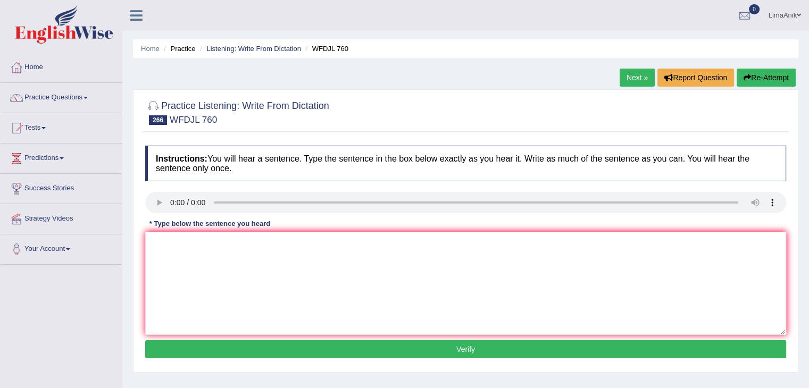
click at [199, 288] on div "Instructions: You will hear a sentence. Type the sentence in the box below exac…" at bounding box center [466, 253] width 646 height 227
click at [199, 288] on textarea at bounding box center [465, 283] width 641 height 103
click at [190, 260] on textarea at bounding box center [465, 283] width 641 height 103
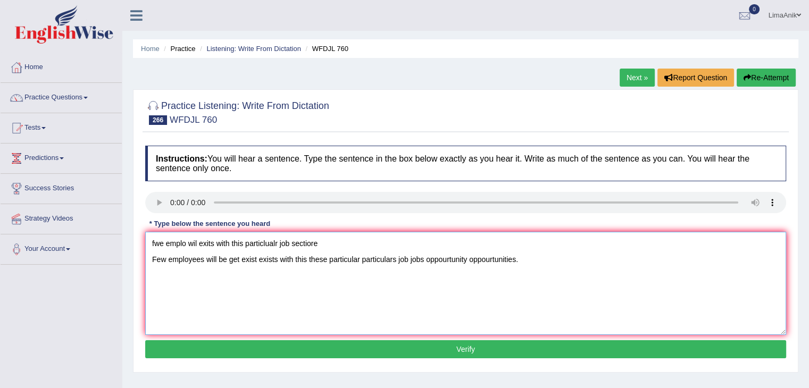
click at [349, 246] on textarea "fwe emplo wil exits with this particlualr job sectiore Few employees will be ge…" at bounding box center [465, 283] width 641 height 103
click at [523, 261] on textarea "fwe emplo wil exits with this particlualr job sectiore Few employees will be ge…" at bounding box center [465, 283] width 641 height 103
click at [356, 241] on textarea "fwe emplo wil exits with this particlualr job sectiore Few employees will be ge…" at bounding box center [465, 283] width 641 height 103
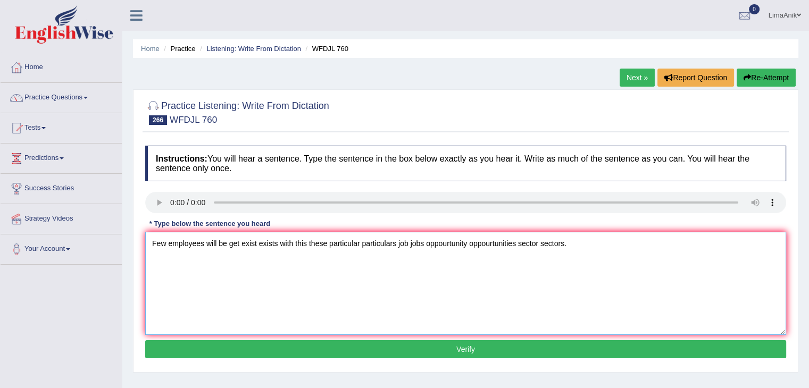
click at [521, 259] on textarea "Few employees will be get exist exists with this these particular particulars j…" at bounding box center [465, 283] width 641 height 103
click at [168, 259] on textarea "Few employees will be get exist exists with this these particular particulars j…" at bounding box center [465, 283] width 641 height 103
click at [274, 263] on textarea "Few employee employees will be get exist exists with this these particular part…" at bounding box center [465, 283] width 641 height 103
type textarea "Few employee employees will be get the exist exists with this these particular …"
click at [468, 343] on button "Verify" at bounding box center [465, 349] width 641 height 18
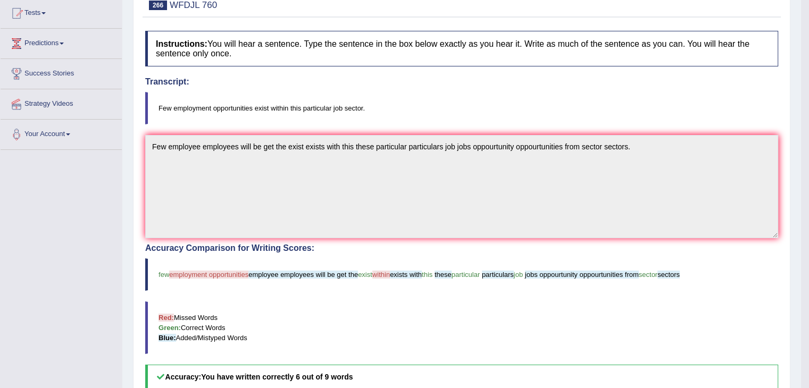
scroll to position [114, 0]
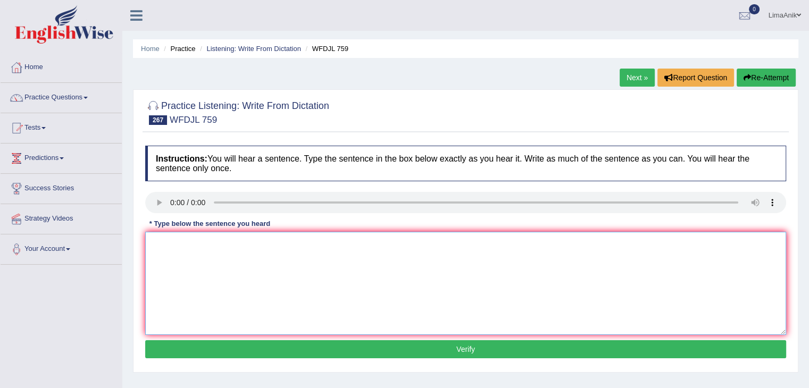
click at [232, 244] on textarea at bounding box center [465, 283] width 641 height 103
click at [170, 247] on textarea at bounding box center [465, 283] width 641 height 103
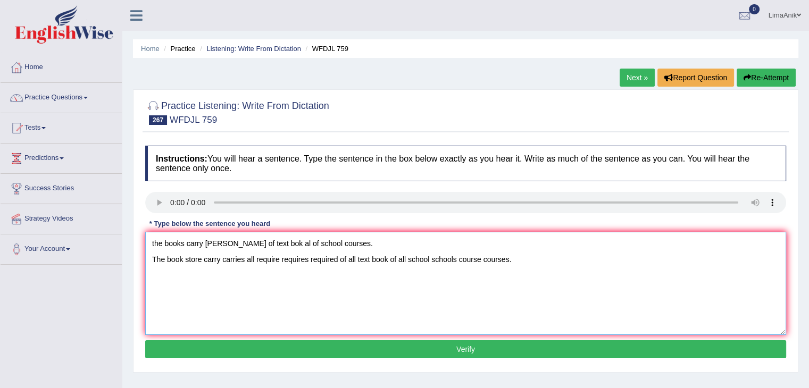
click at [342, 242] on textarea "the books carry [PERSON_NAME] of text bok al of school courses. The book store …" at bounding box center [465, 283] width 641 height 103
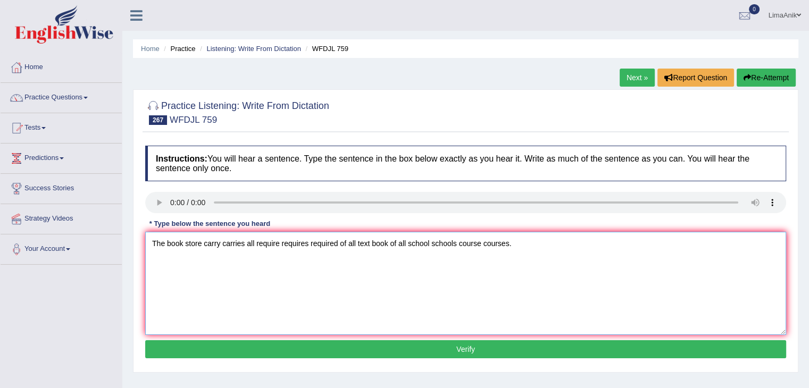
click at [200, 259] on textarea "The book store carry carries all require requires required of all text book of …" at bounding box center [465, 283] width 641 height 103
click at [204, 259] on textarea "The book store carry carries all require requires required of all text book of …" at bounding box center [465, 283] width 641 height 103
click at [242, 263] on textarea "The book store bookstore will be carry carries all require requires required of…" at bounding box center [465, 283] width 641 height 103
click at [345, 258] on textarea "The book store bookstore bookstores will be carry carries all require requires …" at bounding box center [465, 283] width 641 height 103
click at [508, 259] on textarea "The book store bookstore bookstores will be carry carries carried all require r…" at bounding box center [465, 283] width 641 height 103
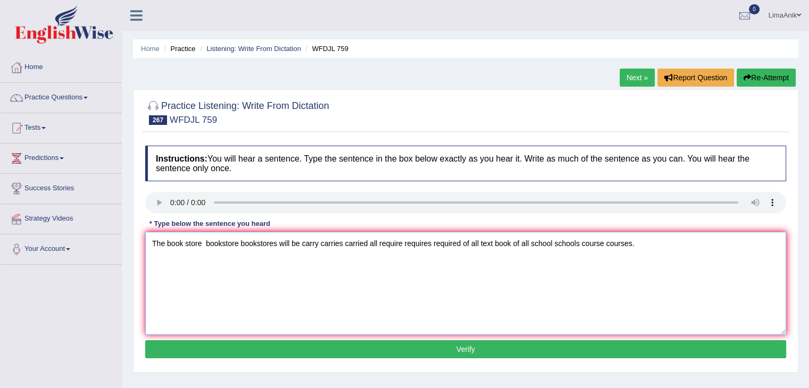
click at [510, 259] on textarea "The book store bookstore bookstores will be carry carries carried all require r…" at bounding box center [465, 283] width 641 height 103
click at [546, 282] on textarea "The book store bookstore bookstores will be carry carries carried all require r…" at bounding box center [465, 283] width 641 height 103
click at [422, 225] on div "Instructions: You will hear a sentence. Type the sentence in the box below exac…" at bounding box center [466, 253] width 646 height 227
click at [457, 280] on textarea "The book store bookstore bookstores will be carry carries carried all require r…" at bounding box center [465, 283] width 641 height 103
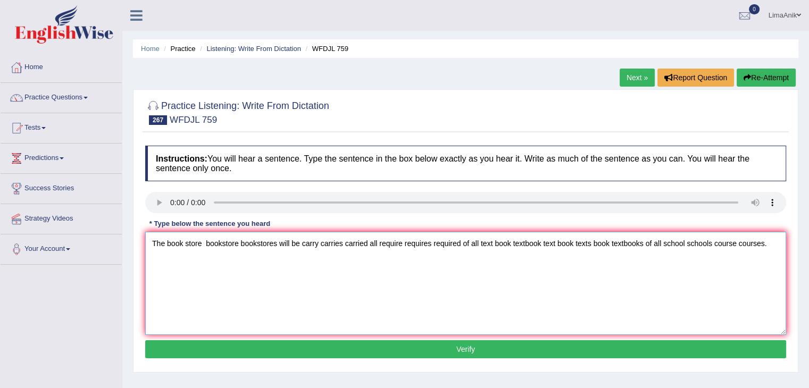
click at [389, 249] on textarea "The book store bookstore bookstores will be carry carries carried all require r…" at bounding box center [465, 283] width 641 height 103
click at [567, 305] on textarea "The book store bookstore bookstores will be carry carries carried all require r…" at bounding box center [465, 283] width 641 height 103
click at [150, 260] on textarea "The book store bookstore bookstores will be carry carries carried all require r…" at bounding box center [465, 283] width 641 height 103
type textarea "The book store bookstore bookstores will be carry carries carried all require r…"
click at [486, 355] on button "Verify" at bounding box center [465, 349] width 641 height 18
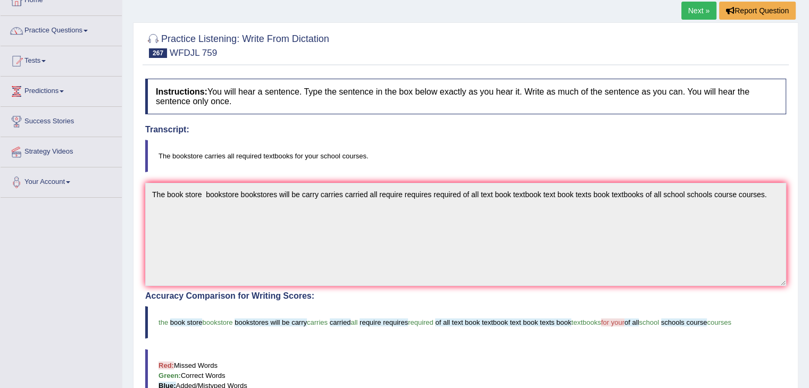
scroll to position [133, 0]
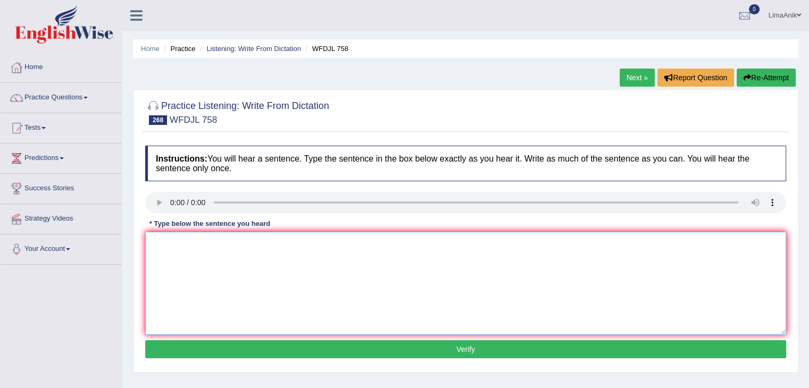
click at [223, 266] on textarea at bounding box center [465, 283] width 641 height 103
click at [195, 264] on textarea at bounding box center [465, 283] width 641 height 103
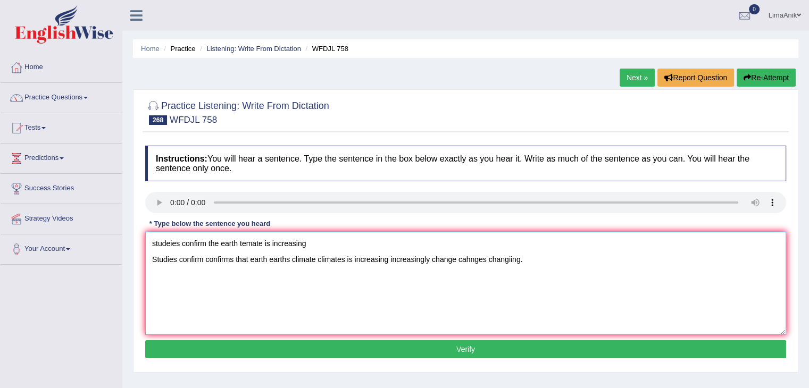
click at [249, 262] on textarea "studeies confirm the earth temate is increasing Studies confirm confirms that e…" at bounding box center [465, 283] width 641 height 103
click at [342, 259] on textarea "studeies confirm the earth temate is increasing Studies confirm confirms that t…" at bounding box center [465, 283] width 641 height 103
click at [415, 262] on textarea "studeies confirm the earth temate is increasing Studies confirm confirms that t…" at bounding box center [465, 283] width 641 height 103
click at [414, 259] on textarea "studeies confirm the earth temate is increasing Studies confirm confirms that t…" at bounding box center [465, 283] width 641 height 103
click at [609, 260] on textarea "studeies confirm the earth temate is increasing Studies confirm confirms that t…" at bounding box center [465, 283] width 641 height 103
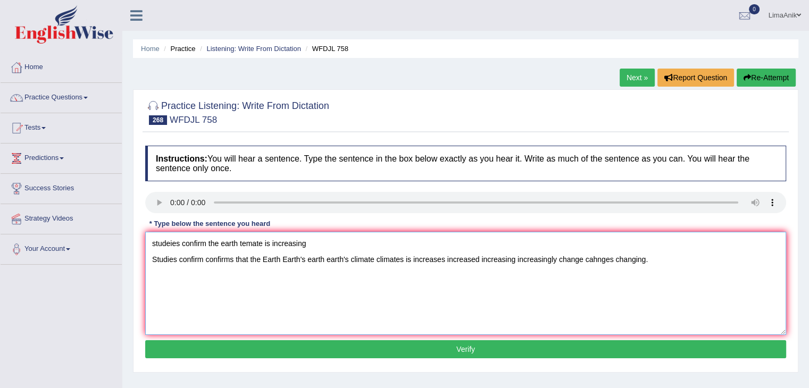
click at [612, 259] on textarea "studeies confirm the earth temate is increasing Studies confirm confirms that t…" at bounding box center [465, 283] width 641 height 103
click at [672, 284] on textarea "studeies confirm the earth temate is increasing Studies confirm confirms that t…" at bounding box center [465, 283] width 641 height 103
click at [317, 237] on textarea "studeies confirm the earth temate is increasing Studies confirm confirms that t…" at bounding box center [465, 283] width 641 height 103
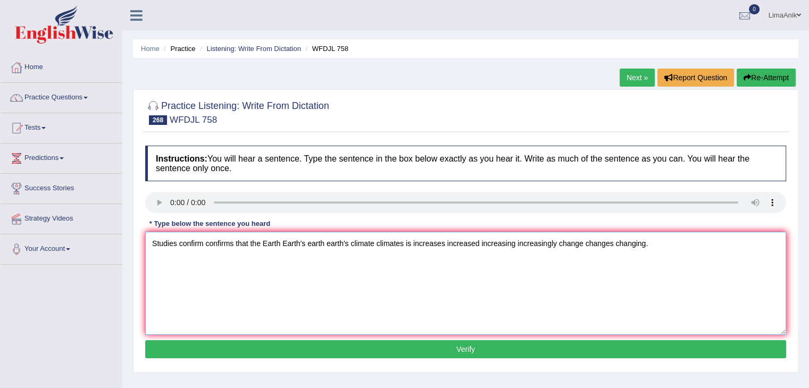
click at [180, 266] on textarea "Studies confirm confirms that the Earth Earth's earth earth's climate climates …" at bounding box center [465, 283] width 641 height 103
click at [287, 264] on textarea "Studies study studying confirm confirms that the Earth Earth's earth earth's cl…" at bounding box center [465, 283] width 641 height 103
type textarea "Studies study studying confirm confirms confirming that the Earth Earth's earth…"
click at [497, 346] on button "Verify" at bounding box center [465, 349] width 641 height 18
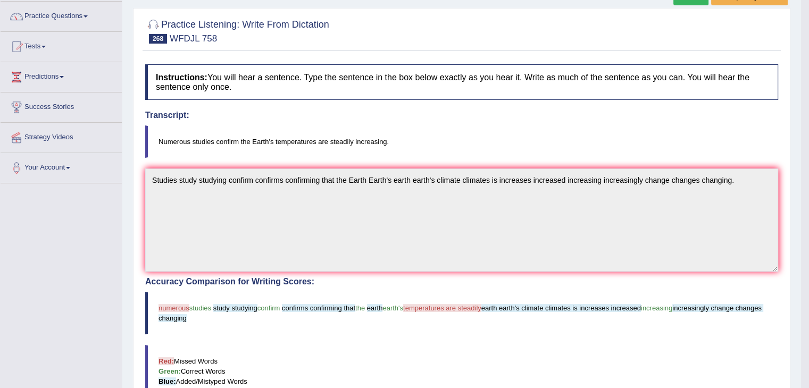
scroll to position [147, 0]
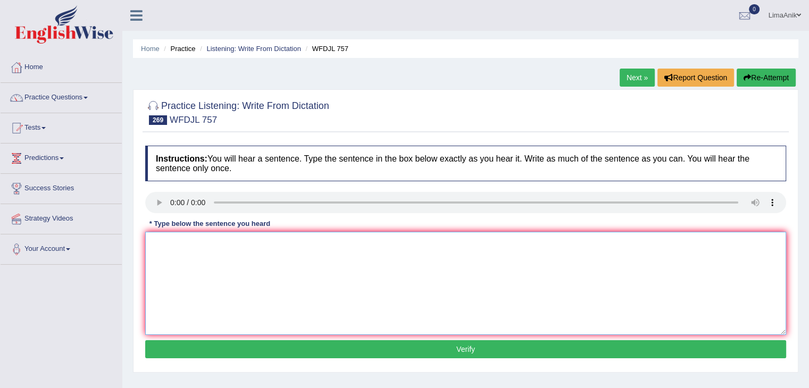
click at [219, 269] on textarea at bounding box center [465, 283] width 641 height 103
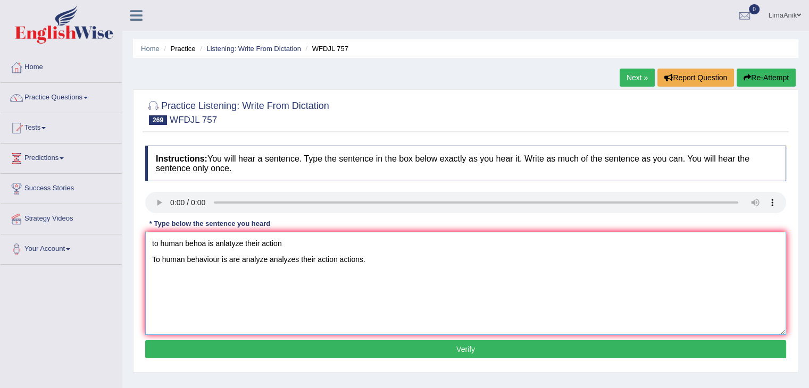
click at [314, 239] on textarea "to human behoa is anlatyze their action To human behaviour is are analyze analy…" at bounding box center [465, 283] width 641 height 103
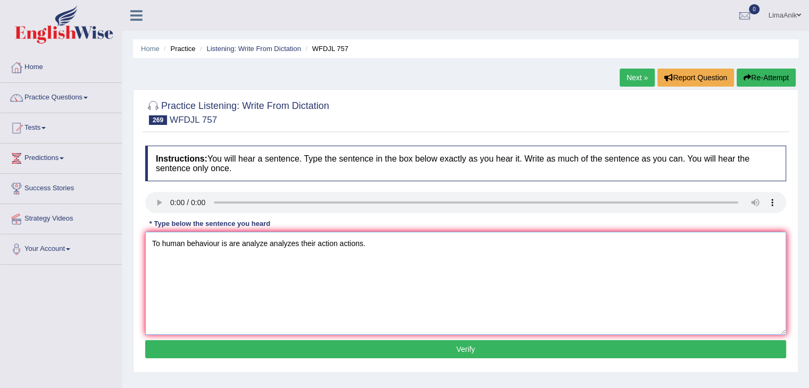
click at [299, 263] on textarea "To human behaviour is are analyze analyzes their action actions." at bounding box center [465, 283] width 641 height 103
click at [332, 260] on textarea "To human behaviour is are analyze analyzes analyzing their action actions." at bounding box center [465, 283] width 641 height 103
click at [186, 260] on textarea "To human behaviour is are analyze analyzes analyzing to with on their action ac…" at bounding box center [465, 283] width 641 height 103
click at [206, 260] on textarea "To human huma's behaviours behaviour is are analyze analyzes analyzing to with …" at bounding box center [465, 283] width 641 height 103
click at [209, 258] on textarea "To human humans behaviours behaviour is are analyze analyzes analyzing to with …" at bounding box center [465, 283] width 641 height 103
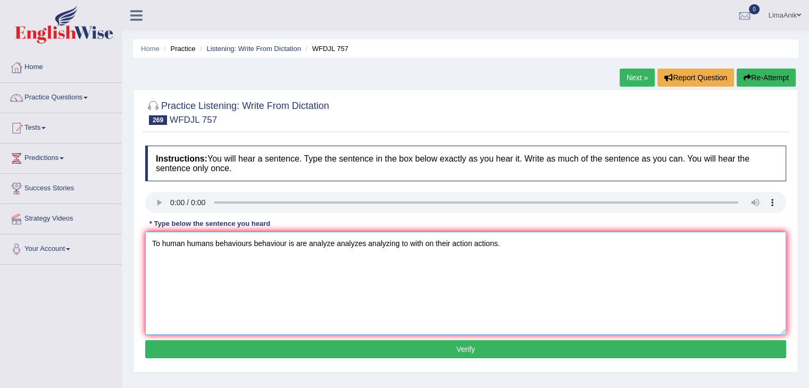
click at [209, 258] on textarea "To human humans behaviours behaviour is are analyze analyzes analyzing to with …" at bounding box center [465, 283] width 641 height 103
click at [252, 263] on textarea "To human human's behaviours behaviour is are analyze analyzes analyzing to with…" at bounding box center [465, 283] width 641 height 103
click at [283, 259] on textarea "To human human's behaviour behaviour is are analyze analyzes analyzing to with …" at bounding box center [465, 283] width 641 height 103
click at [310, 260] on textarea "To human human's behaviour behaviours is are analyze analyzes analyzing to with…" at bounding box center [465, 283] width 641 height 103
click at [186, 264] on textarea "To human human's behaviour behaviours is are the analyze analyzes analyzing to …" at bounding box center [465, 283] width 641 height 103
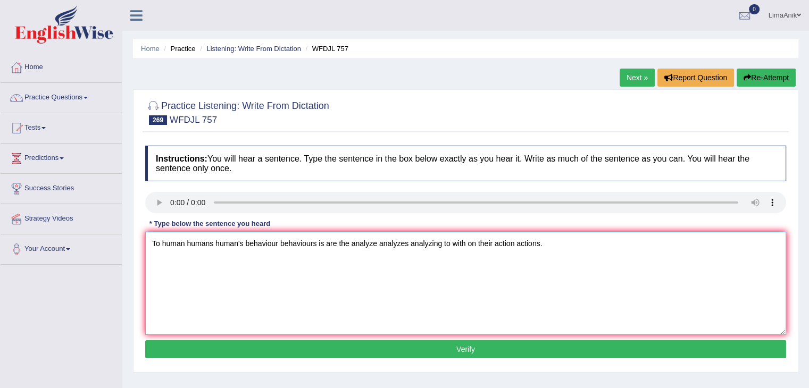
type textarea "To human humans human's behaviour behaviours is are the analyze analyzes analyz…"
click at [378, 346] on button "Verify" at bounding box center [465, 349] width 641 height 18
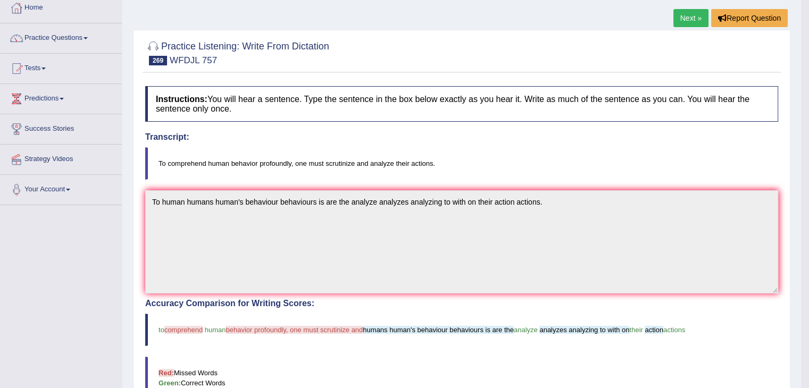
scroll to position [109, 0]
